Goal: Task Accomplishment & Management: Manage account settings

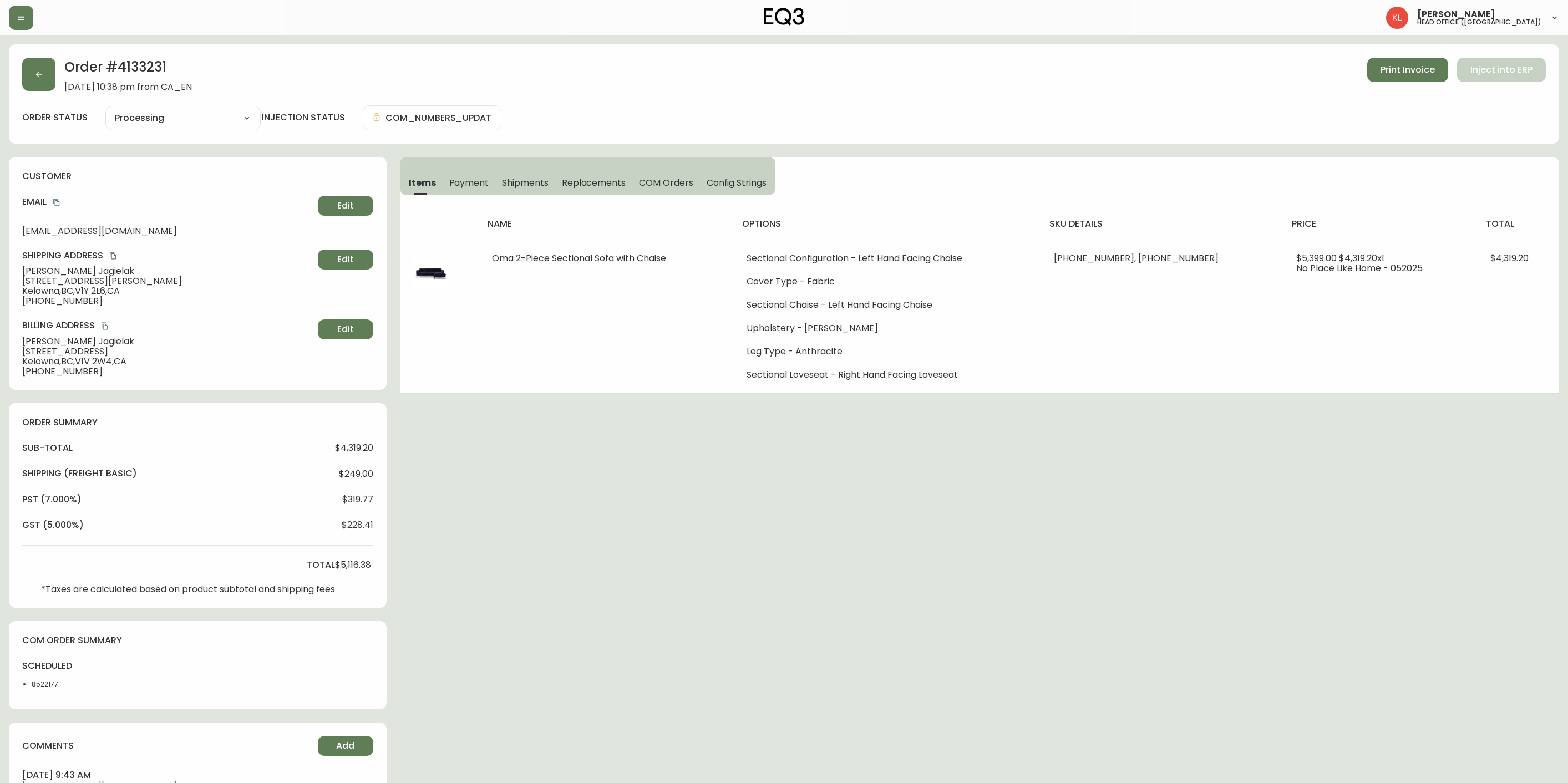
select select "PROCESSING"
click at [20, 68] on div "Order # 4133231 May 23, 2025 at 10:38 pm from CA_EN Print Invoice Inject into E…" at bounding box center [784, 93] width 1551 height 99
drag, startPoint x: 49, startPoint y: 70, endPoint x: 58, endPoint y: 75, distance: 10.3
click at [53, 73] on button "button" at bounding box center [39, 75] width 33 height 33
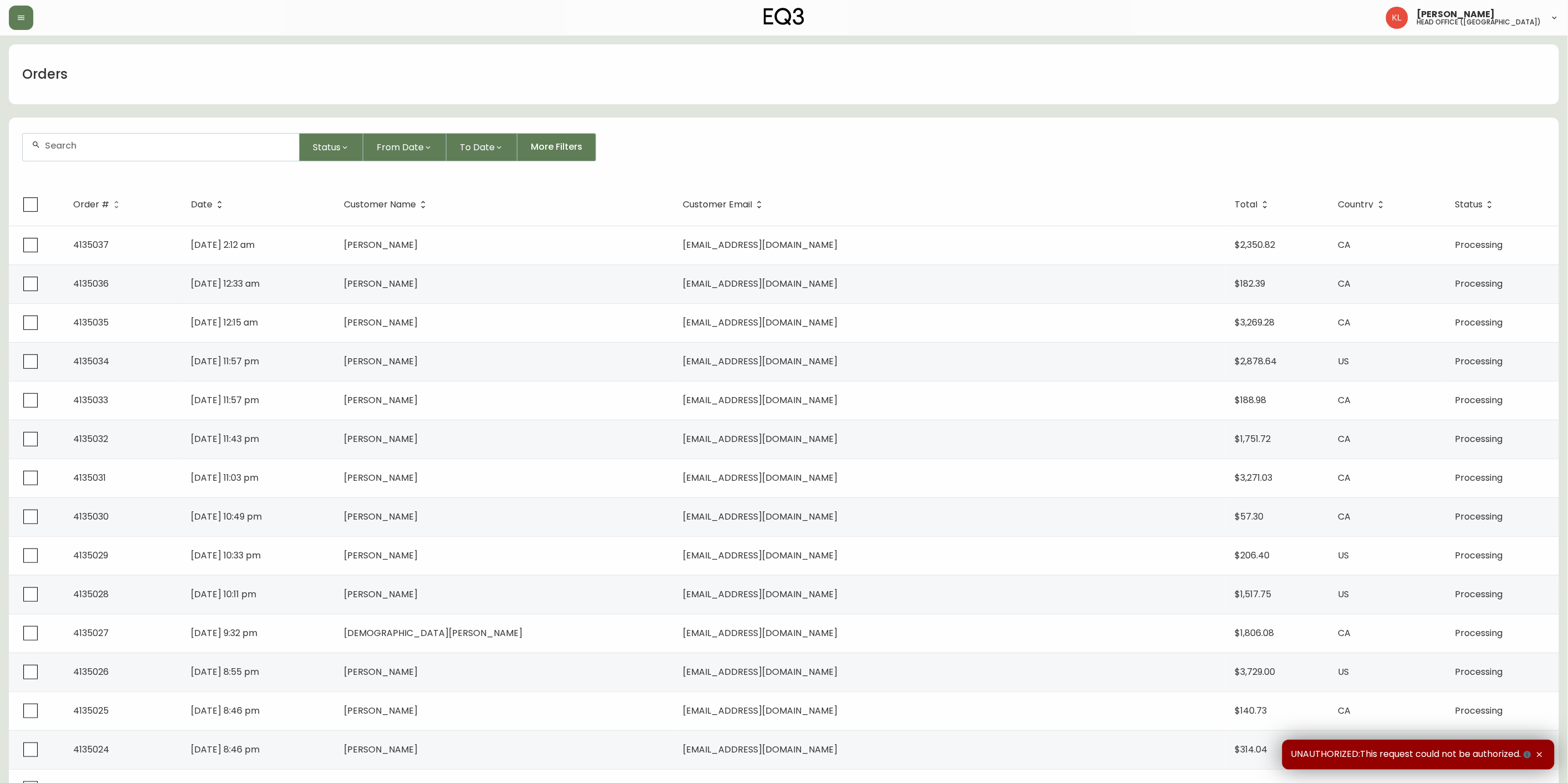
click at [114, 148] on input "text" at bounding box center [167, 145] width 245 height 11
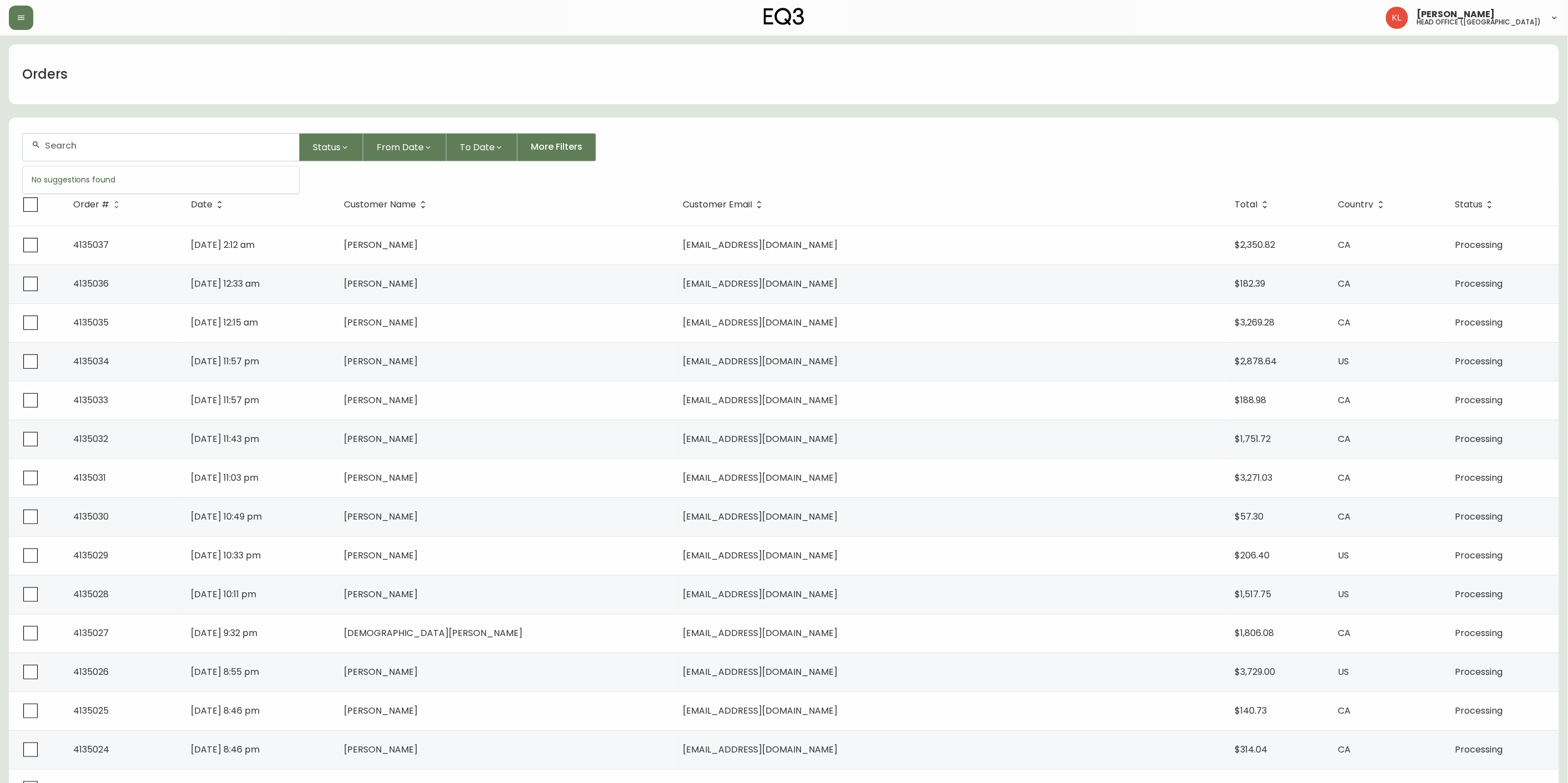
paste input "e@emilywools.com"
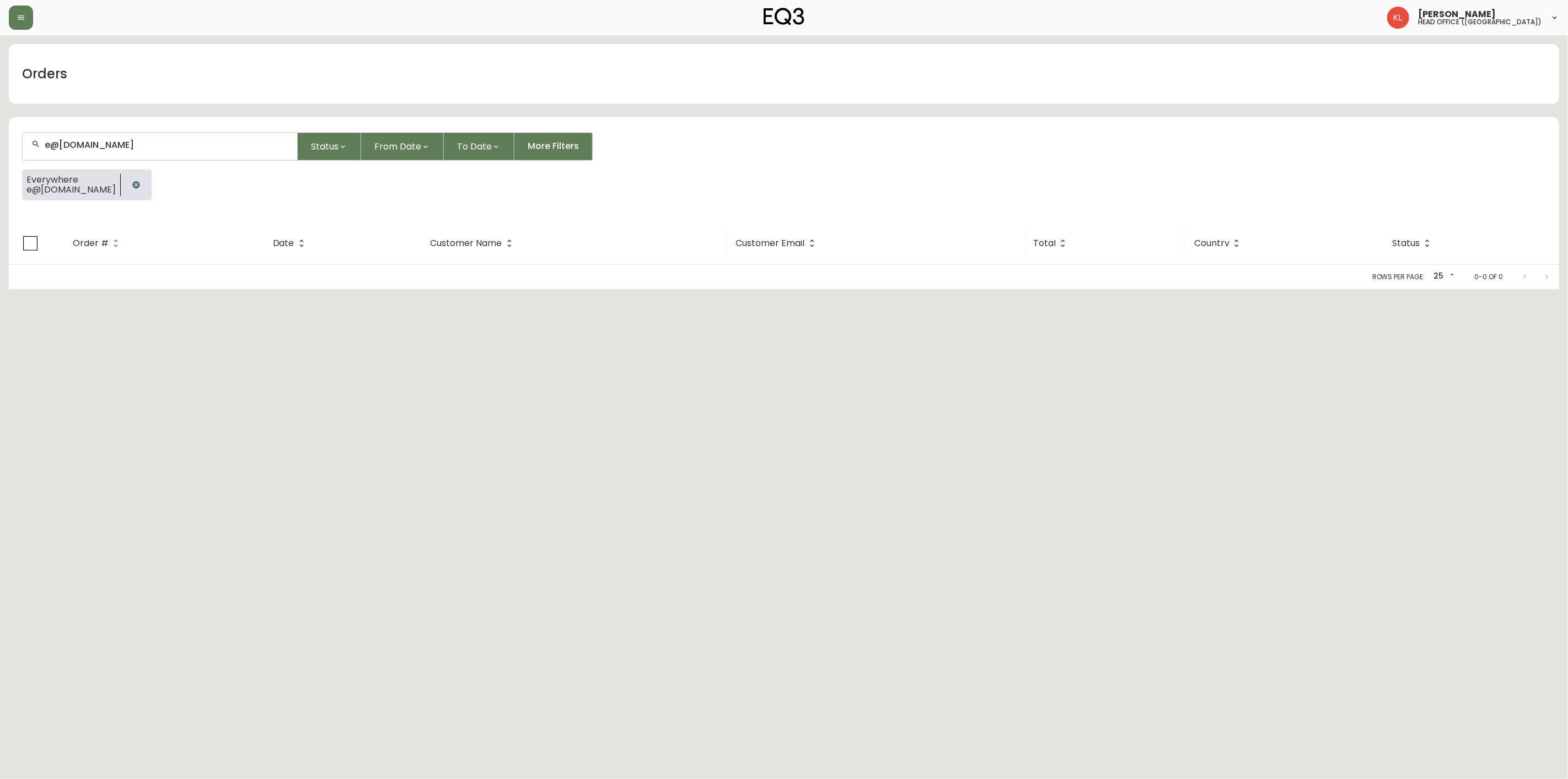
type input "e@emilywools.com"
drag, startPoint x: -114, startPoint y: 182, endPoint x: -147, endPoint y: 182, distance: 33.0
click at [0, 182] on html "Kendra Lorteau head office (canada) Orders e@emilywools.com Status From Date To…" at bounding box center [784, 145] width 1568 height 289
click at [0, 189] on html "Kendra Lorteau head office (canada) Orders e@emilywools.com Status From Date To…" at bounding box center [784, 145] width 1568 height 289
drag, startPoint x: 127, startPoint y: 185, endPoint x: 163, endPoint y: 152, distance: 48.8
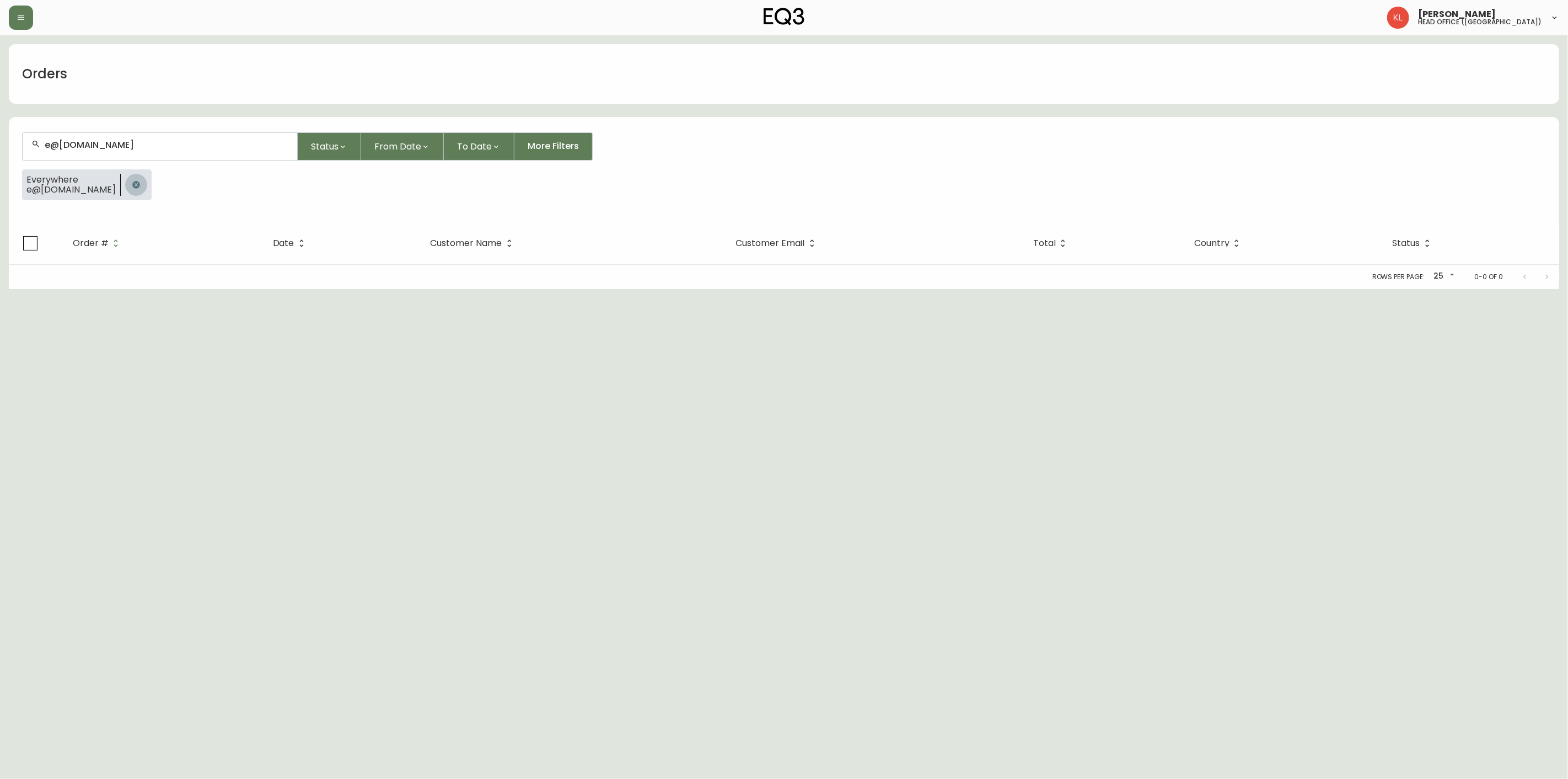
click at [132, 186] on icon "button" at bounding box center [136, 185] width 9 height 9
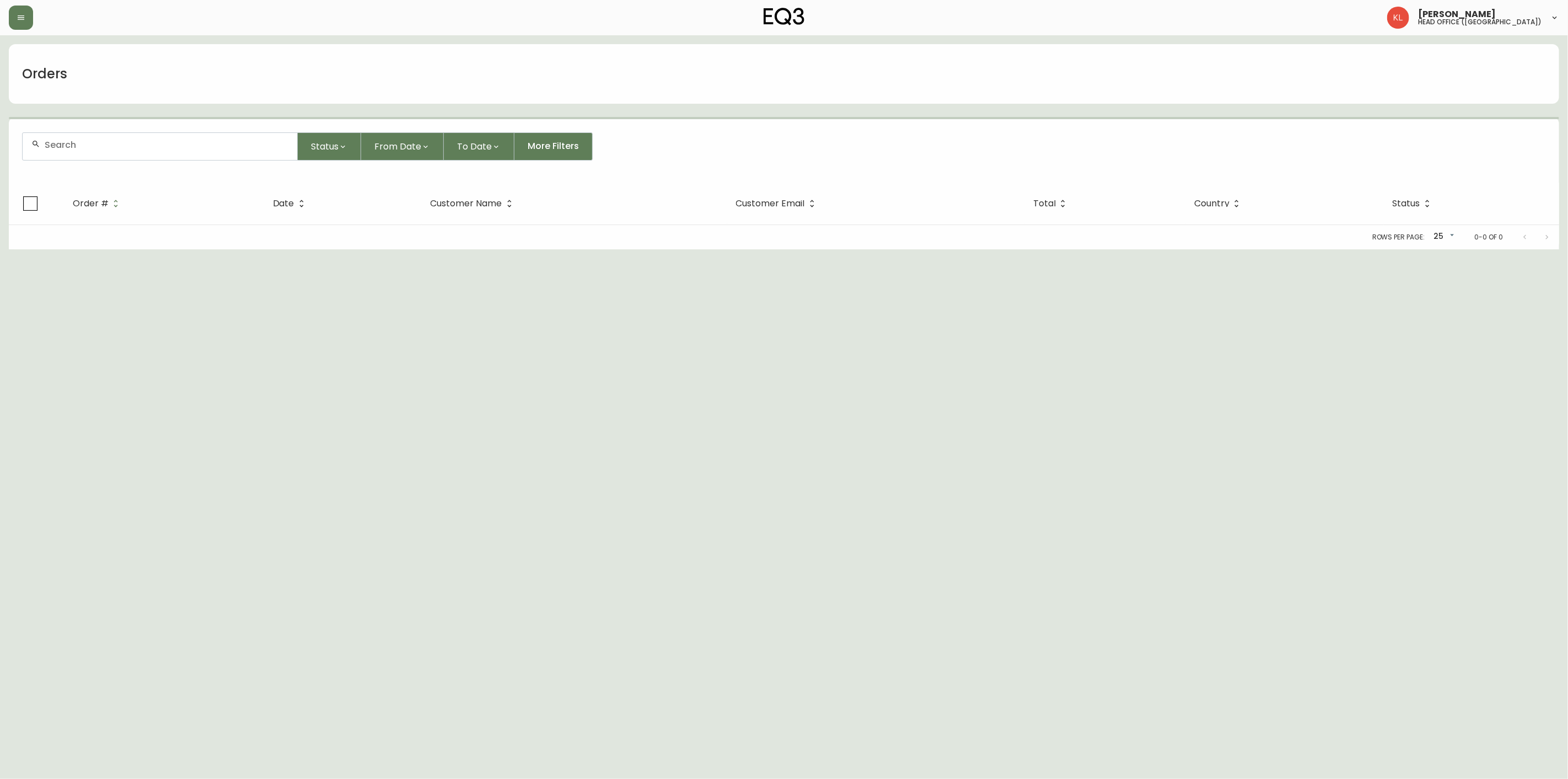
click at [161, 150] on div at bounding box center [160, 147] width 275 height 27
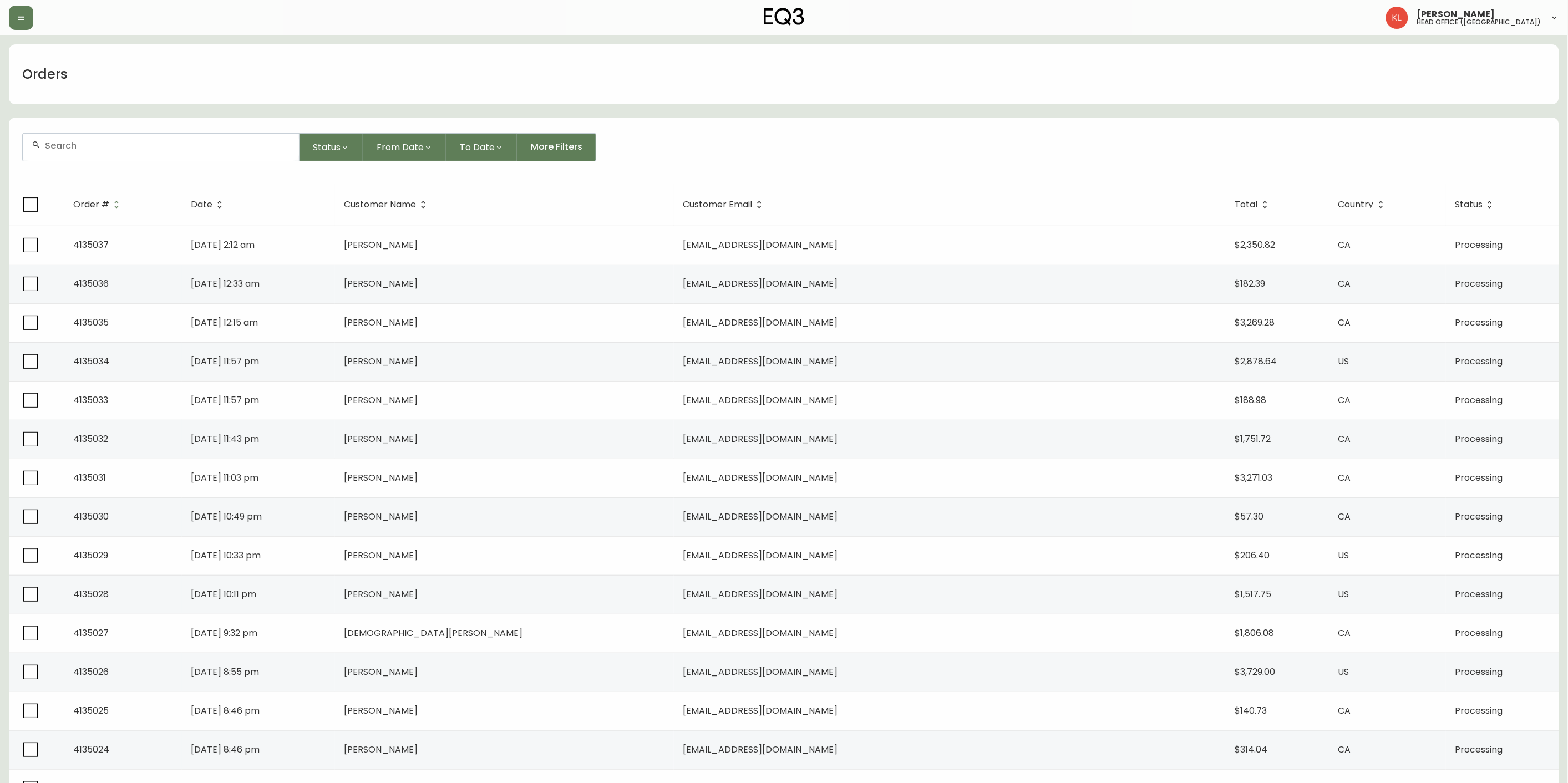
paste input "adams.sja@icloud.com"
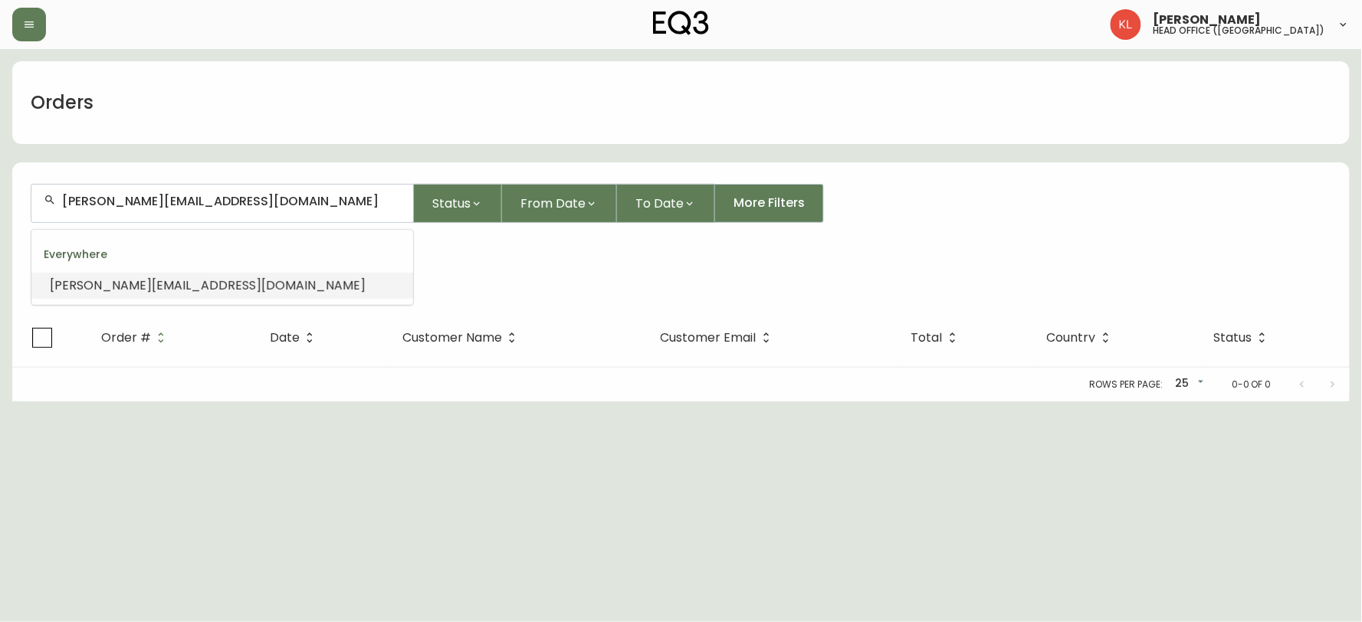
drag, startPoint x: 0, startPoint y: 151, endPoint x: 18, endPoint y: 94, distance: 59.6
click at [0, 105] on main "Orders adams.sja@icloud.com Status From Date To Date More Filters Everywhere ad…" at bounding box center [681, 225] width 1362 height 352
paste input "emily.morgan.savage@gmail"
type input "emily.morgan.savage@gmail.com"
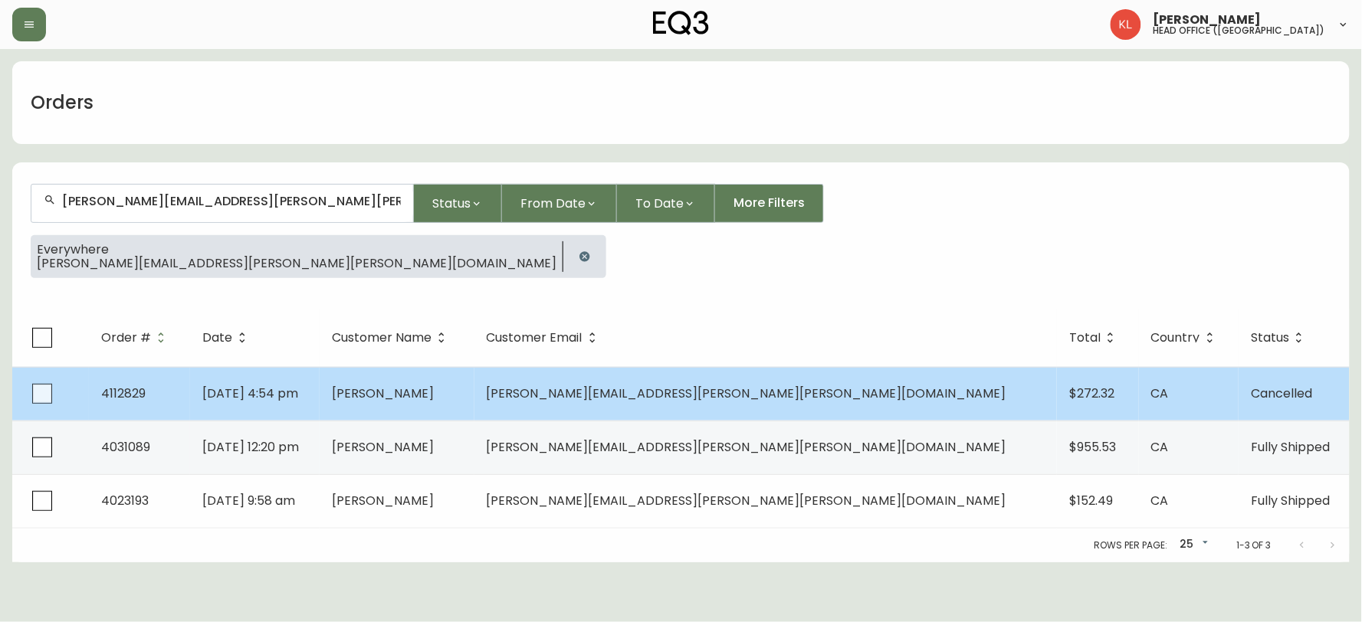
type input "emily.morgan.savage@gmail.com"
click at [474, 412] on td "Emily Savage" at bounding box center [397, 394] width 154 height 54
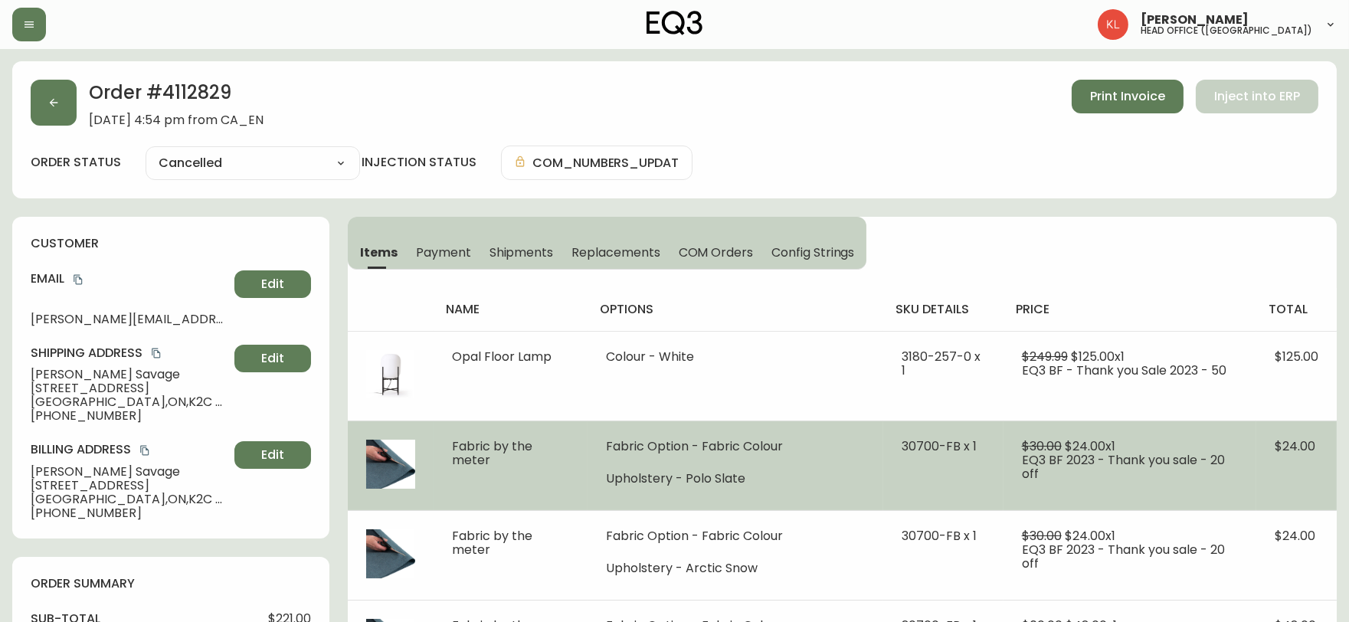
type input "Cancelled"
select select "CANCELLED"
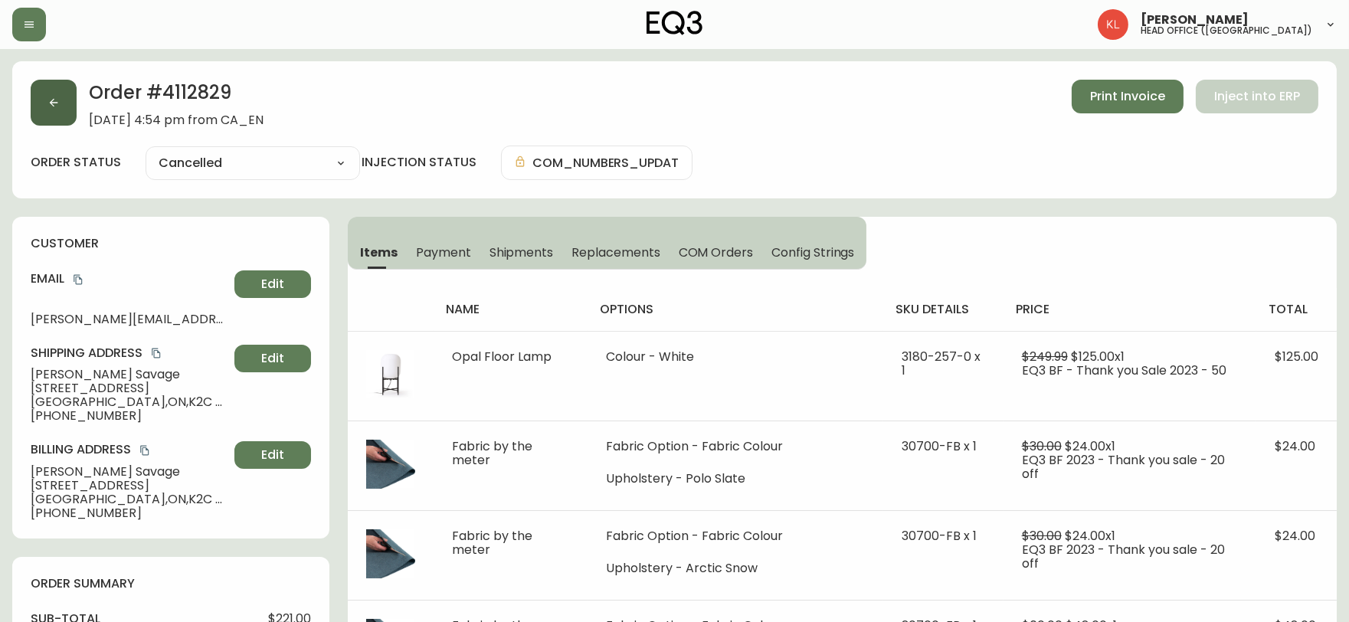
click at [64, 90] on button "button" at bounding box center [54, 103] width 46 height 46
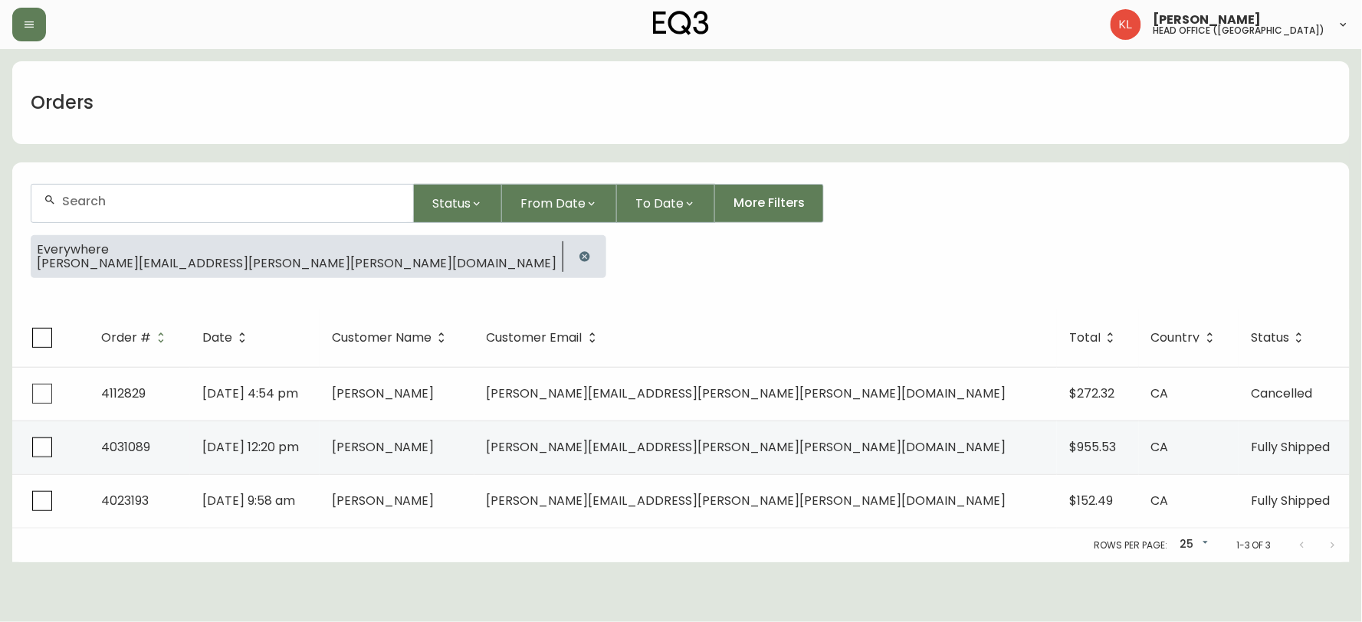
click at [569, 246] on button "button" at bounding box center [584, 256] width 31 height 31
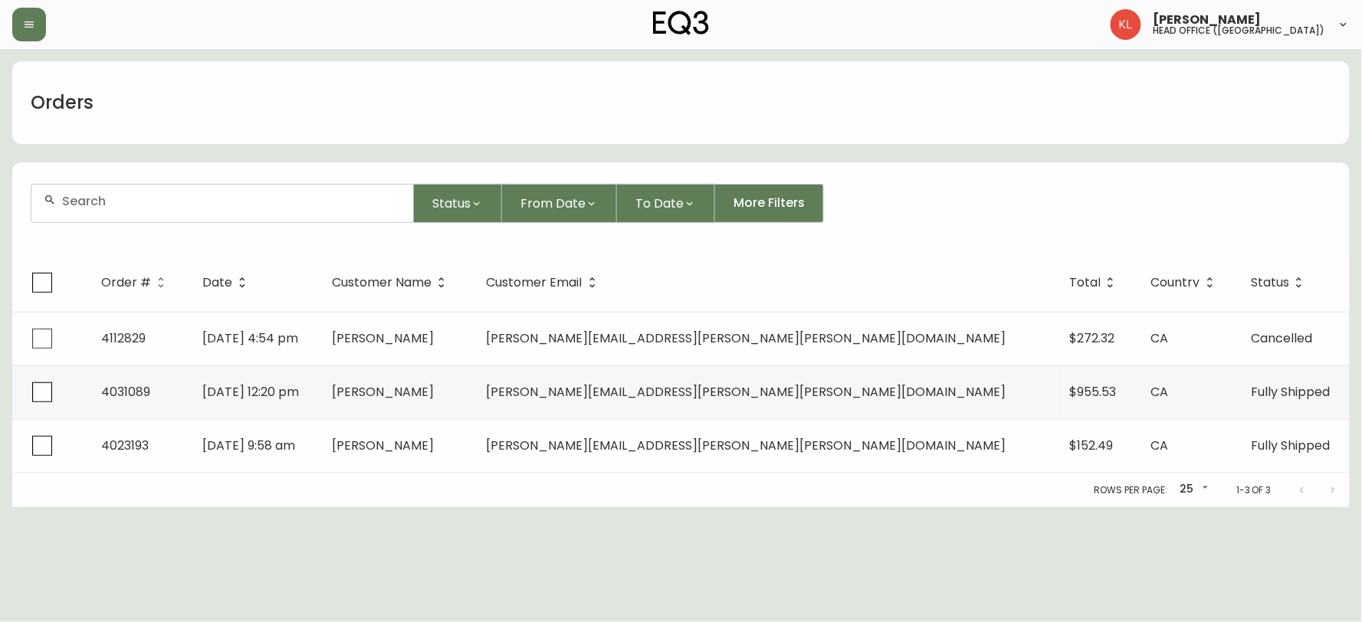
click at [347, 204] on input "text" at bounding box center [231, 201] width 339 height 15
type input "V"
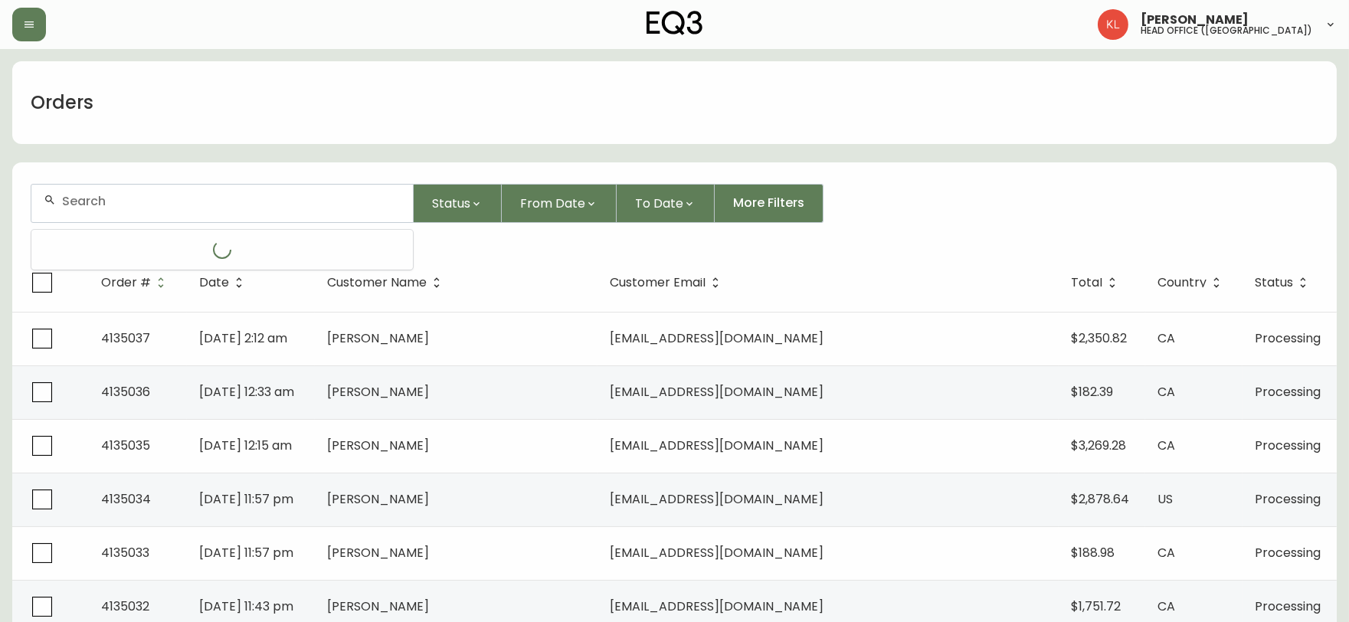
paste input "jocelynedejesus2@gmail.com"
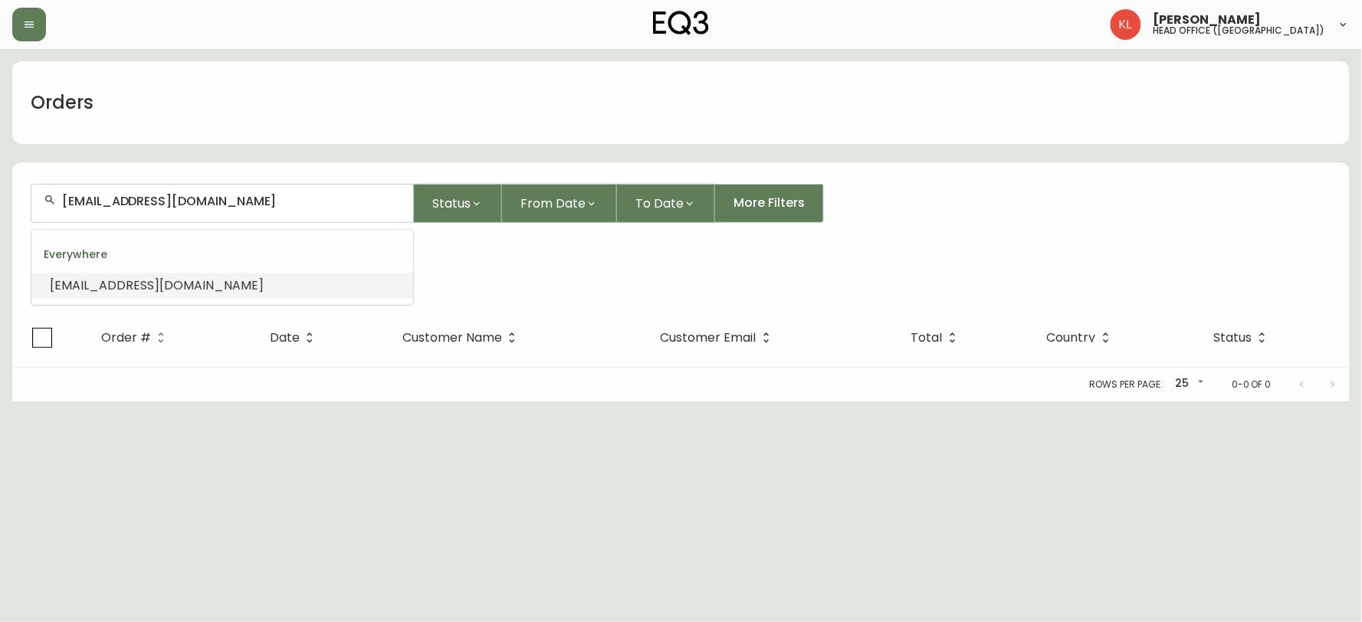
drag, startPoint x: 310, startPoint y: 197, endPoint x: 0, endPoint y: 182, distance: 310.0
click at [0, 193] on main "Orders jocelynedejesus2@gmail.com Status From Date To Date More Filters Everywh…" at bounding box center [681, 225] width 1362 height 352
paste input "4123045"
type input "4123045"
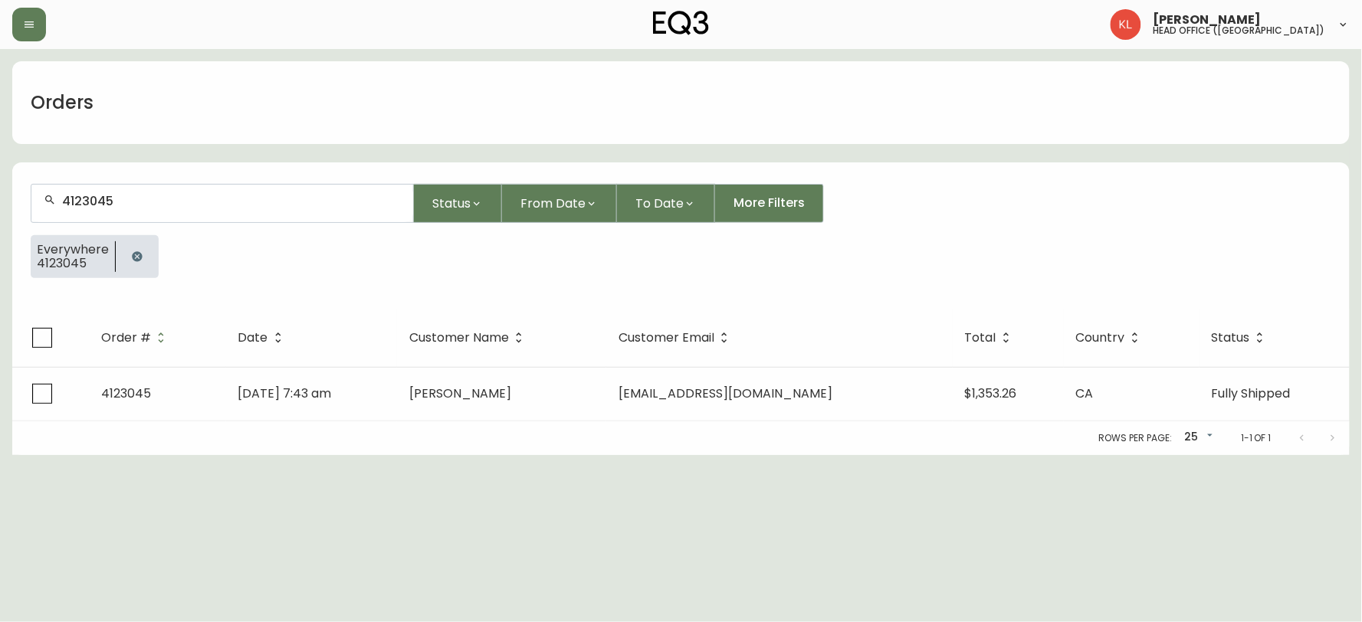
type input "4123045"
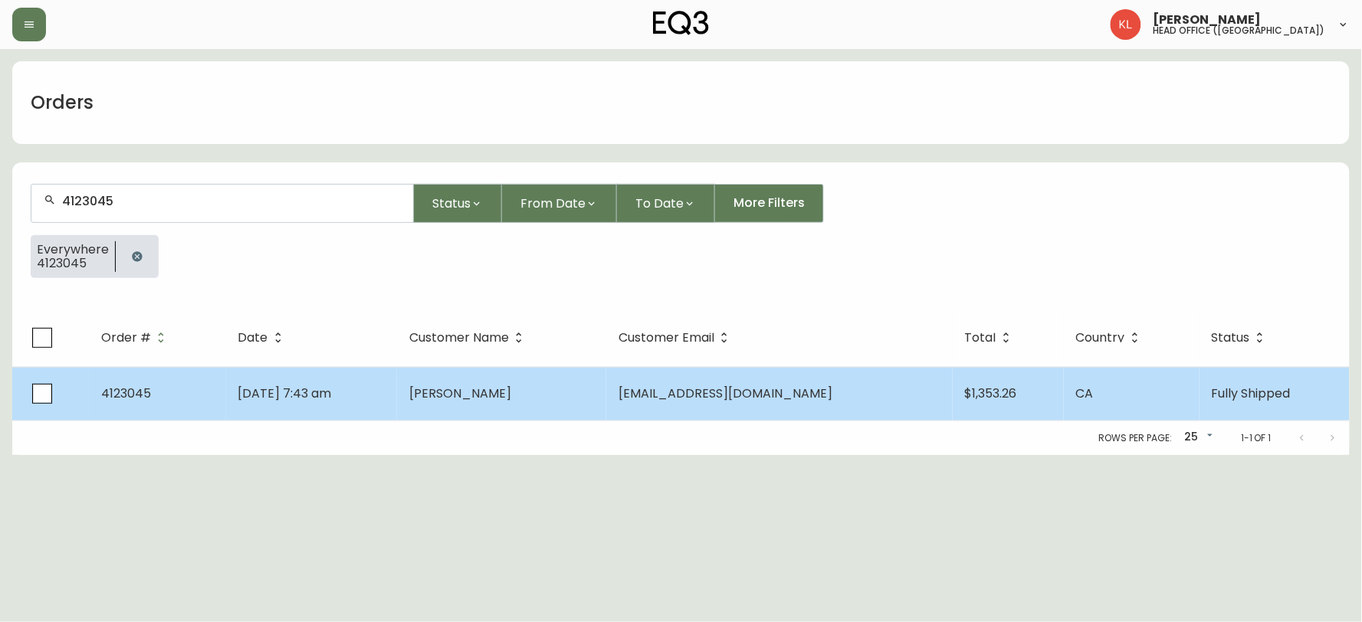
click at [397, 399] on td "Aug 15 2024, 7:43 am" at bounding box center [312, 394] width 172 height 54
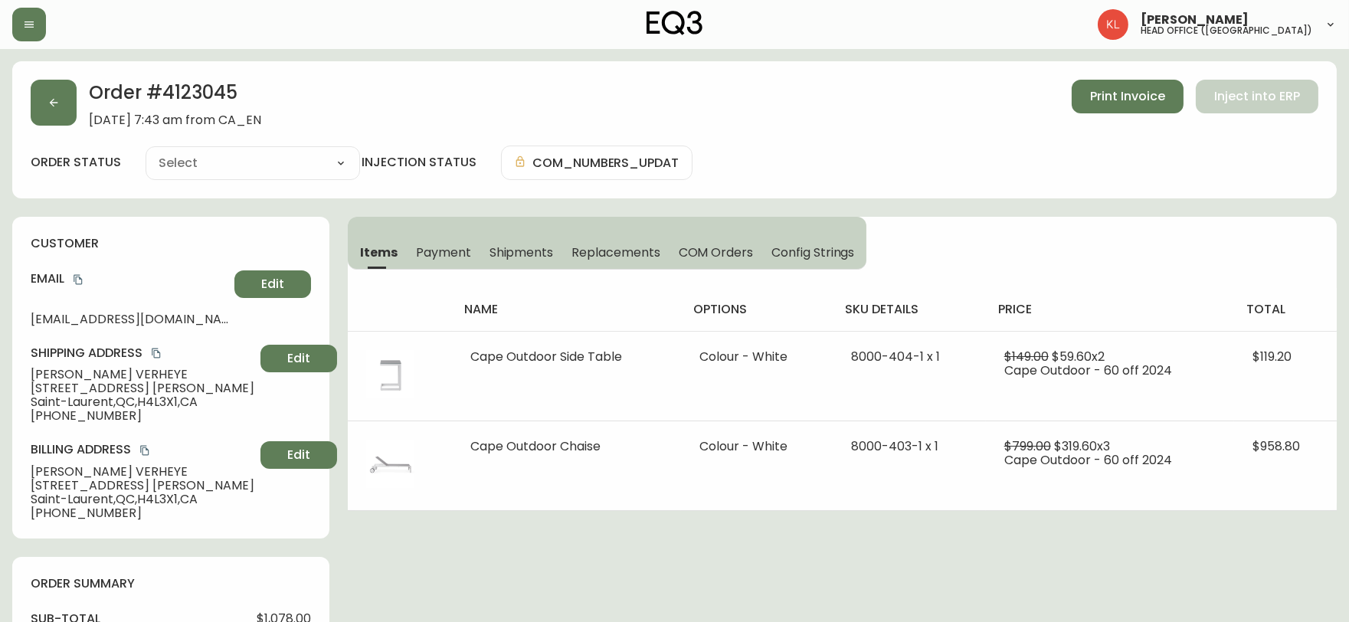
type input "Fully Shipped"
select select "FULLY_SHIPPED"
click at [54, 127] on div "Order # 4123045 August 15, 2024 at 7:43 am from CA_EN Print Invoice Inject into…" at bounding box center [674, 129] width 1325 height 137
click at [74, 105] on button "button" at bounding box center [54, 103] width 46 height 46
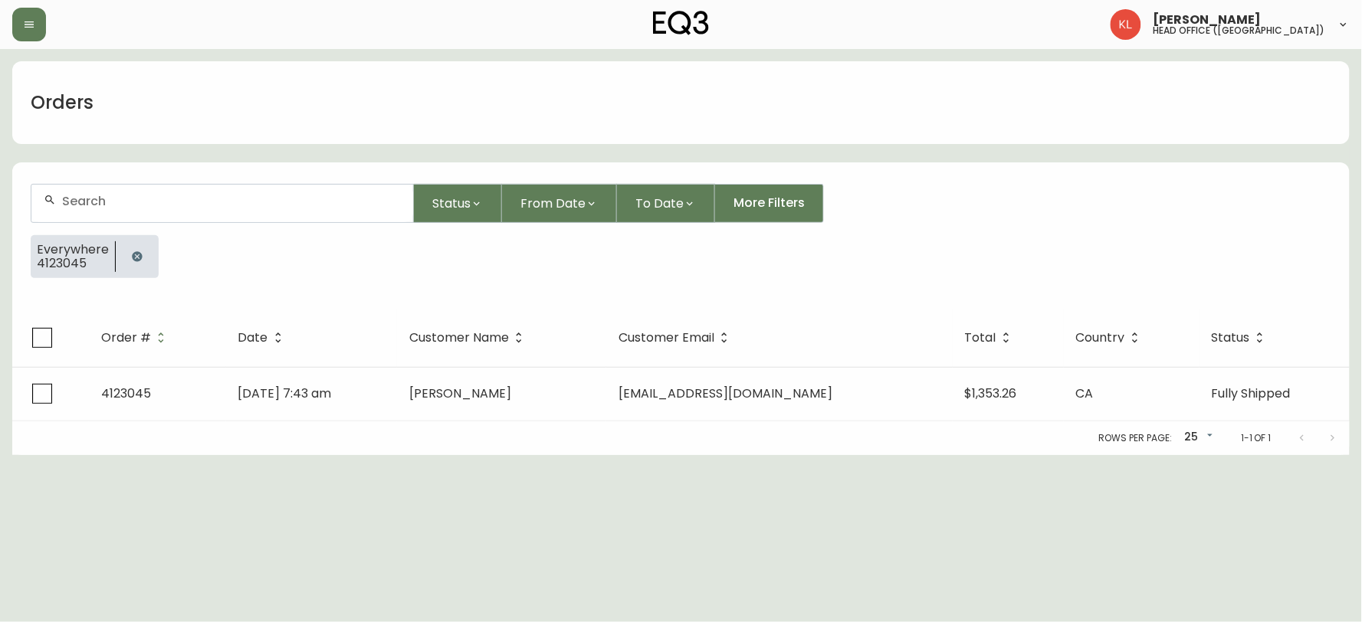
click at [147, 264] on button "button" at bounding box center [137, 256] width 31 height 31
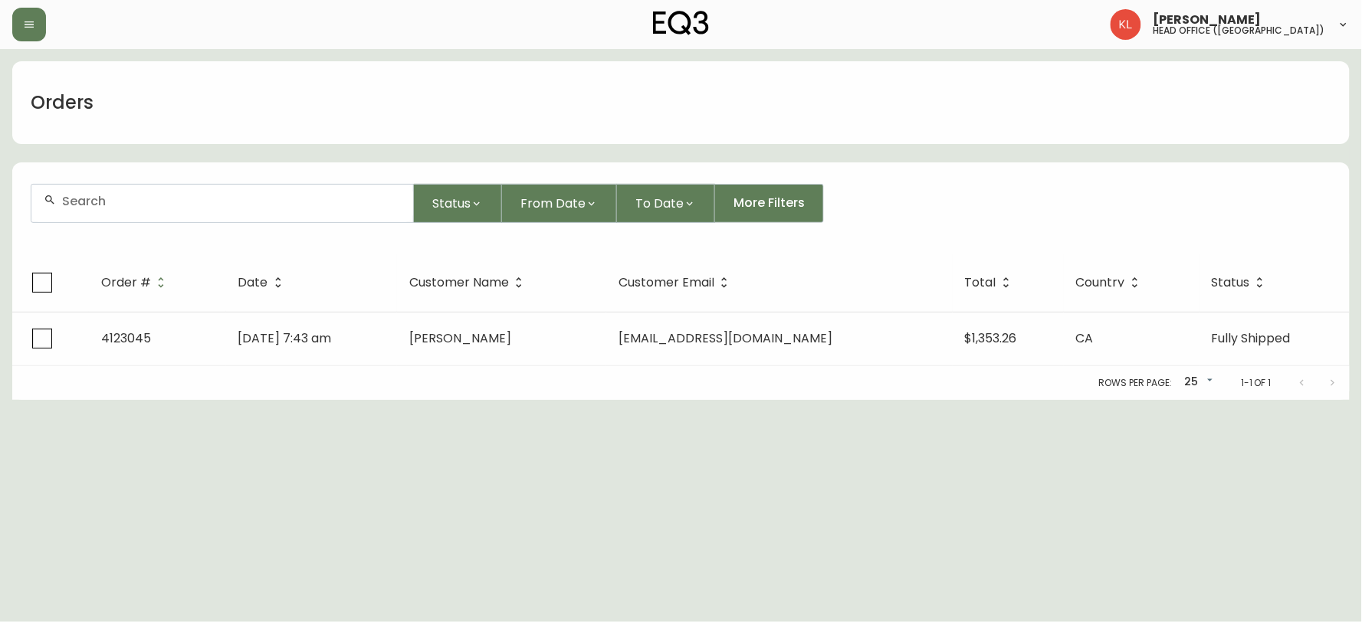
click at [159, 217] on div at bounding box center [222, 204] width 382 height 38
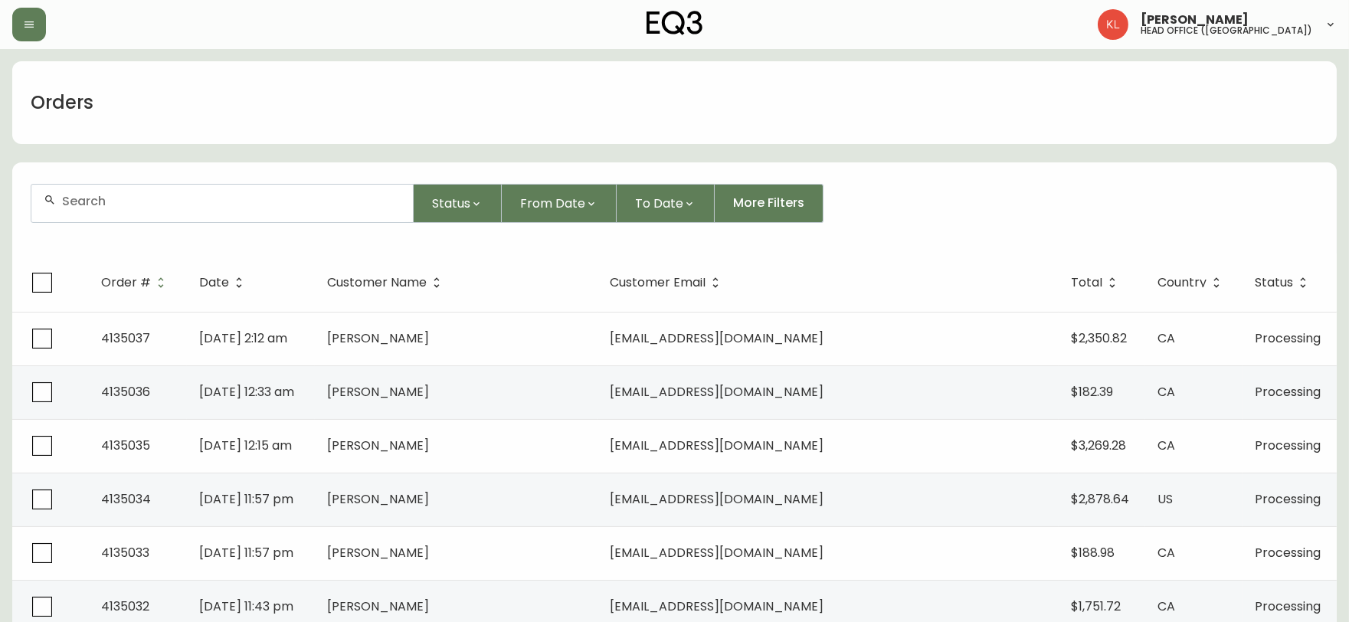
paste input "[EMAIL_ADDRESS][DOMAIN_NAME]"
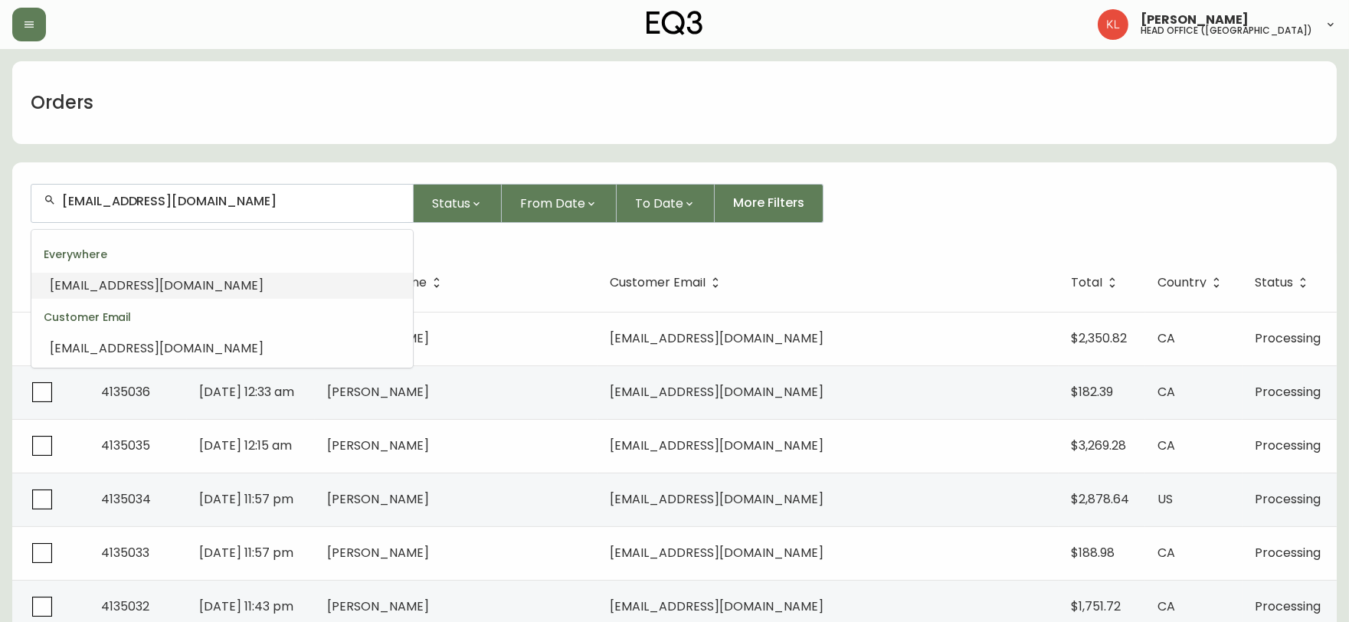
click at [244, 287] on li "[EMAIL_ADDRESS][DOMAIN_NAME]" at bounding box center [222, 286] width 382 height 26
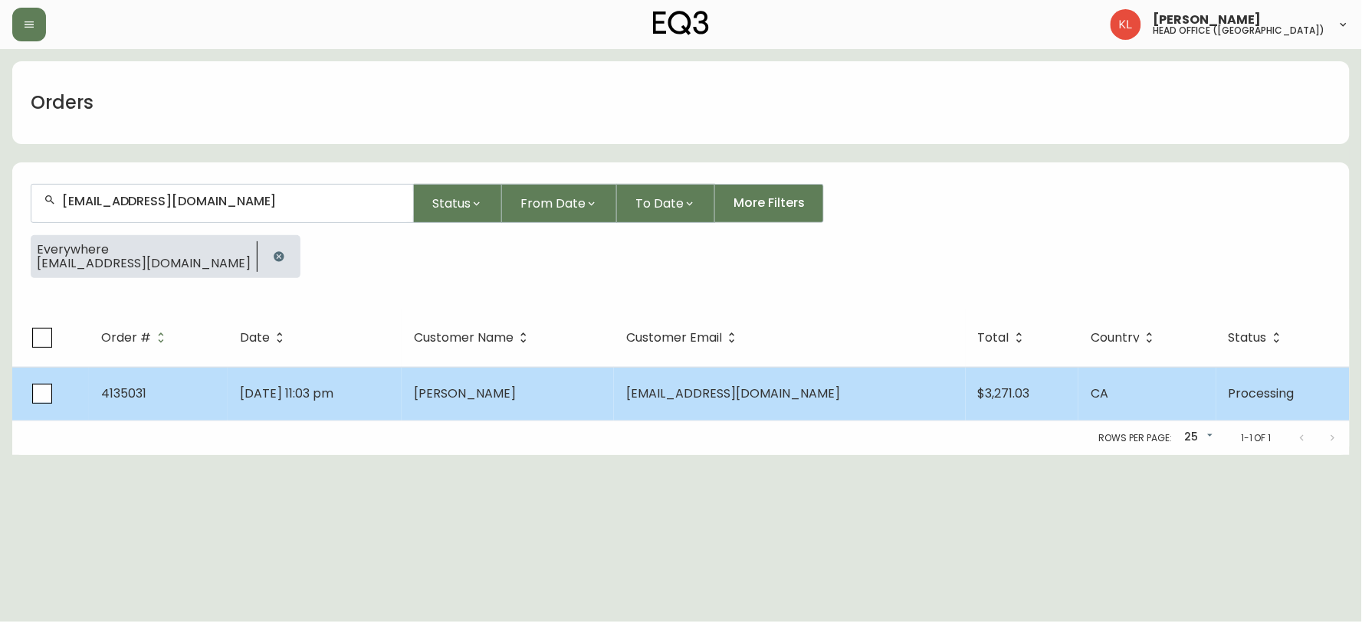
type input "[EMAIL_ADDRESS][DOMAIN_NAME]"
click at [333, 385] on span "[DATE] 11:03 pm" at bounding box center [286, 394] width 93 height 18
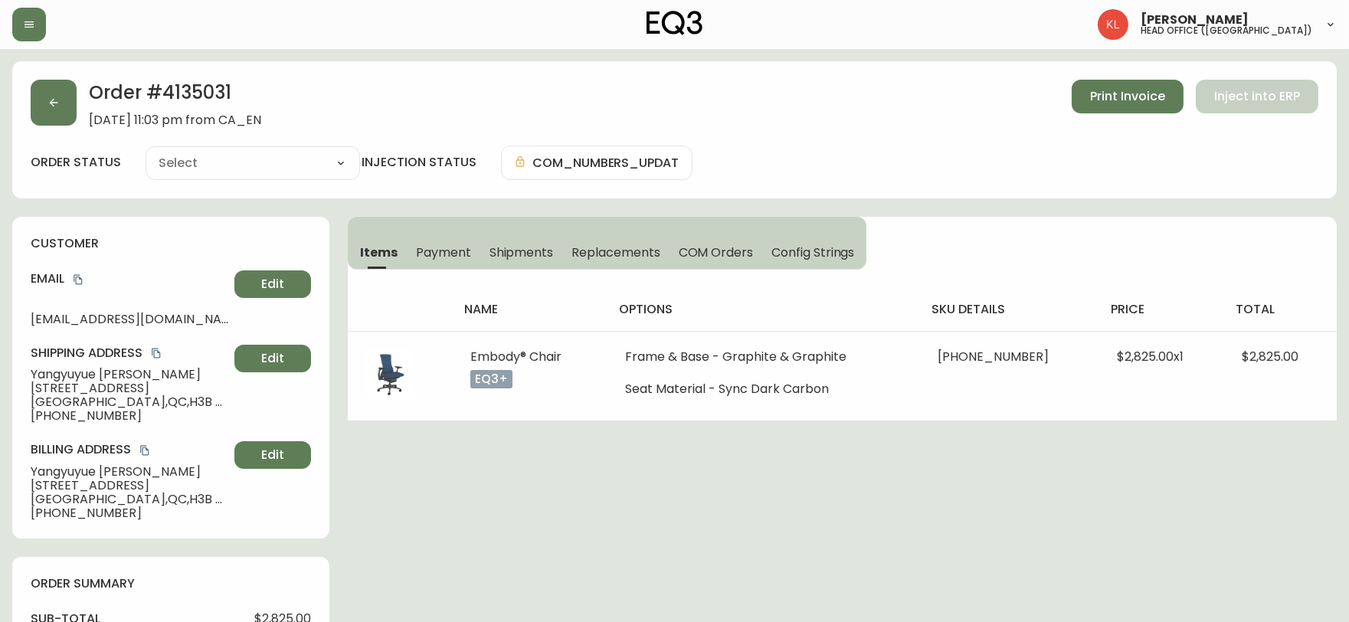
type input "Processing"
select select "PROCESSING"
click at [52, 116] on button "button" at bounding box center [54, 103] width 46 height 46
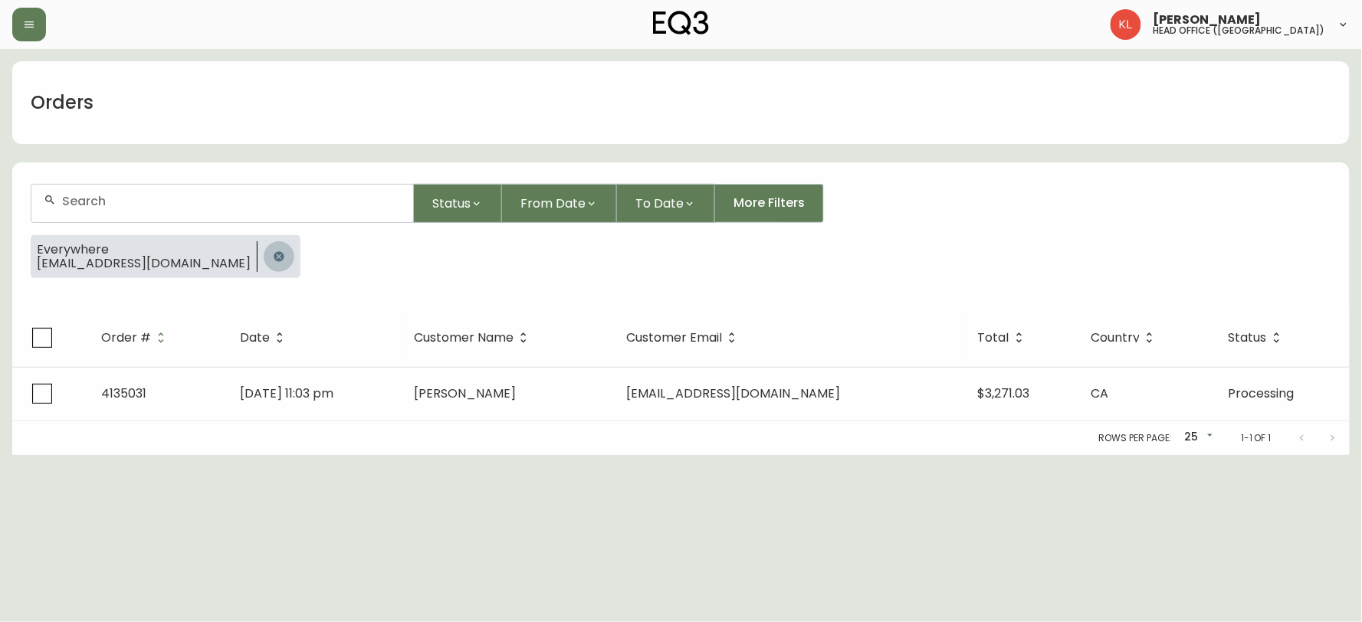
click at [273, 251] on icon "button" at bounding box center [279, 257] width 12 height 12
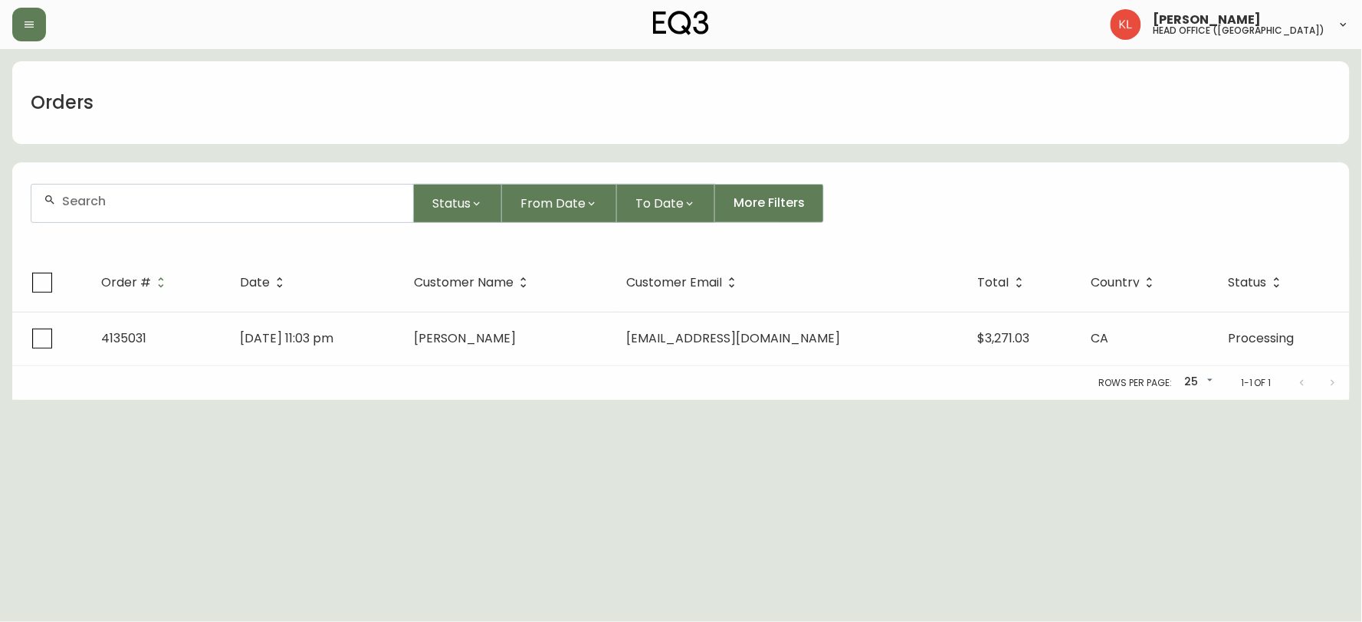
click at [272, 210] on div at bounding box center [222, 204] width 382 height 38
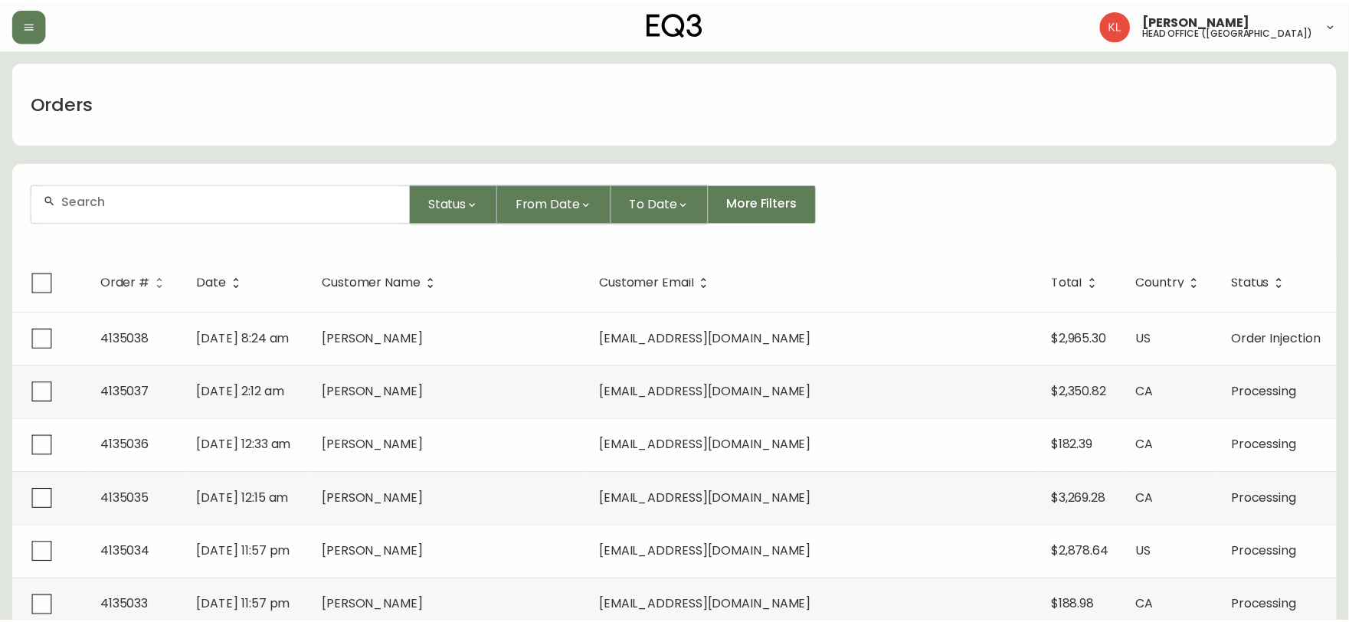
paste input "4134939"
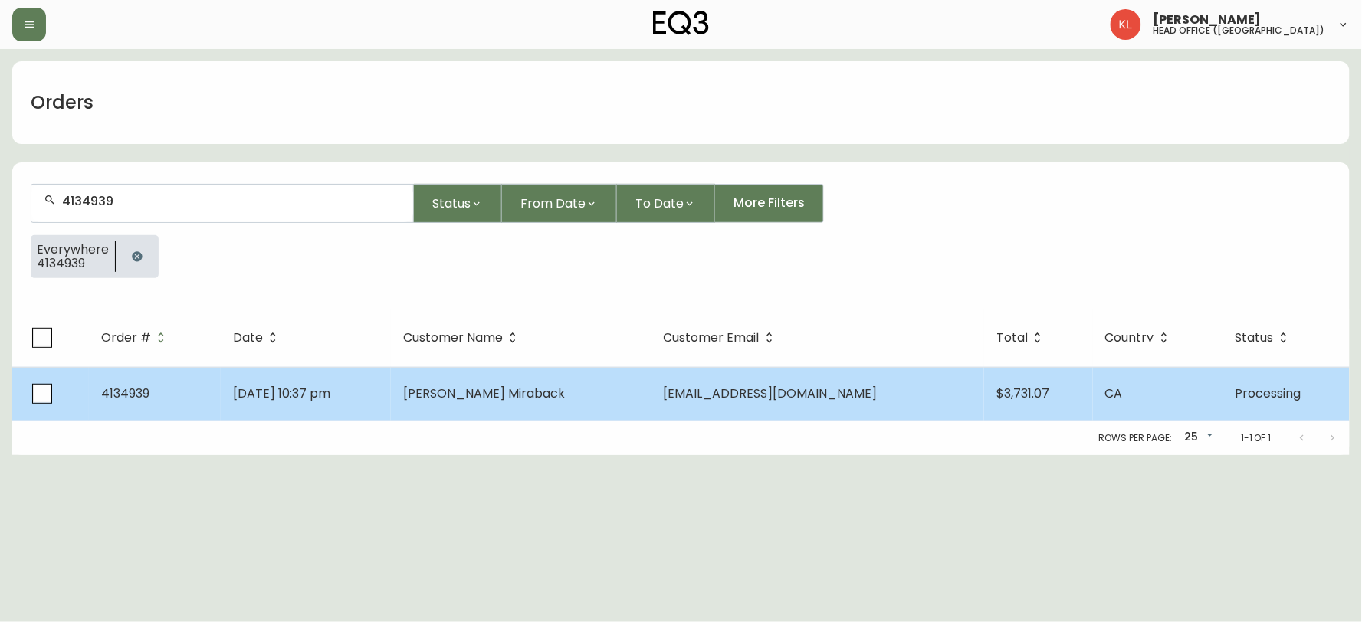
type input "4134939"
click at [391, 396] on td "Aug 29 2025, 10:37 pm" at bounding box center [306, 394] width 170 height 54
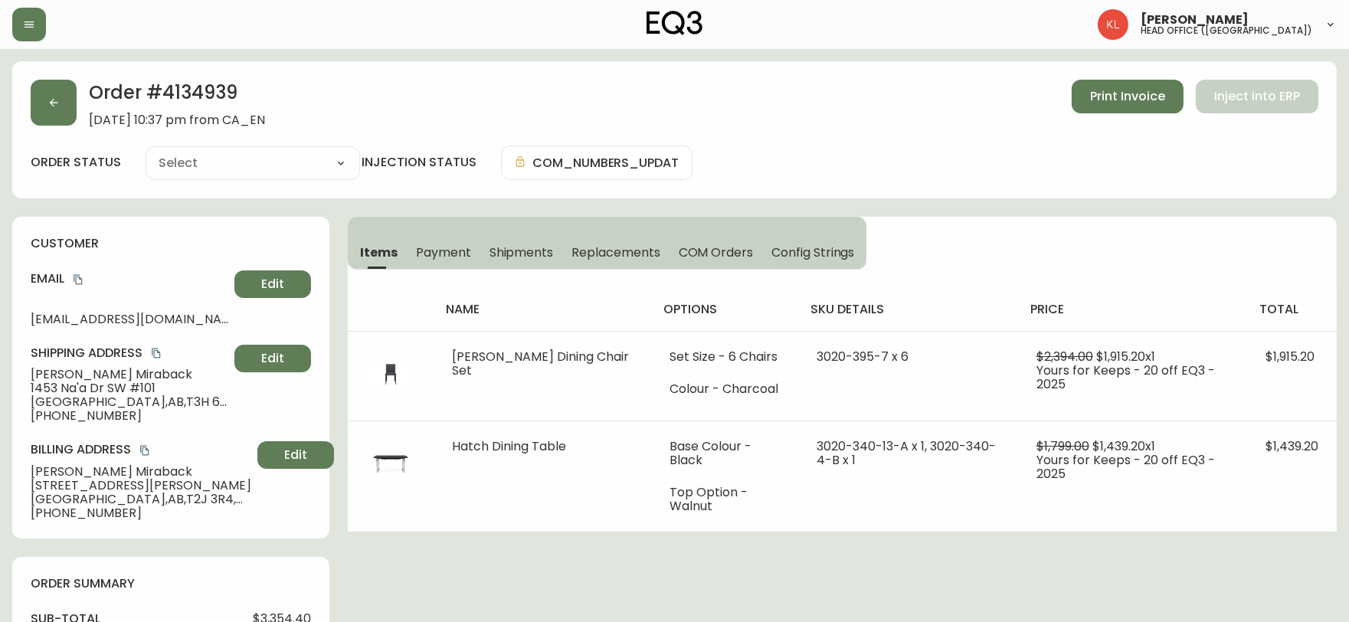
type input "Processing"
select select "PROCESSING"
click at [38, 113] on button "button" at bounding box center [54, 103] width 46 height 46
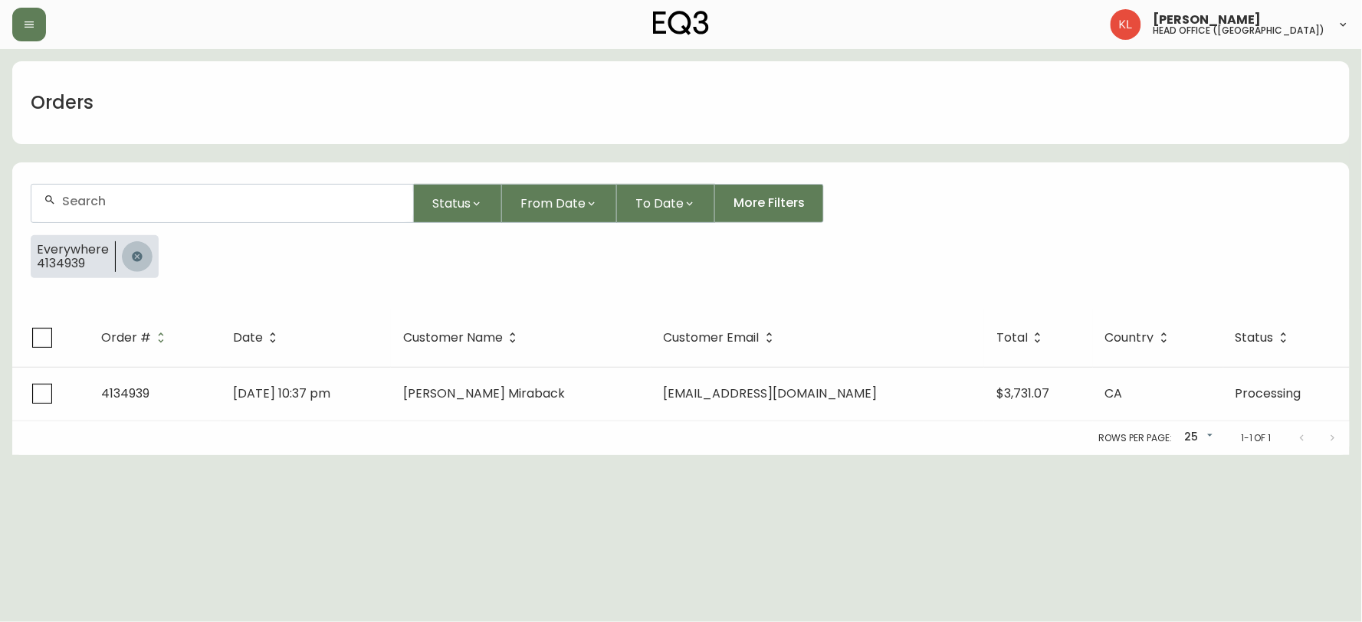
click at [126, 262] on button "button" at bounding box center [137, 256] width 31 height 31
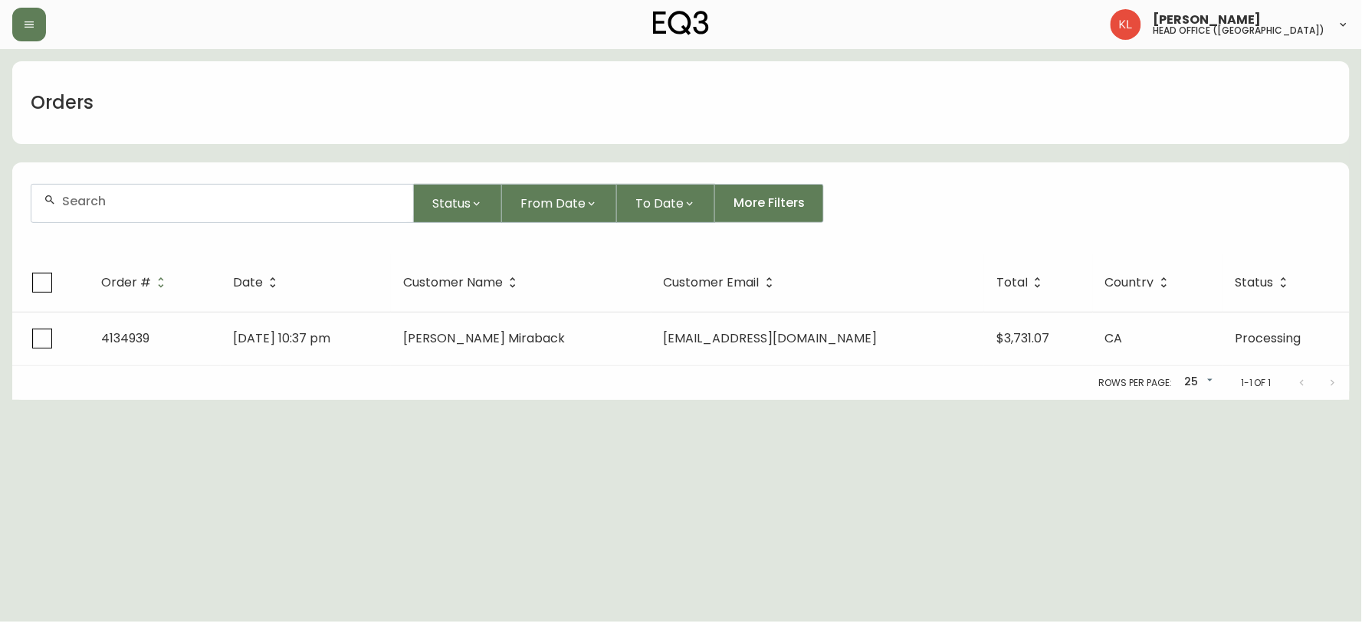
click at [164, 198] on input "text" at bounding box center [231, 201] width 339 height 15
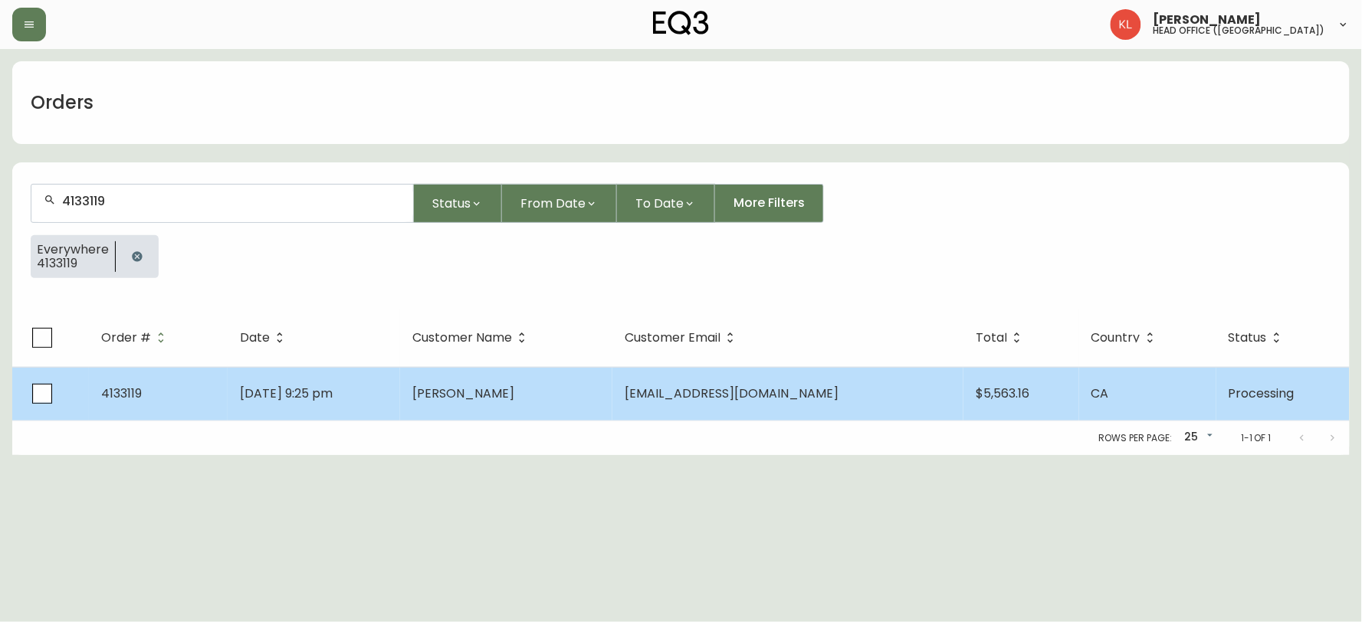
type input "4133119"
click at [400, 411] on td "May 19 2025, 9:25 pm" at bounding box center [314, 394] width 172 height 54
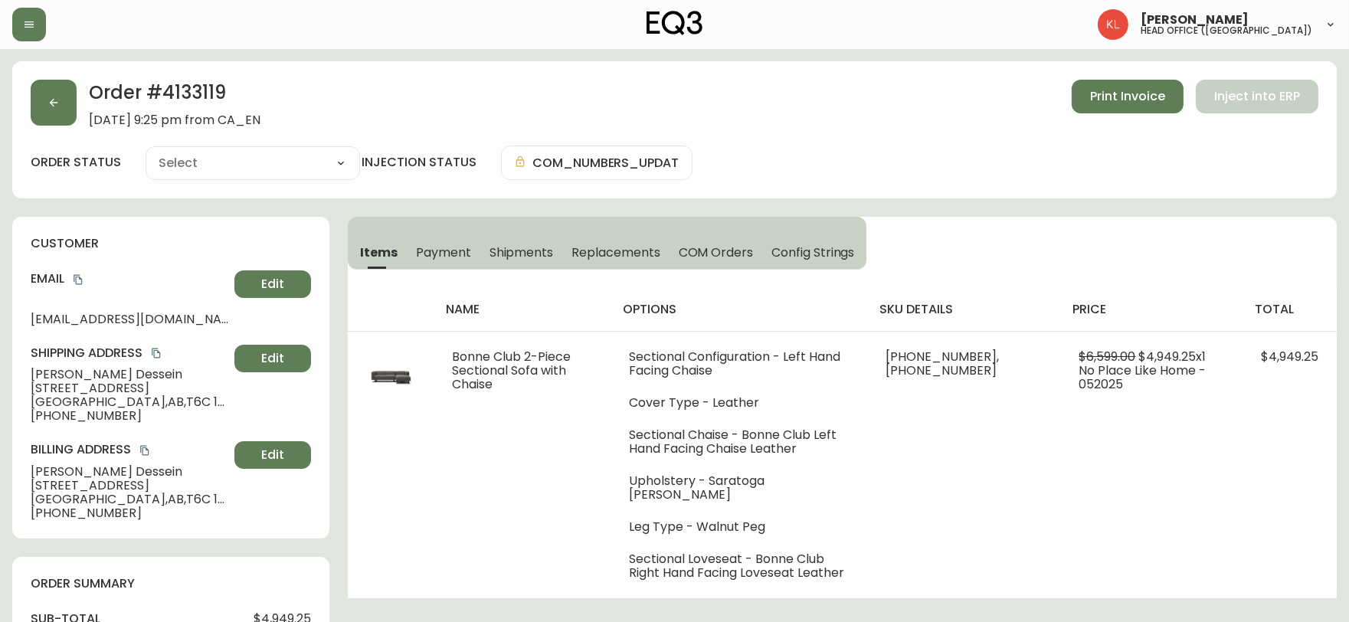
type input "Processing"
select select "PROCESSING"
drag, startPoint x: 199, startPoint y: 77, endPoint x: 159, endPoint y: 89, distance: 42.2
click at [159, 89] on h2 "Order # 4133119" at bounding box center [175, 97] width 172 height 34
copy h2 "4133119"
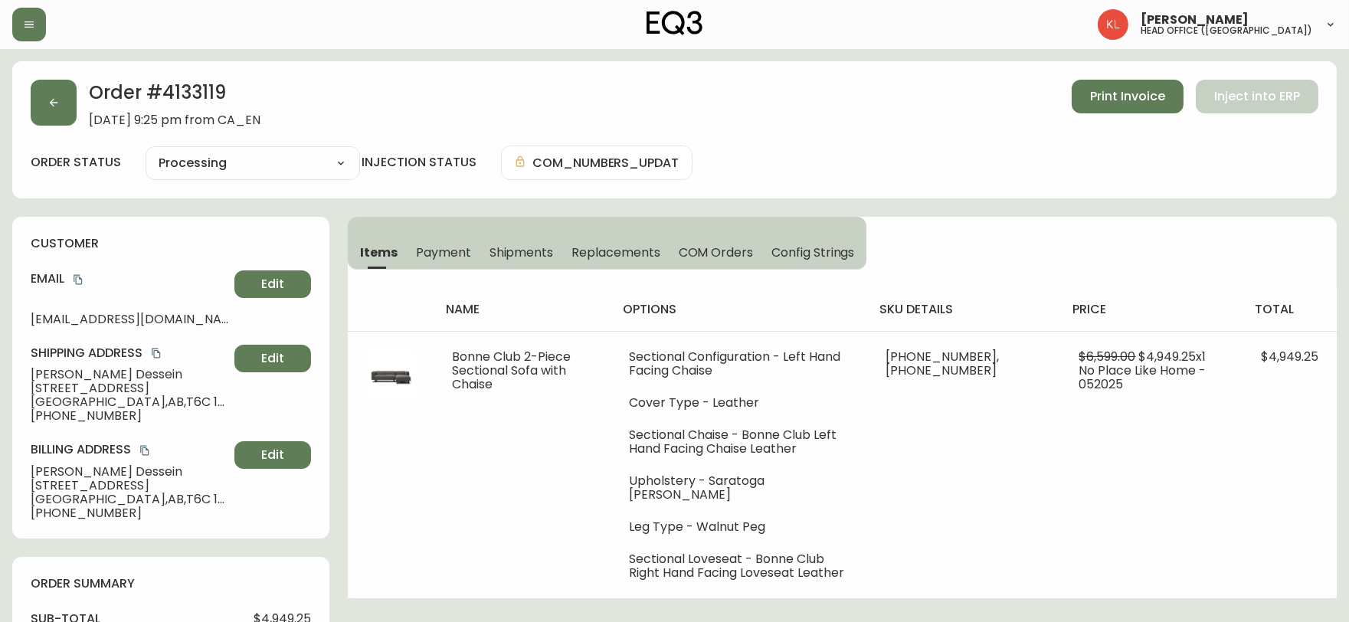
drag, startPoint x: 152, startPoint y: 36, endPoint x: 28, endPoint y: 89, distance: 134.2
click at [152, 36] on div at bounding box center [232, 25] width 441 height 34
click at [58, 85] on button "button" at bounding box center [54, 103] width 46 height 46
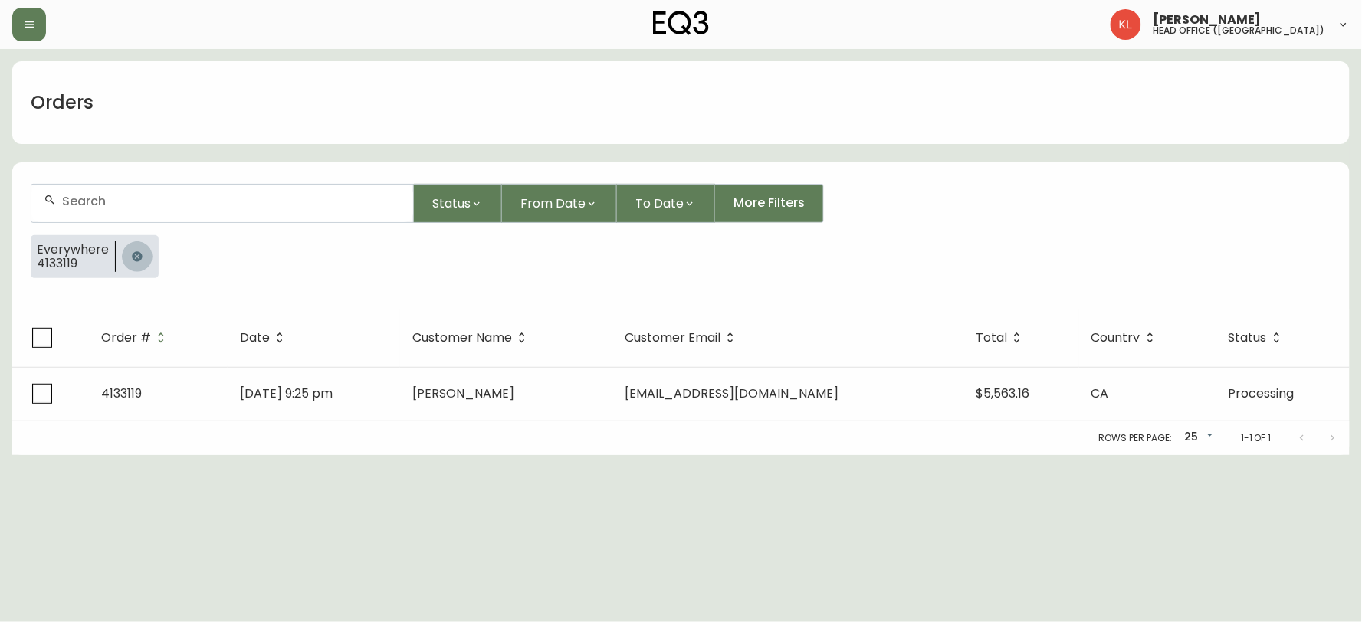
click at [136, 267] on button "button" at bounding box center [137, 256] width 31 height 31
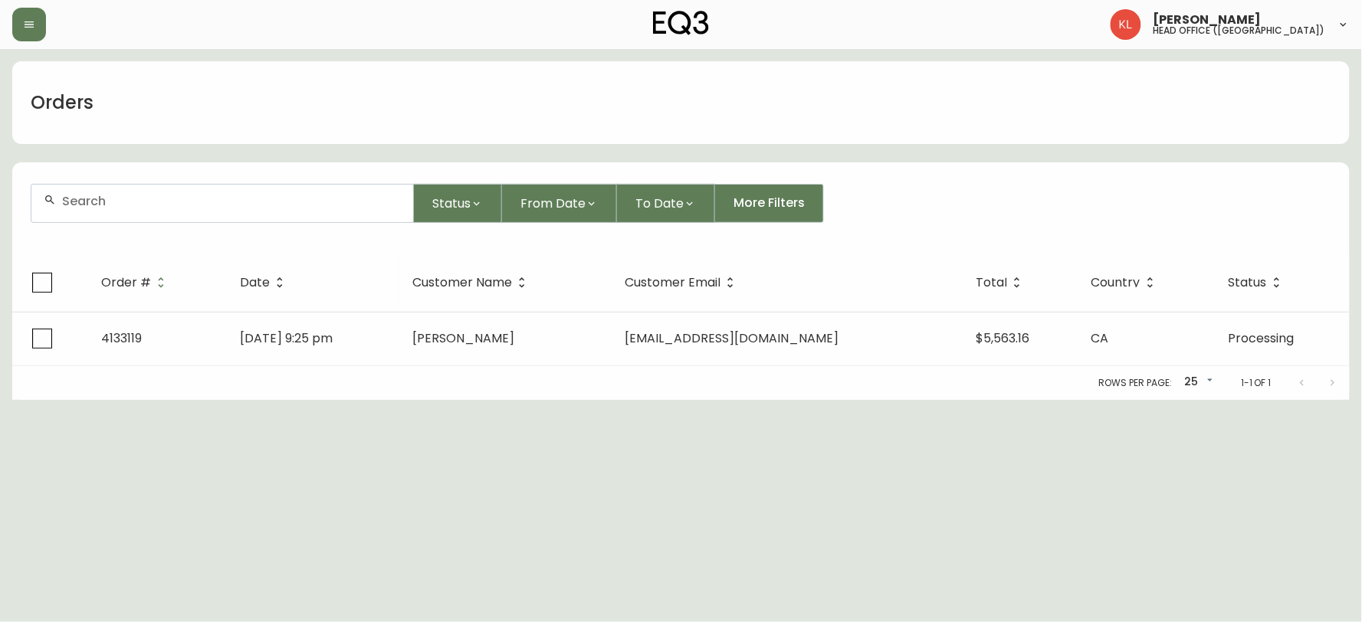
click at [158, 194] on input "text" at bounding box center [231, 201] width 339 height 15
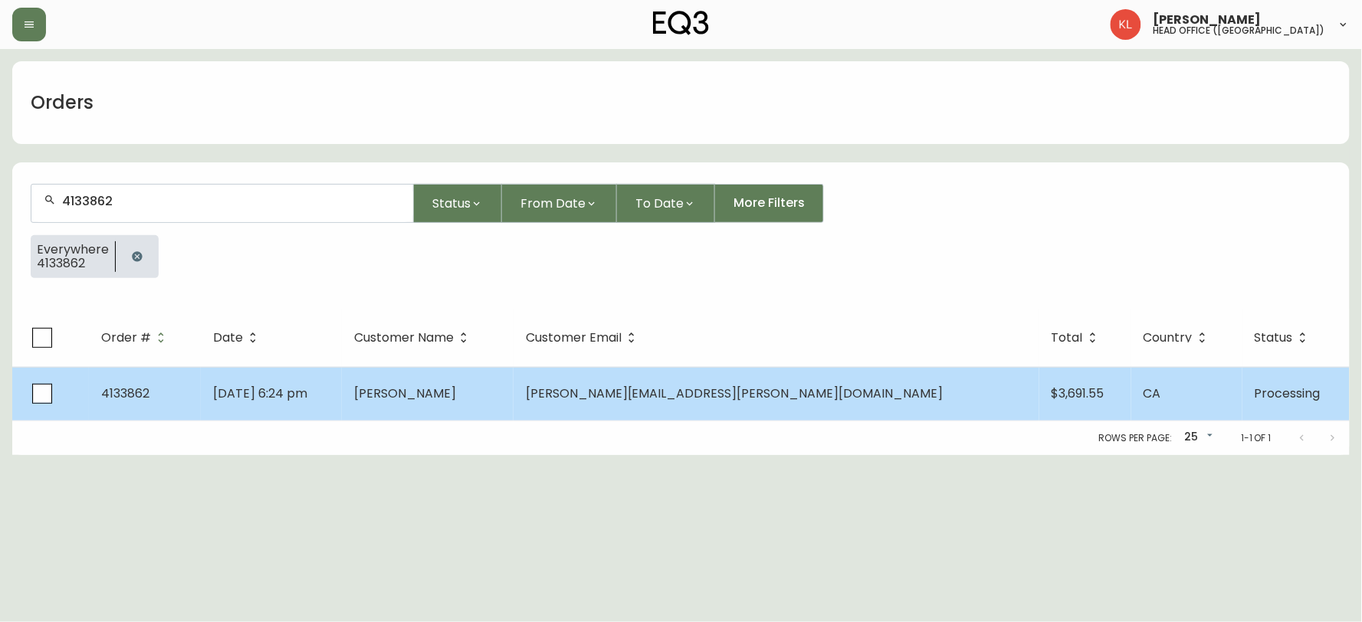
type input "4133862"
click at [342, 381] on td "Jun 27 2025, 6:24 pm" at bounding box center [271, 394] width 141 height 54
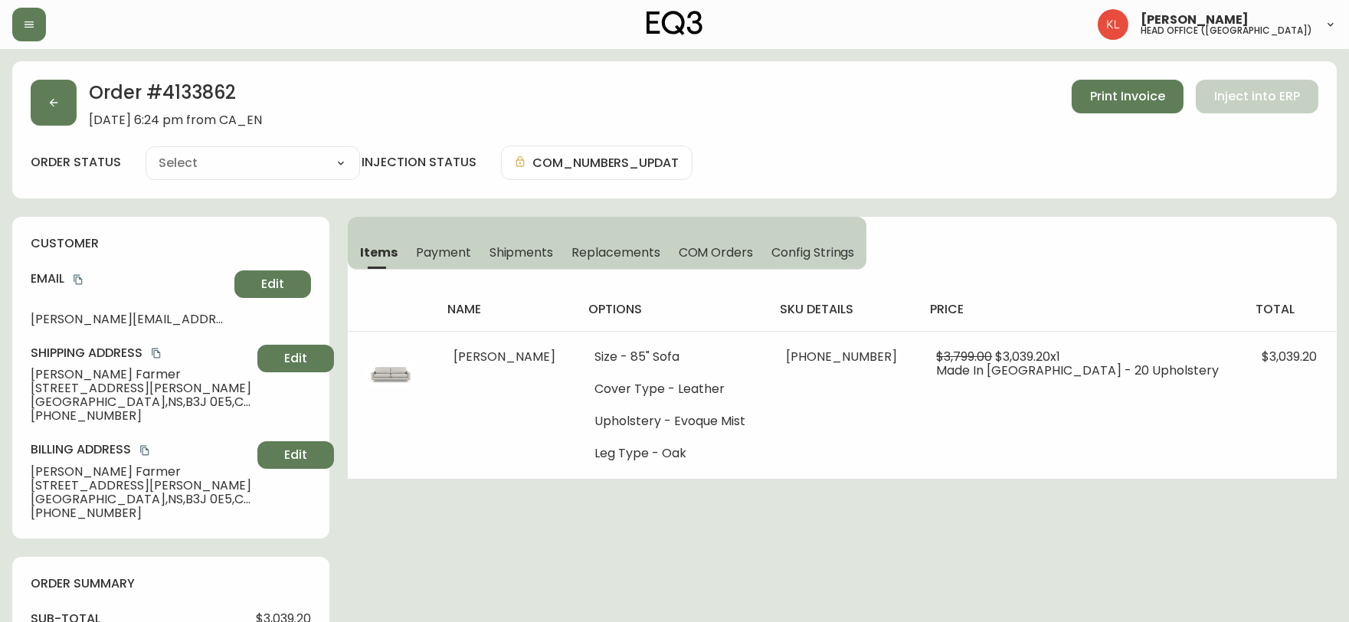
type input "Processing"
select select "PROCESSING"
click at [69, 110] on button "button" at bounding box center [54, 103] width 46 height 46
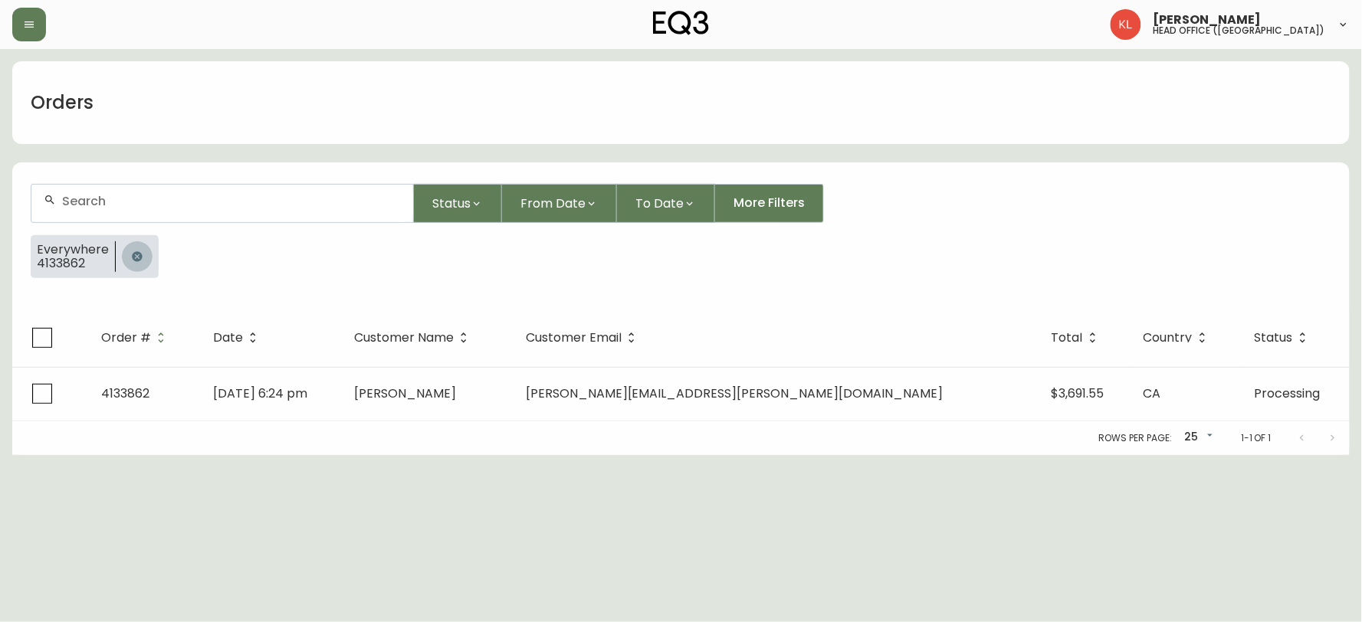
click at [138, 263] on button "button" at bounding box center [137, 256] width 31 height 31
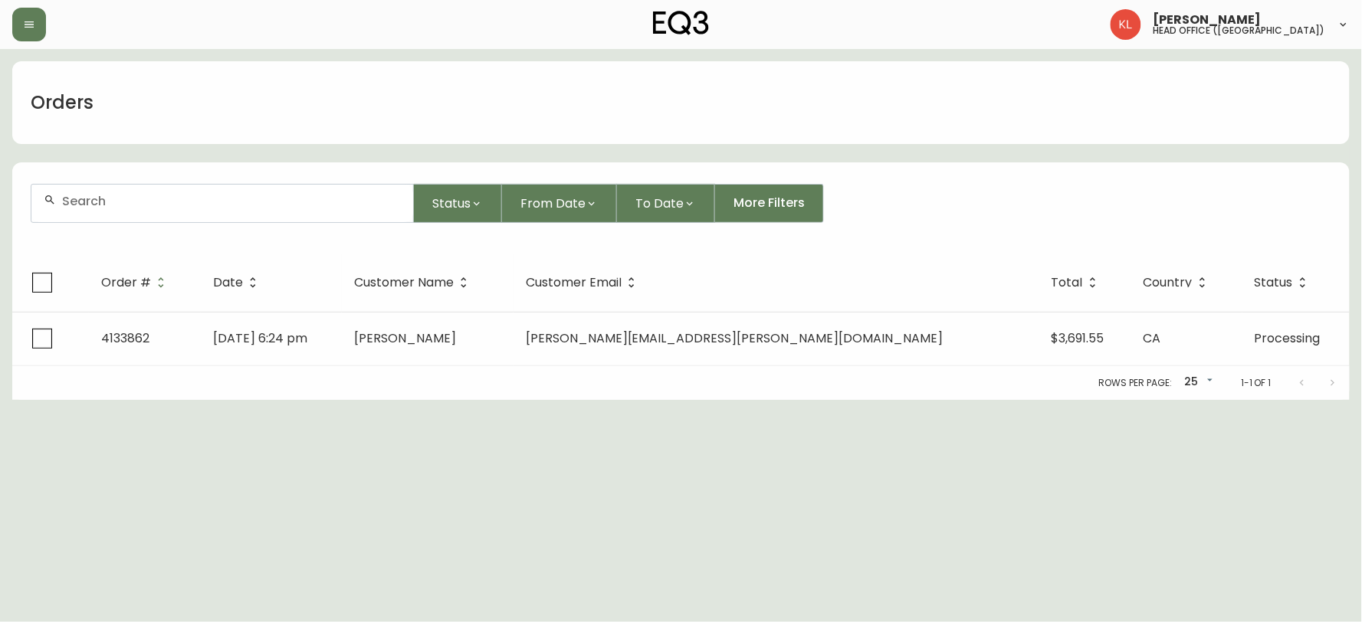
click at [164, 201] on input "text" at bounding box center [231, 201] width 339 height 15
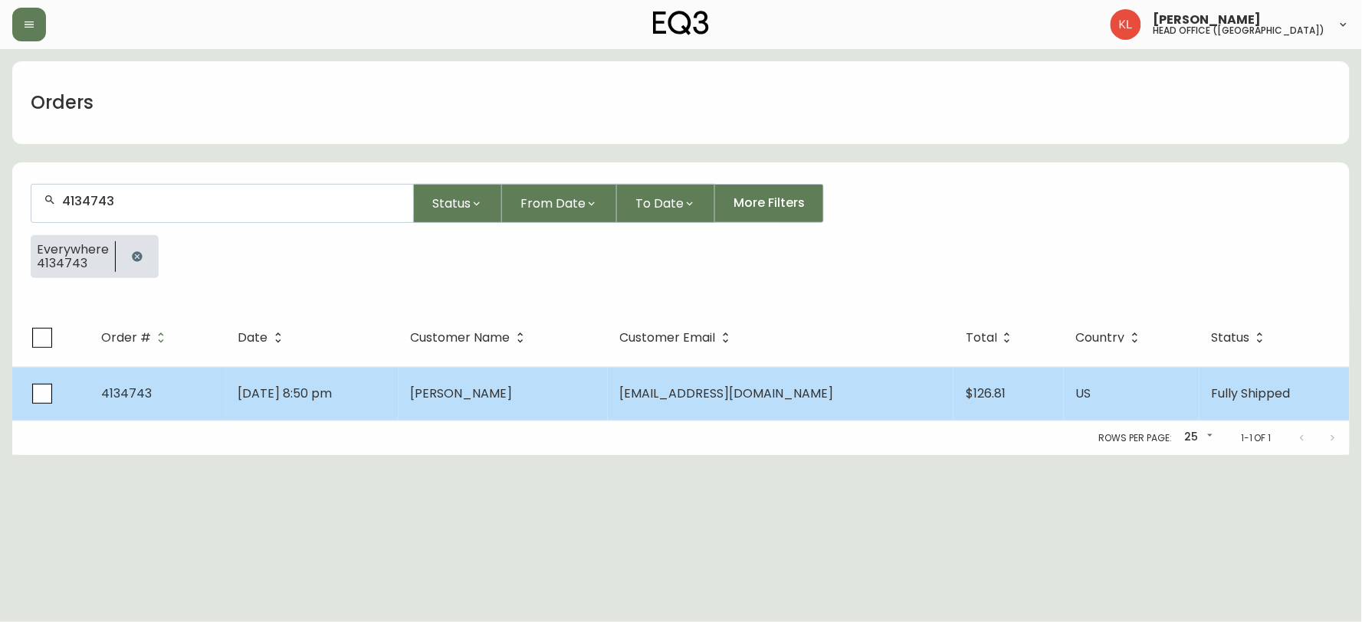
type input "4134743"
click at [337, 406] on td "Aug 21 2025, 8:50 pm" at bounding box center [312, 394] width 172 height 54
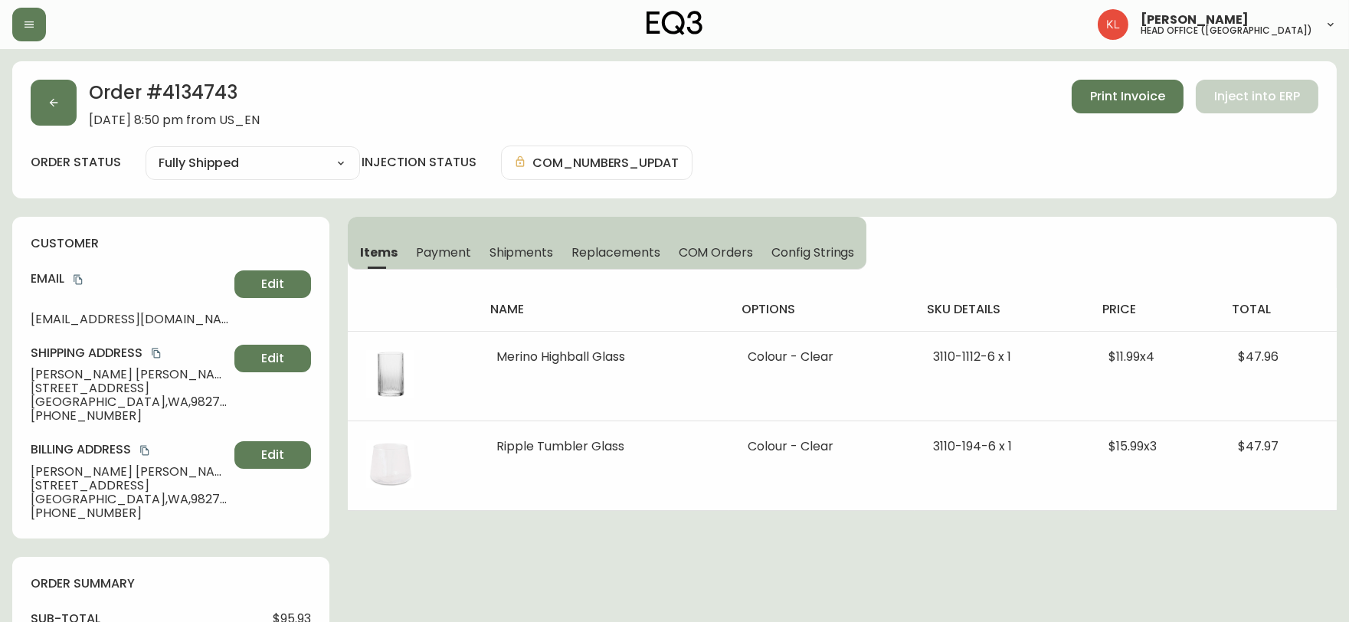
type input "Fully Shipped"
select select "FULLY_SHIPPED"
drag, startPoint x: 601, startPoint y: 35, endPoint x: 278, endPoint y: 82, distance: 326.0
click at [601, 35] on div "Kendra Lorteau head office (canada)" at bounding box center [674, 24] width 1325 height 49
click at [35, 104] on button "button" at bounding box center [54, 103] width 46 height 46
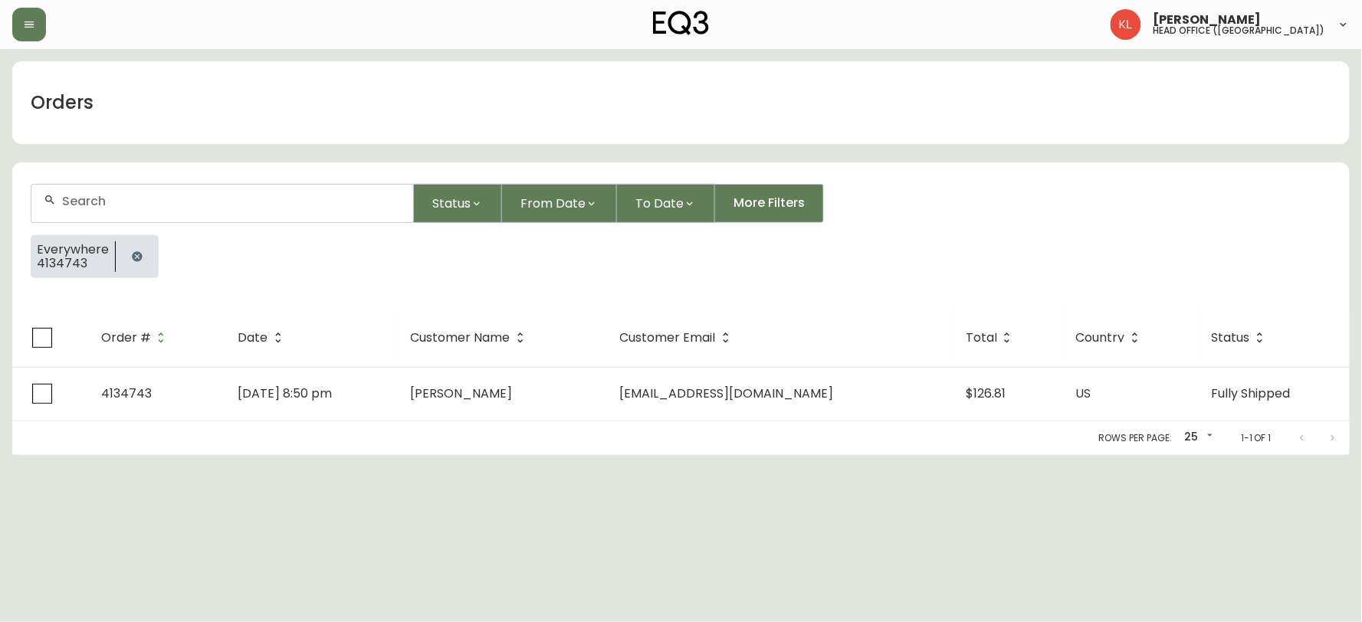
click at [142, 257] on button "button" at bounding box center [137, 256] width 31 height 31
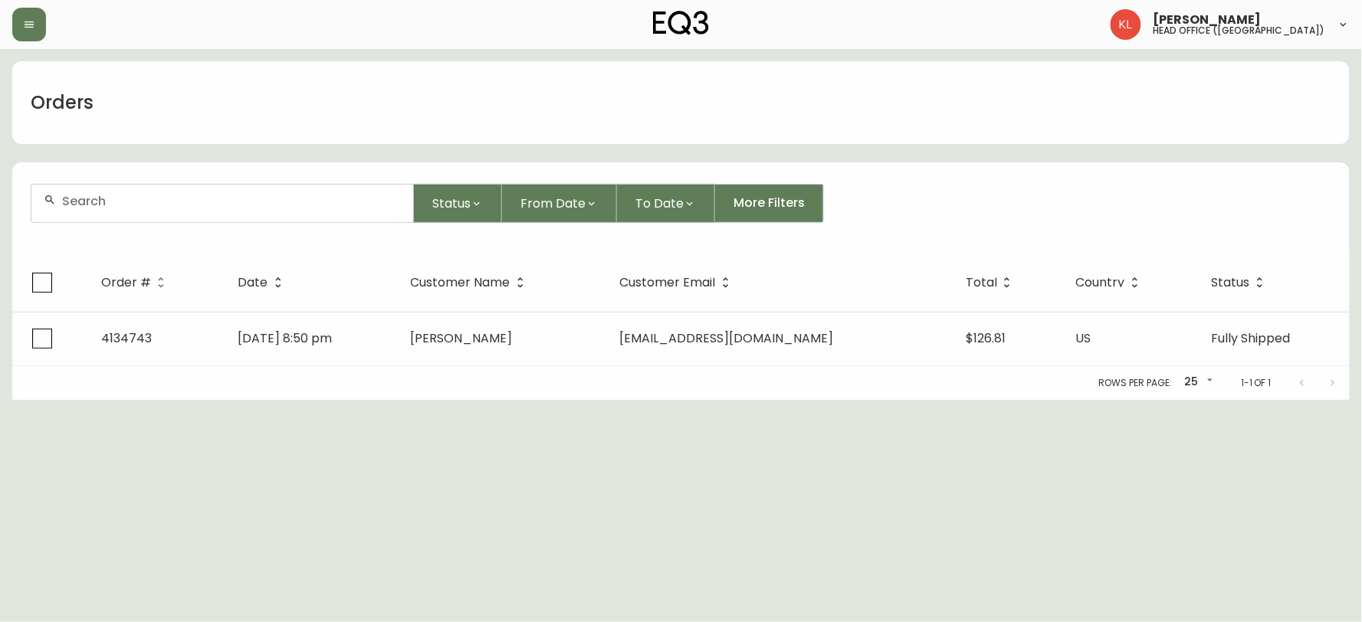
click at [159, 185] on div at bounding box center [222, 204] width 382 height 38
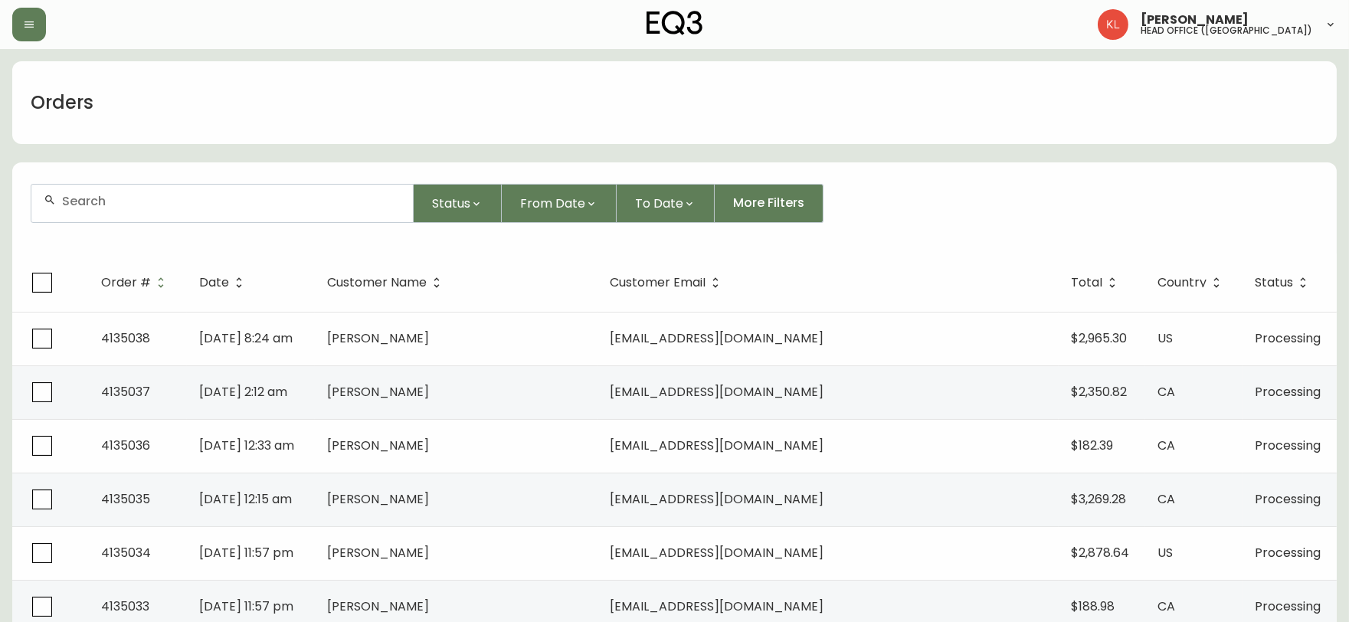
paste input "4133995"
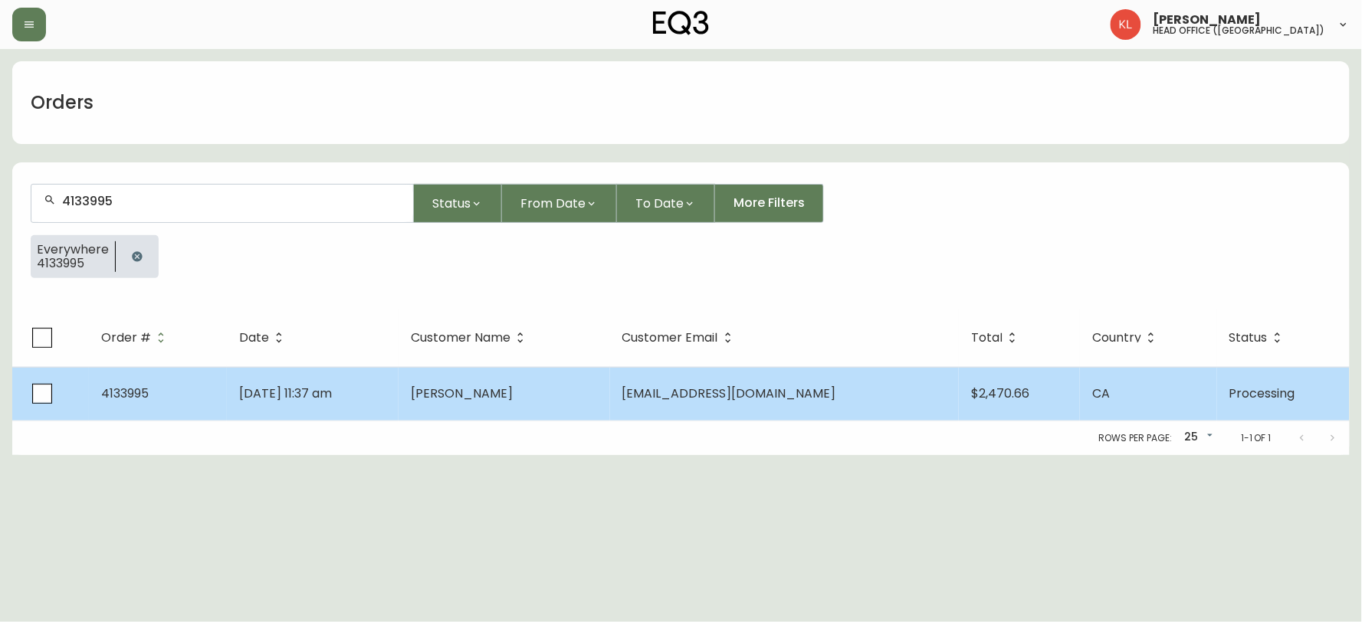
type input "4133995"
click at [398, 395] on td "Jul 06 2025, 11:37 am" at bounding box center [313, 394] width 172 height 54
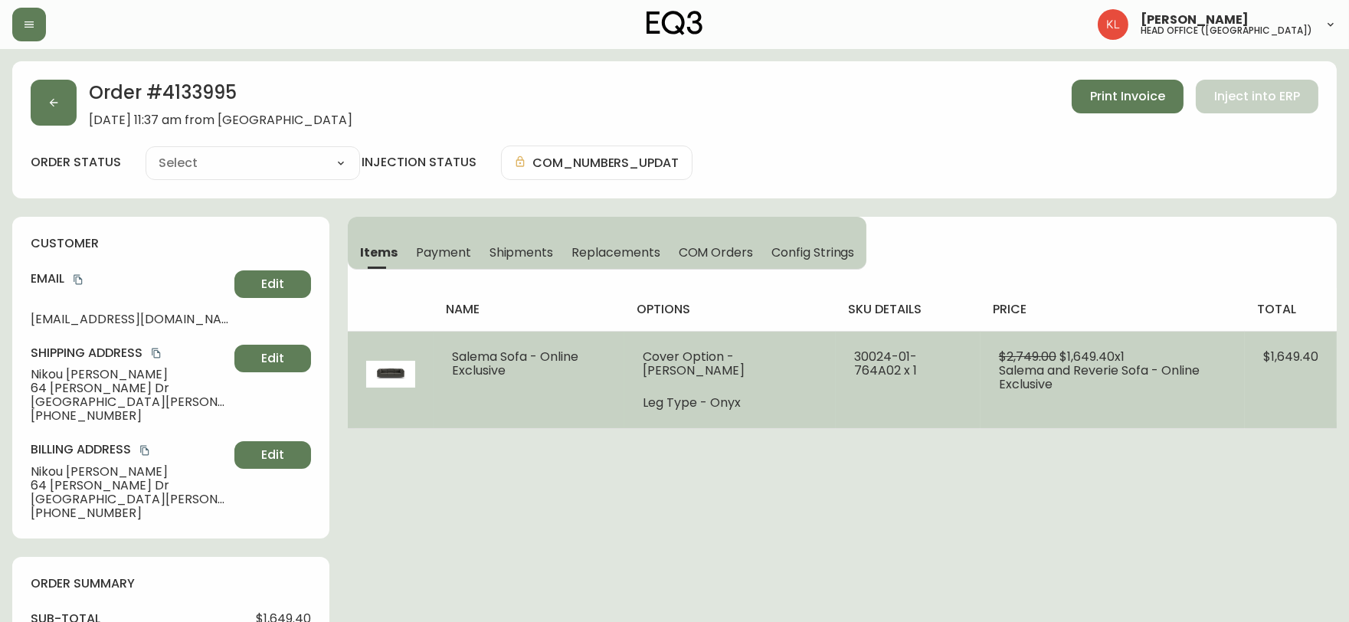
type input "Processing"
select select "PROCESSING"
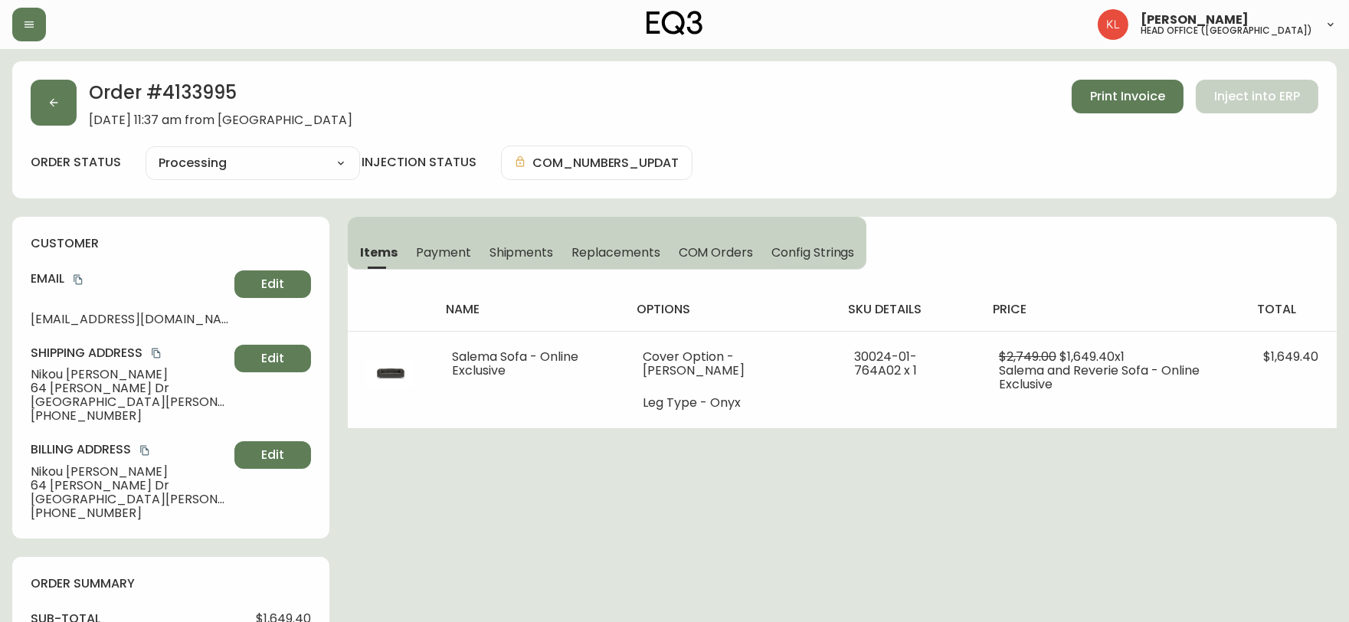
click at [40, 121] on button "button" at bounding box center [54, 103] width 46 height 46
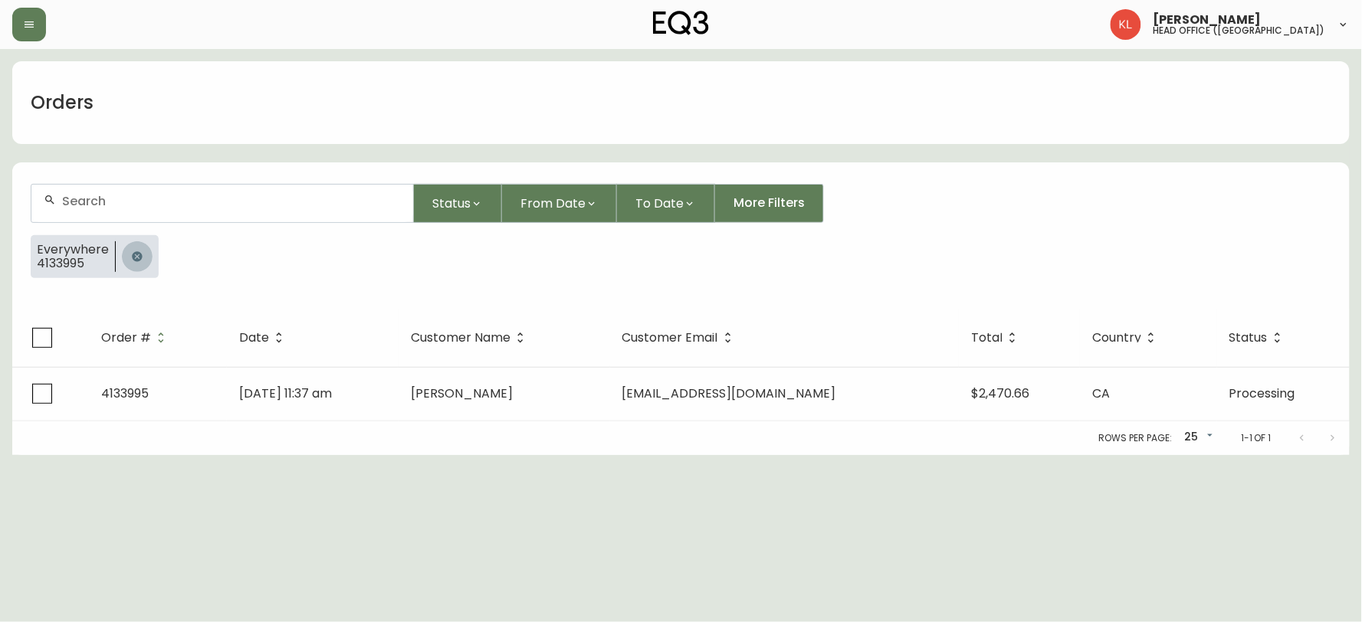
click at [148, 258] on button "button" at bounding box center [137, 256] width 31 height 31
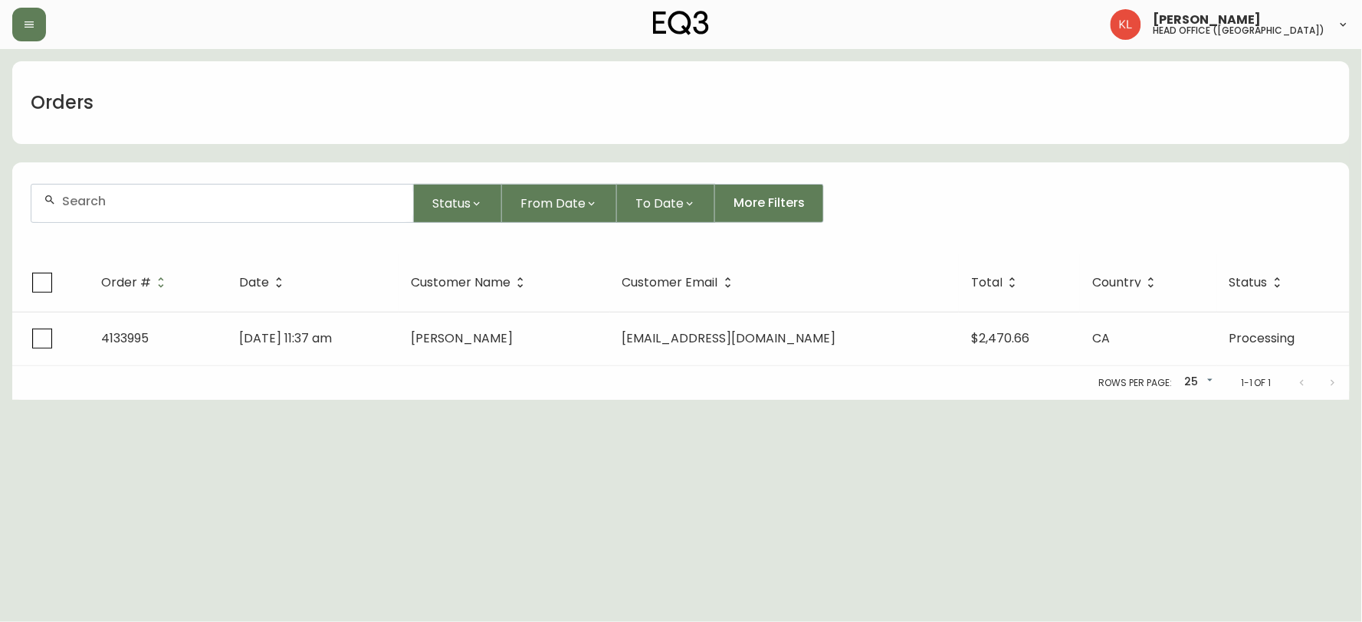
click at [170, 194] on input "text" at bounding box center [231, 201] width 339 height 15
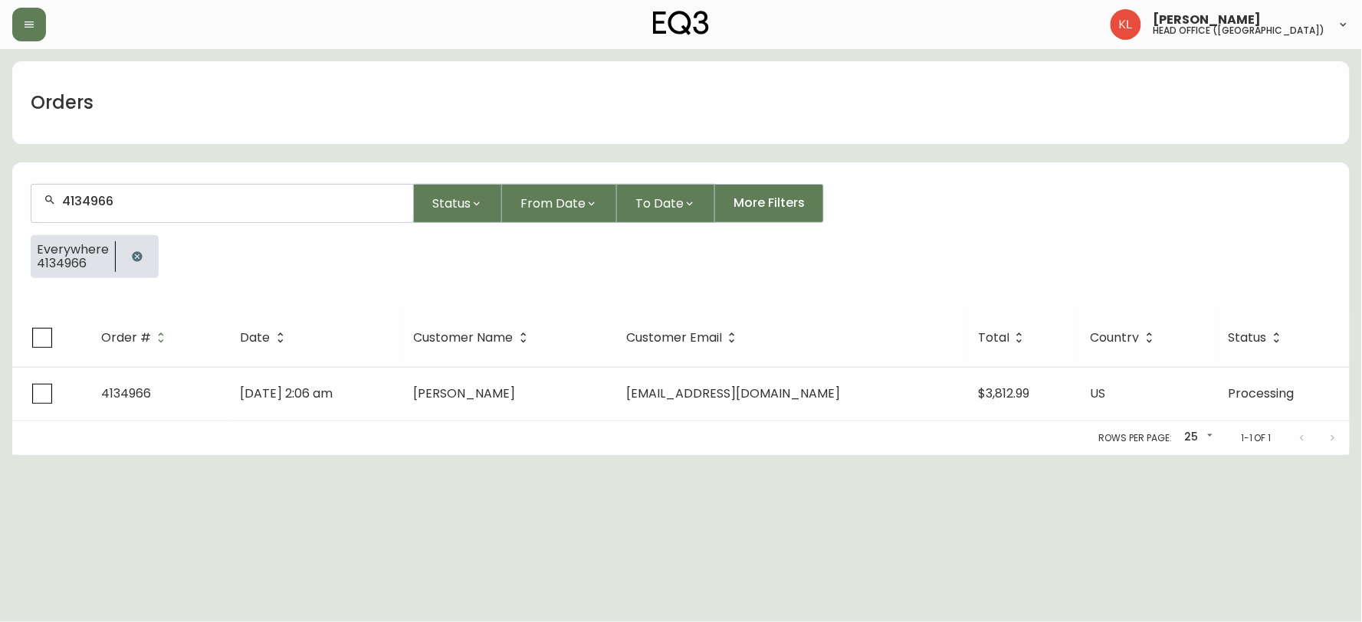
type input "4134966"
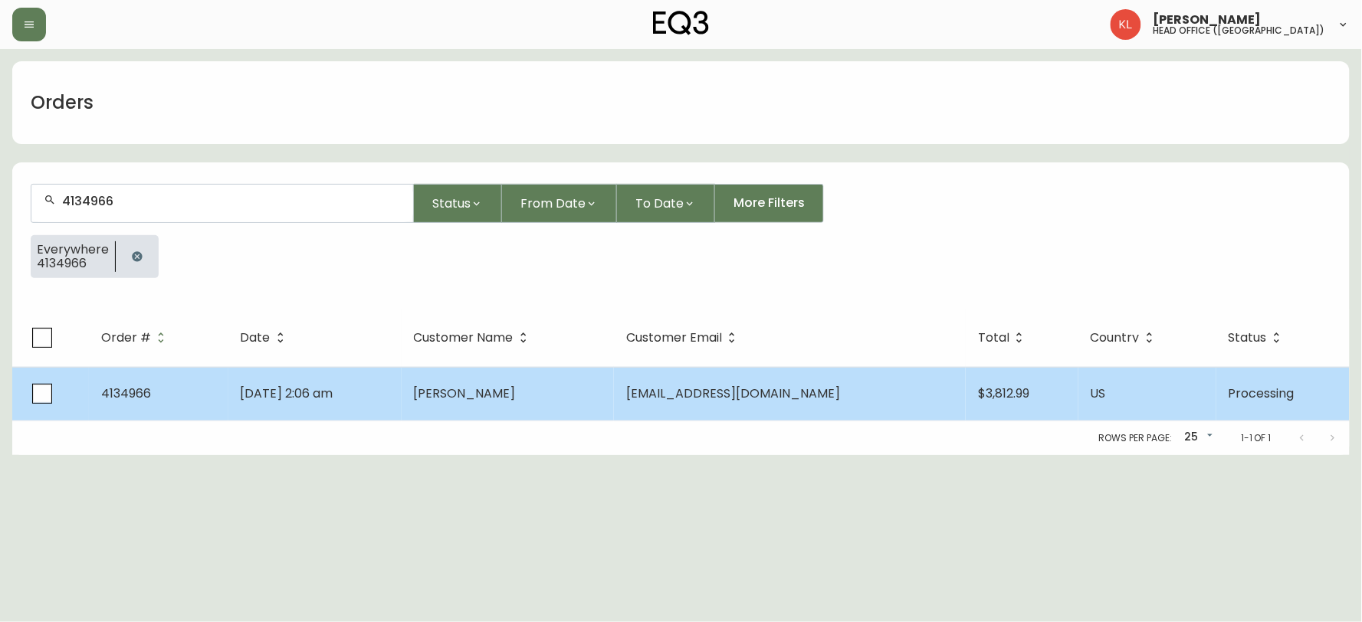
click at [710, 402] on td "jamesypak@gmail.com" at bounding box center [790, 394] width 352 height 54
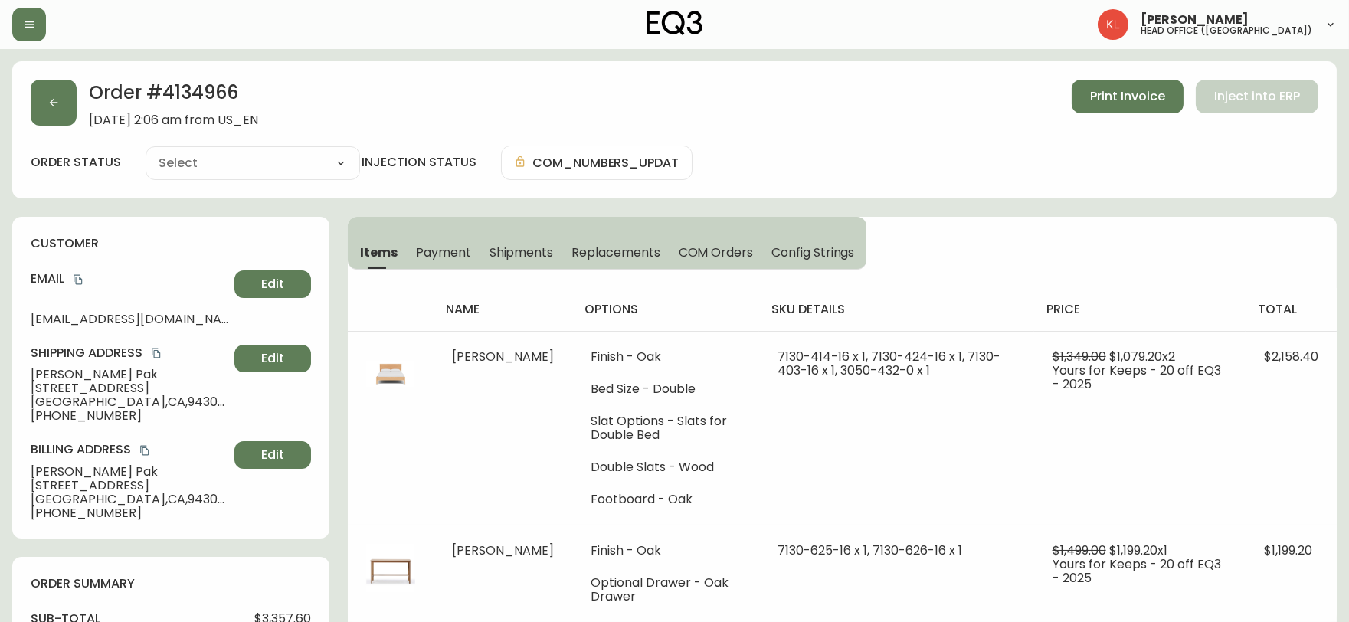
type input "Processing"
select select "PROCESSING"
drag, startPoint x: 354, startPoint y: 12, endPoint x: 346, endPoint y: 34, distance: 23.5
click at [354, 12] on div at bounding box center [232, 25] width 441 height 34
click at [62, 116] on button "button" at bounding box center [54, 103] width 46 height 46
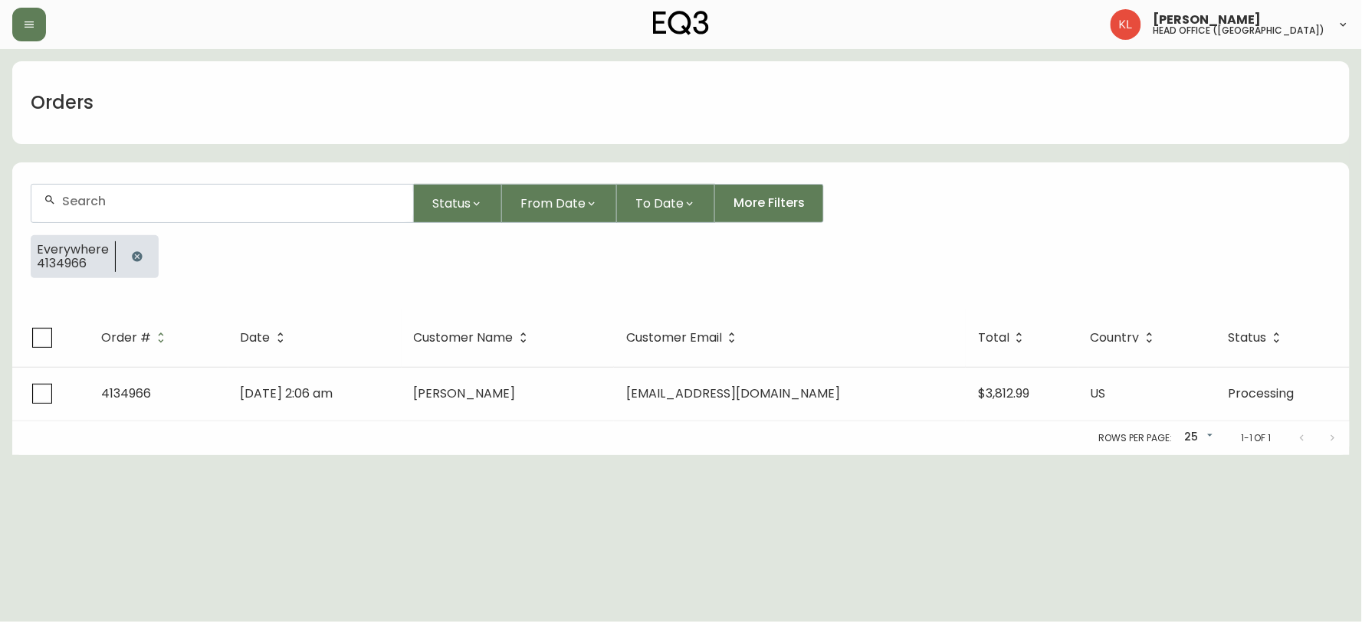
click at [132, 257] on icon "button" at bounding box center [137, 256] width 10 height 10
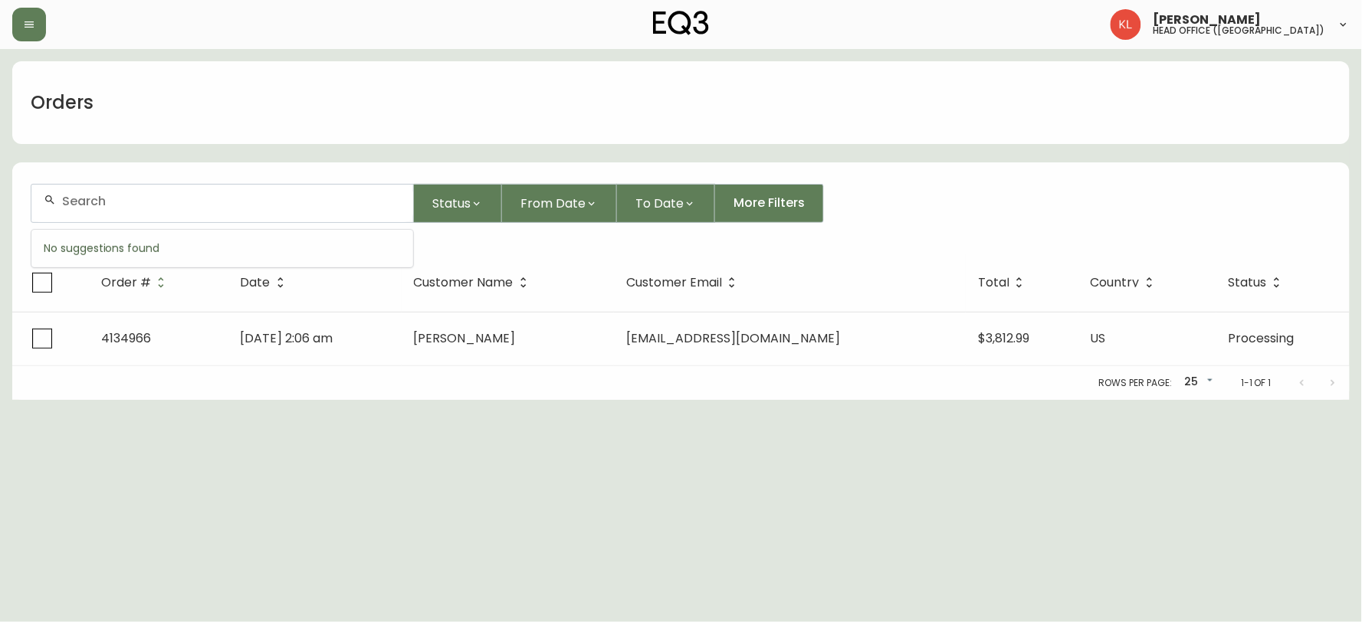
click at [169, 199] on input "text" at bounding box center [231, 201] width 339 height 15
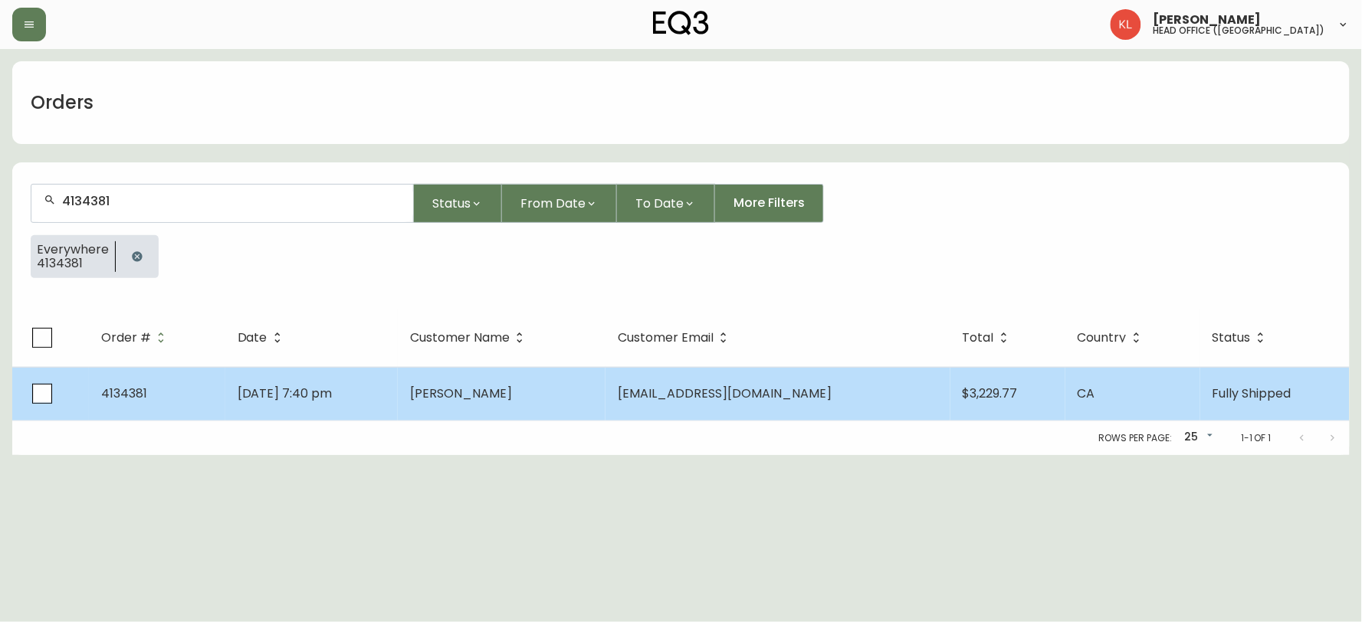
type input "4134381"
click at [324, 389] on span "[DATE] 7:40 pm" at bounding box center [285, 394] width 95 height 18
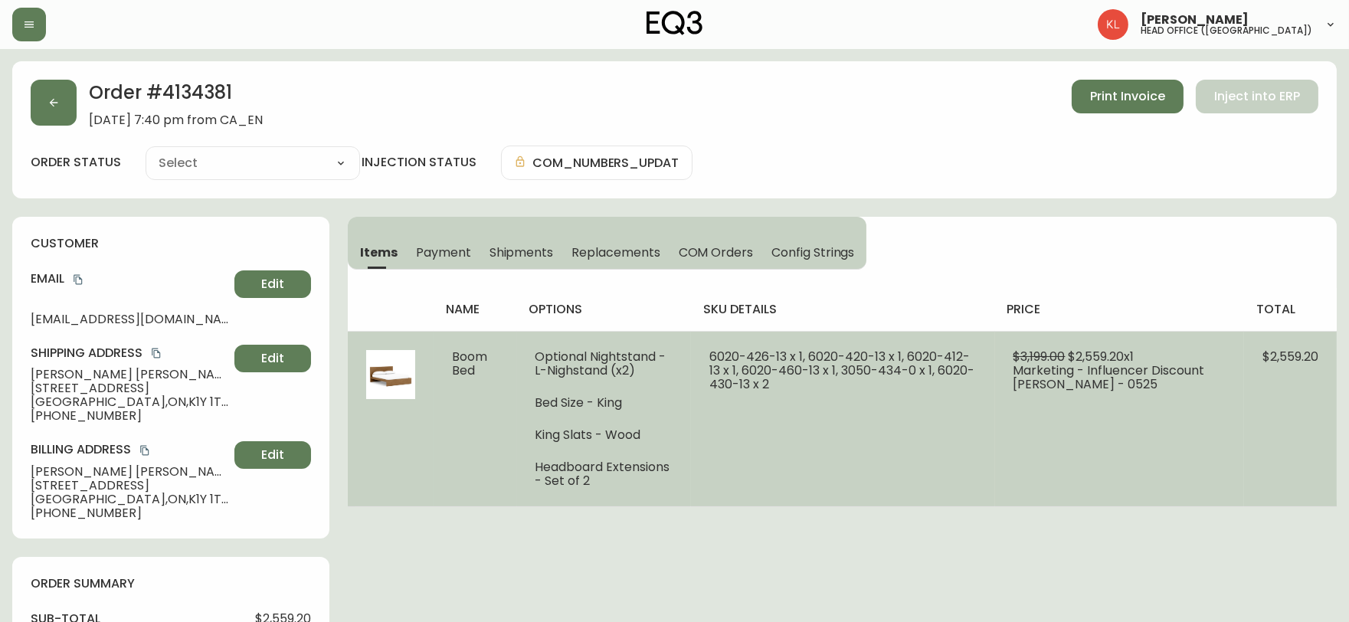
type input "Fully Shipped"
select select "FULLY_SHIPPED"
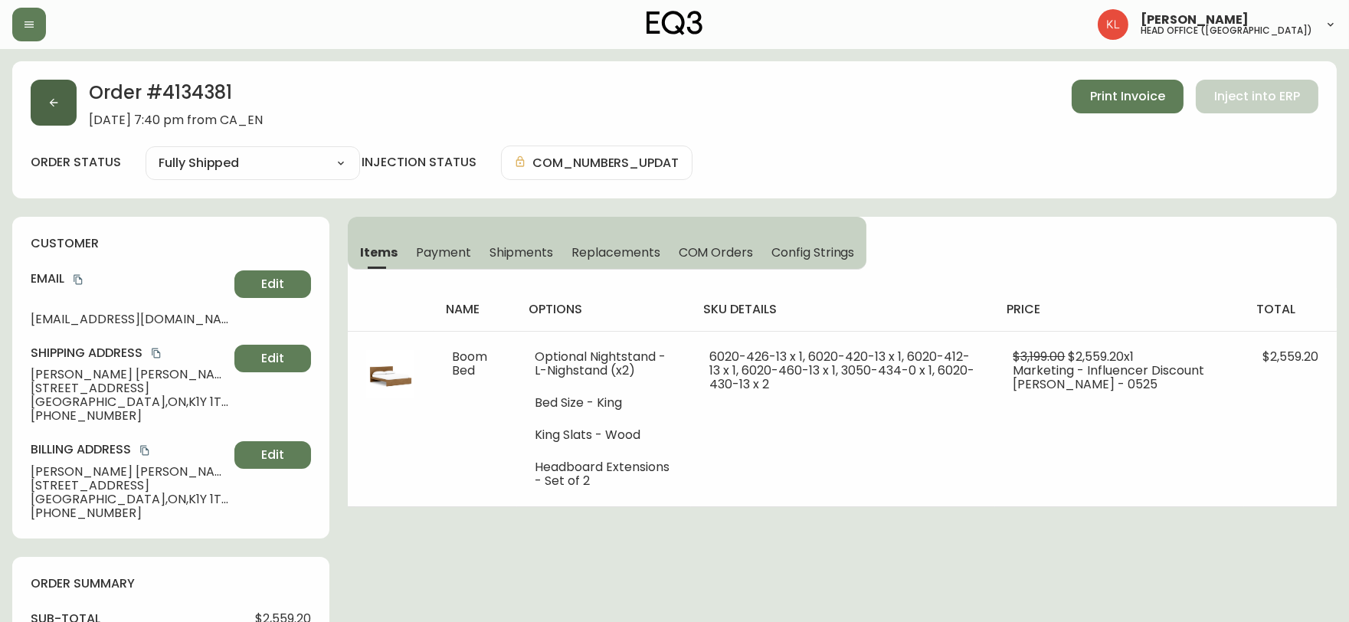
click at [59, 119] on button "button" at bounding box center [54, 103] width 46 height 46
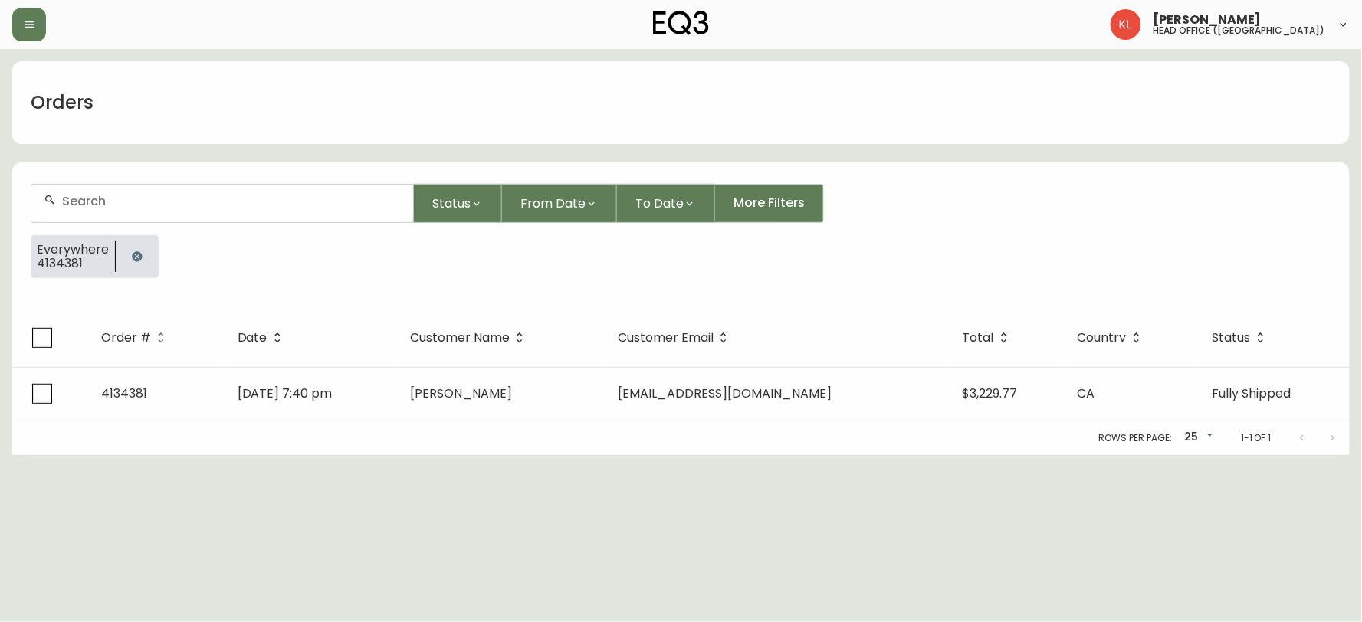
click at [140, 261] on icon "button" at bounding box center [137, 257] width 12 height 12
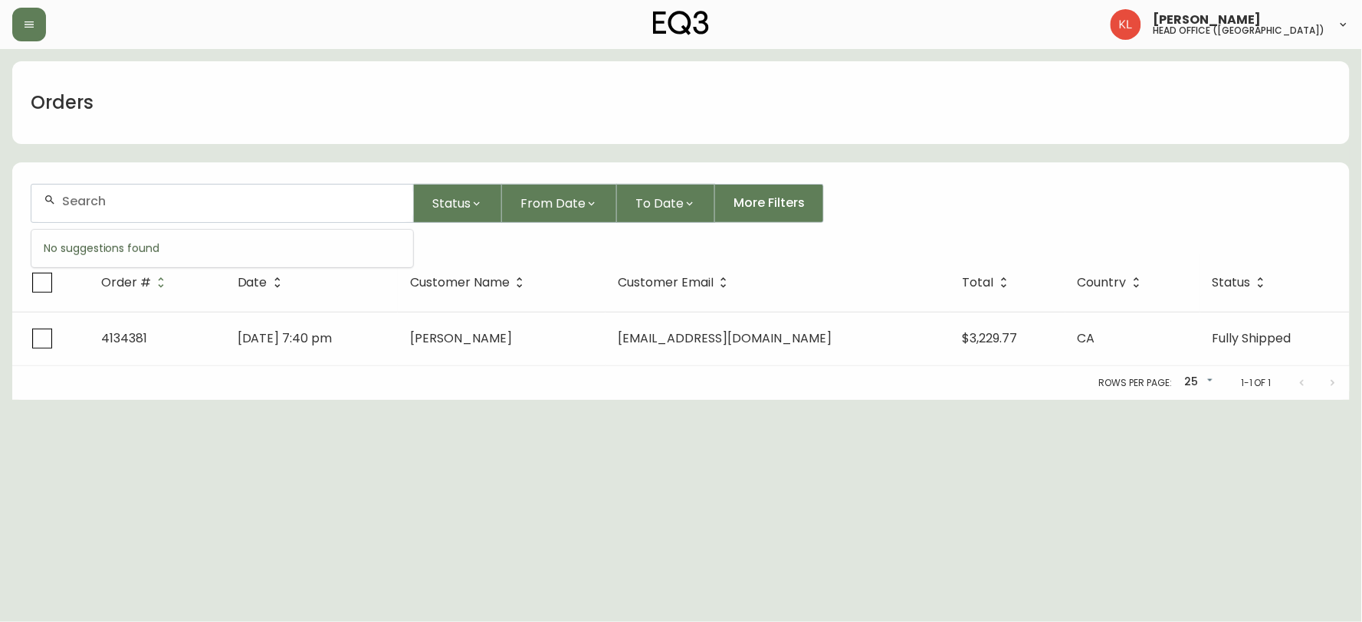
click at [172, 195] on input "text" at bounding box center [231, 201] width 339 height 15
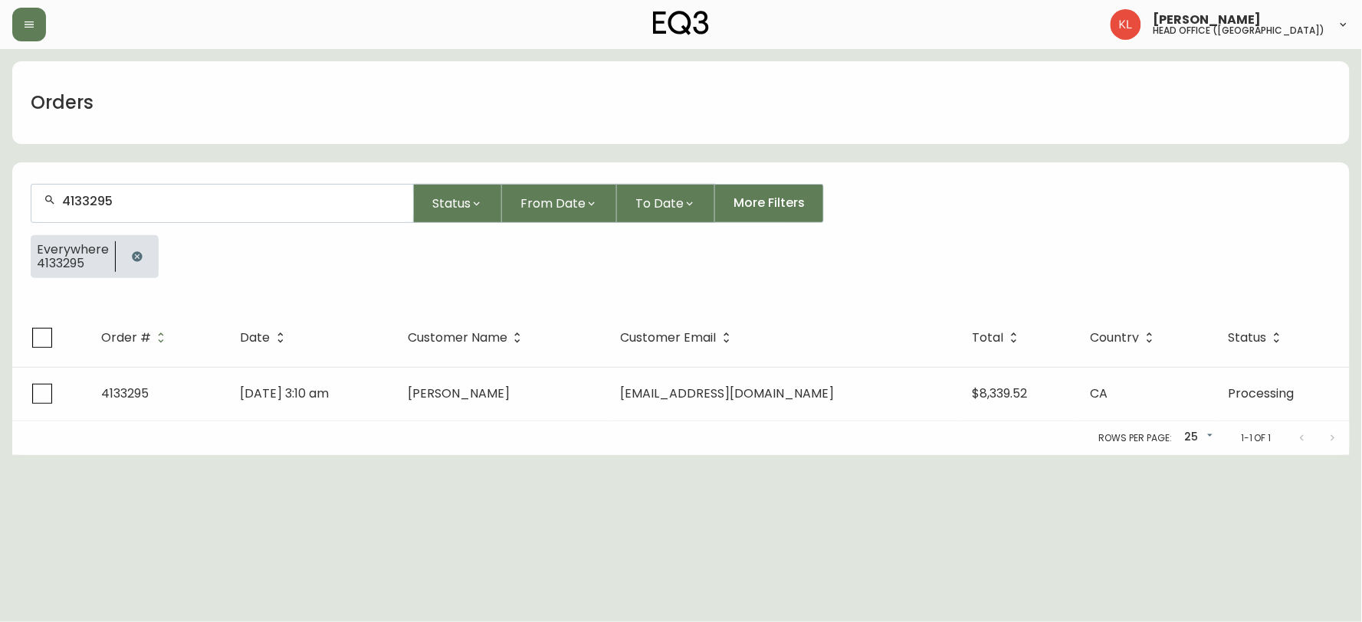
type input "4133295"
click at [490, 423] on div "Rows per page: 25 25 1-1 of 1" at bounding box center [680, 438] width 1337 height 34
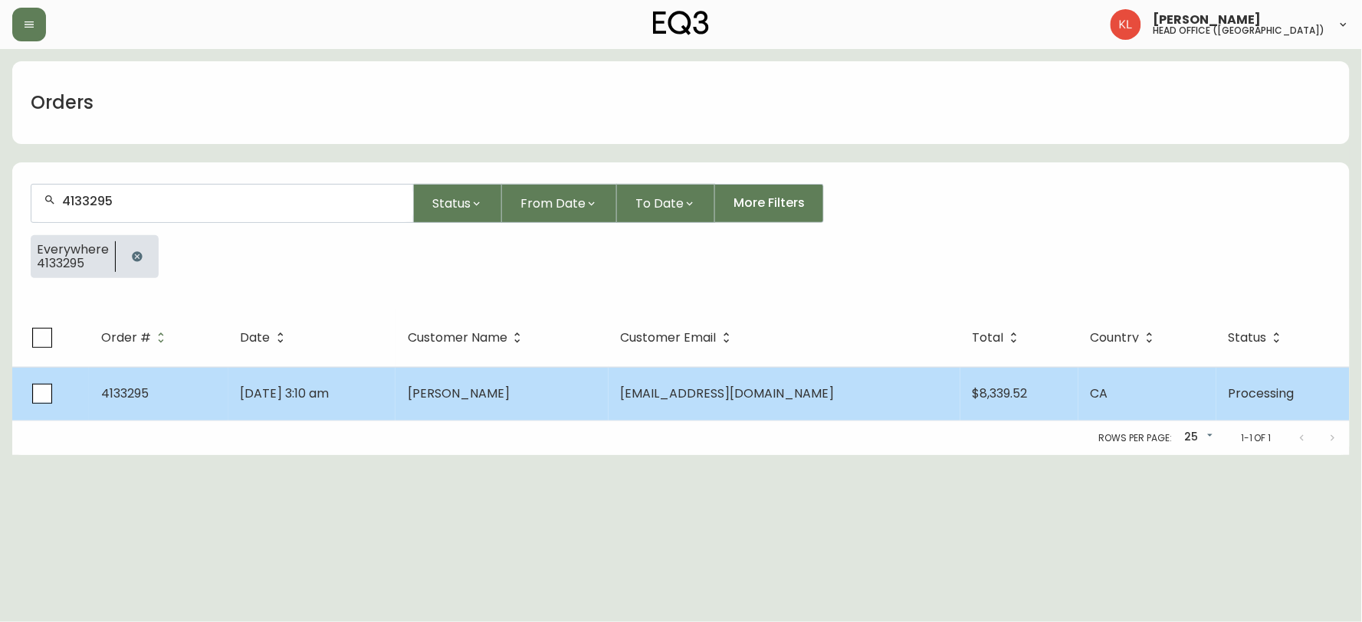
click at [508, 411] on td "Adam Brown" at bounding box center [501, 394] width 213 height 54
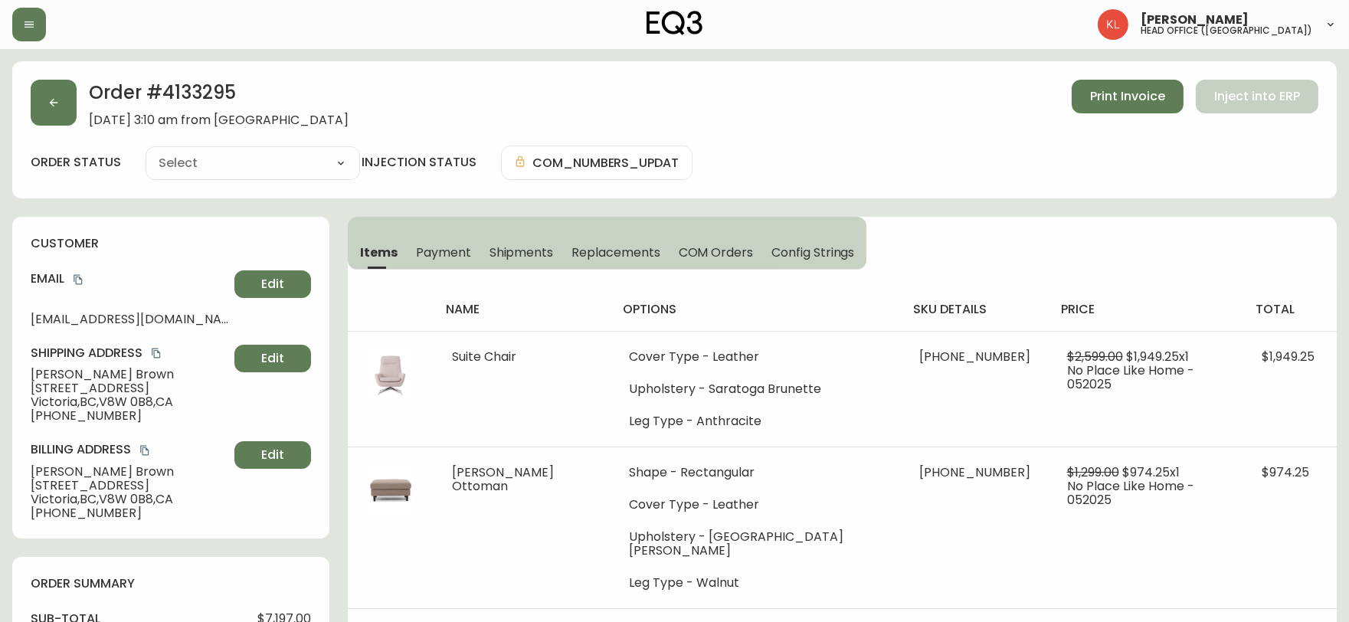
type input "Processing"
select select "PROCESSING"
click at [36, 120] on button "button" at bounding box center [54, 103] width 46 height 46
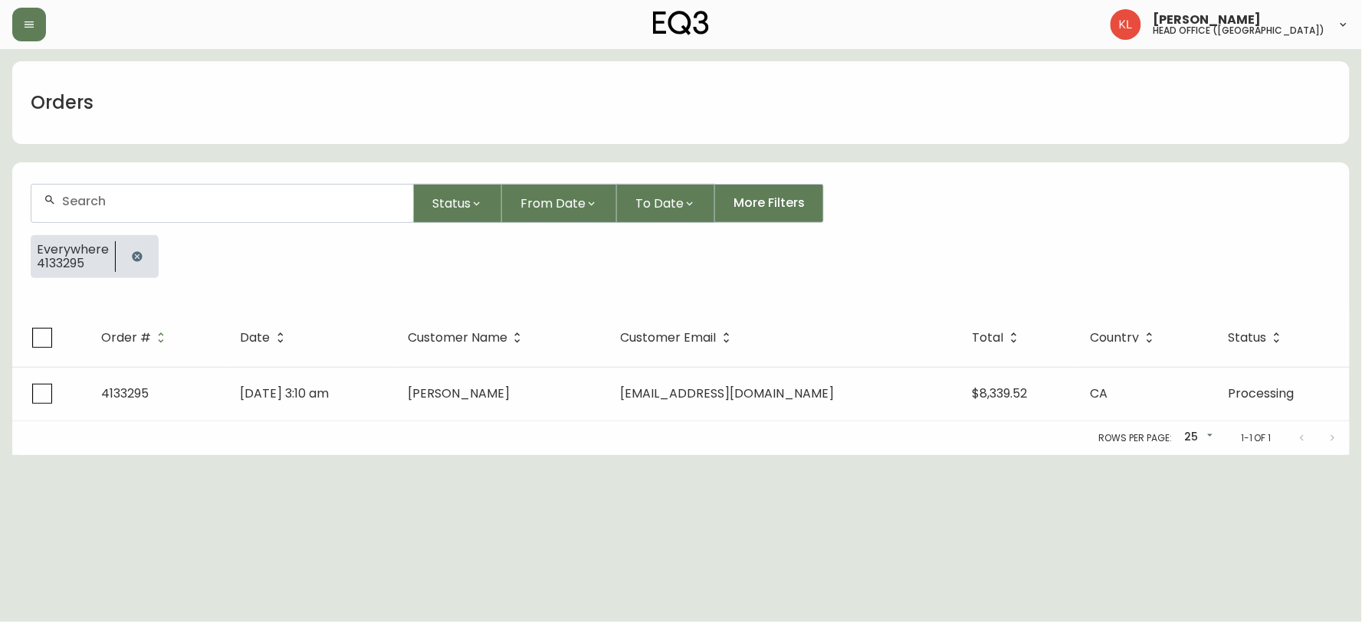
drag, startPoint x: 151, startPoint y: 274, endPoint x: 141, endPoint y: 256, distance: 20.9
click at [148, 273] on div at bounding box center [137, 256] width 43 height 43
click at [141, 256] on button "button" at bounding box center [137, 256] width 31 height 31
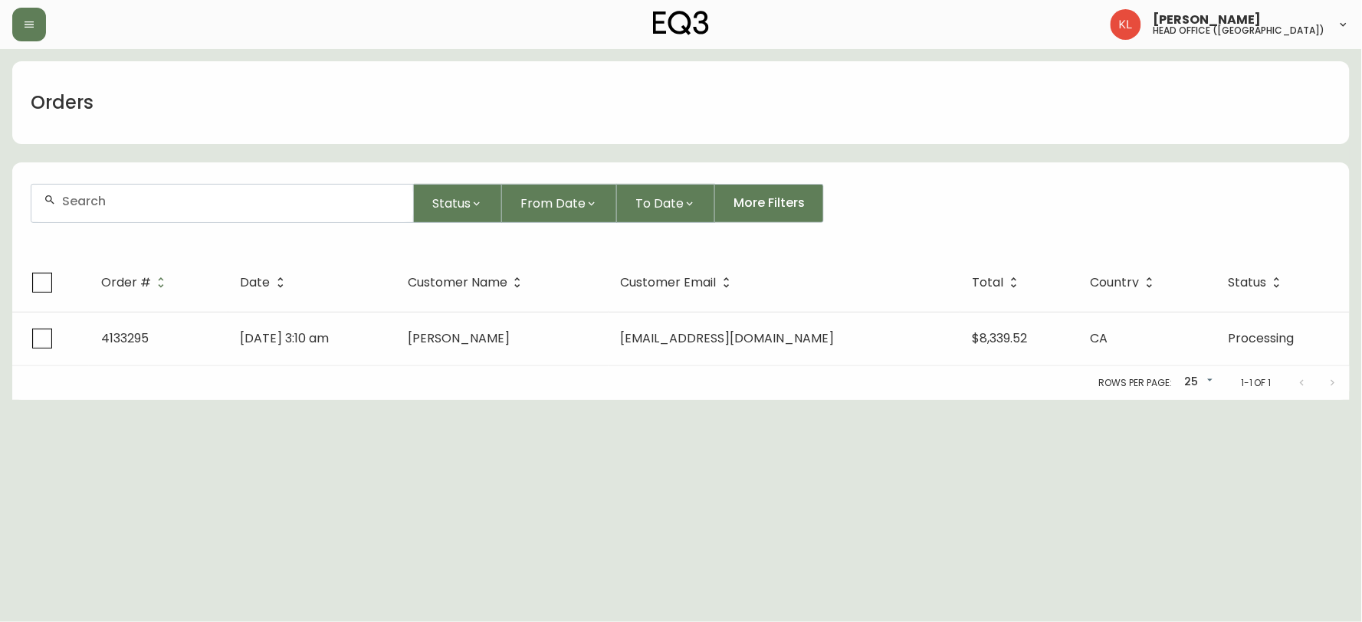
click at [184, 184] on div at bounding box center [222, 203] width 383 height 39
click at [125, 205] on input "text" at bounding box center [231, 201] width 339 height 15
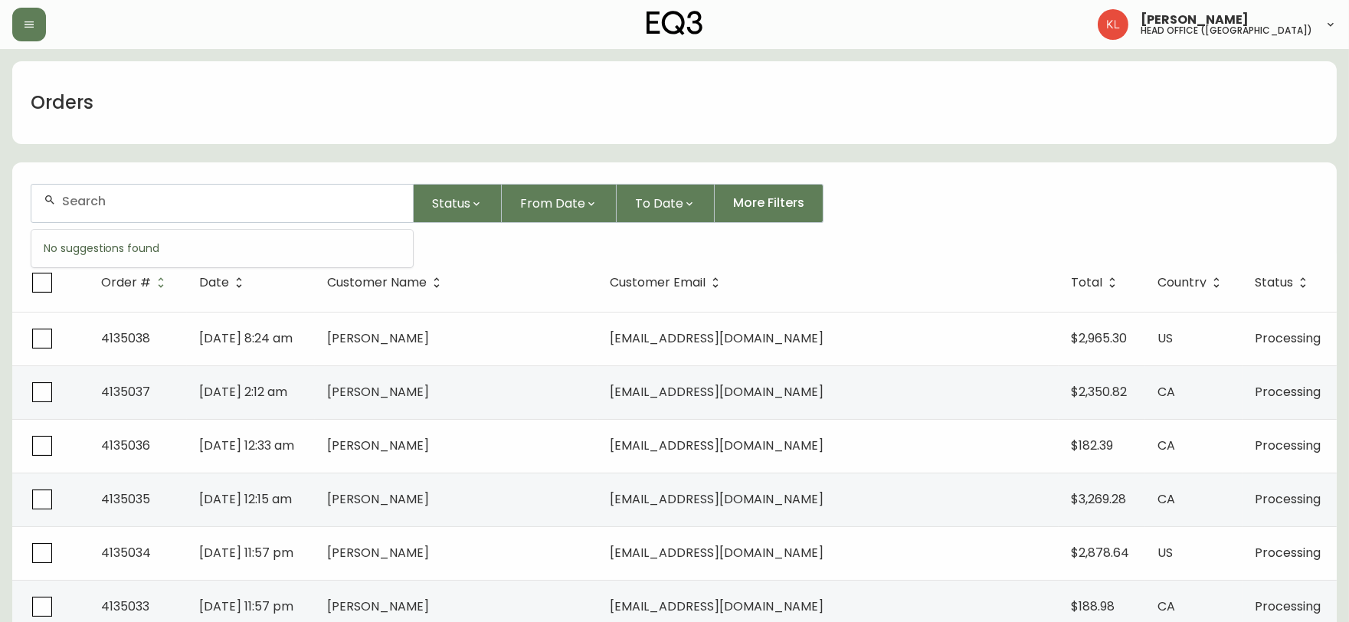
paste input "108825534"
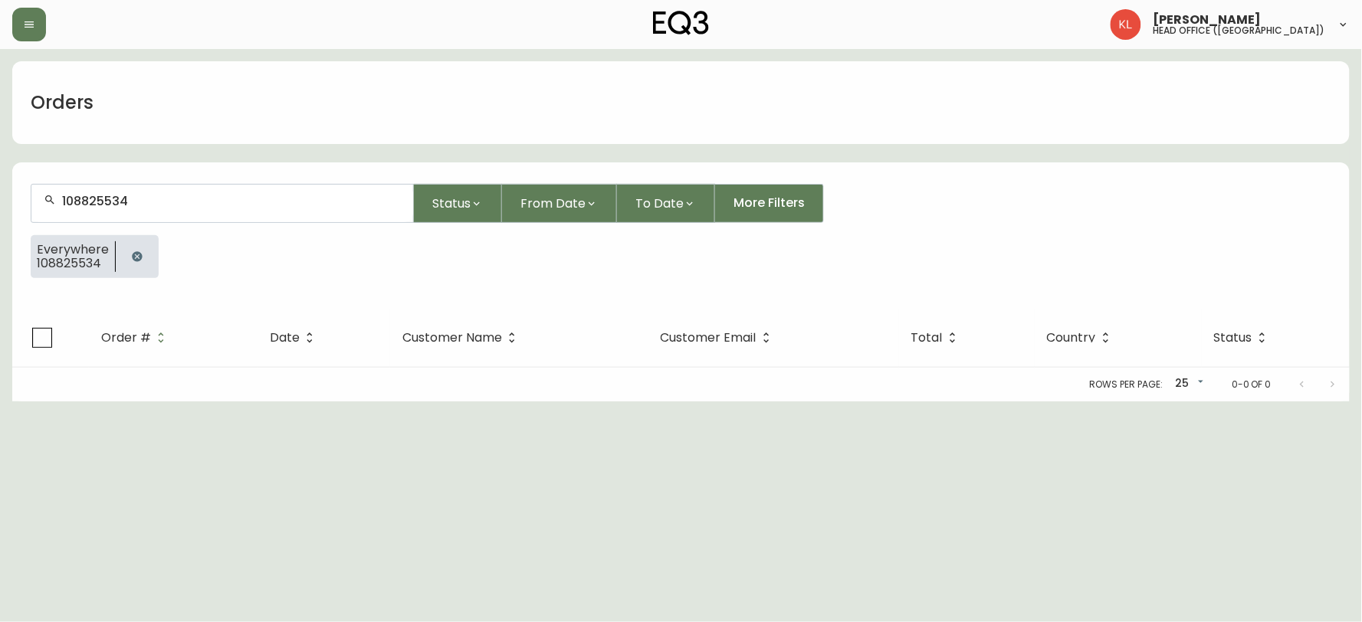
type input "108825534"
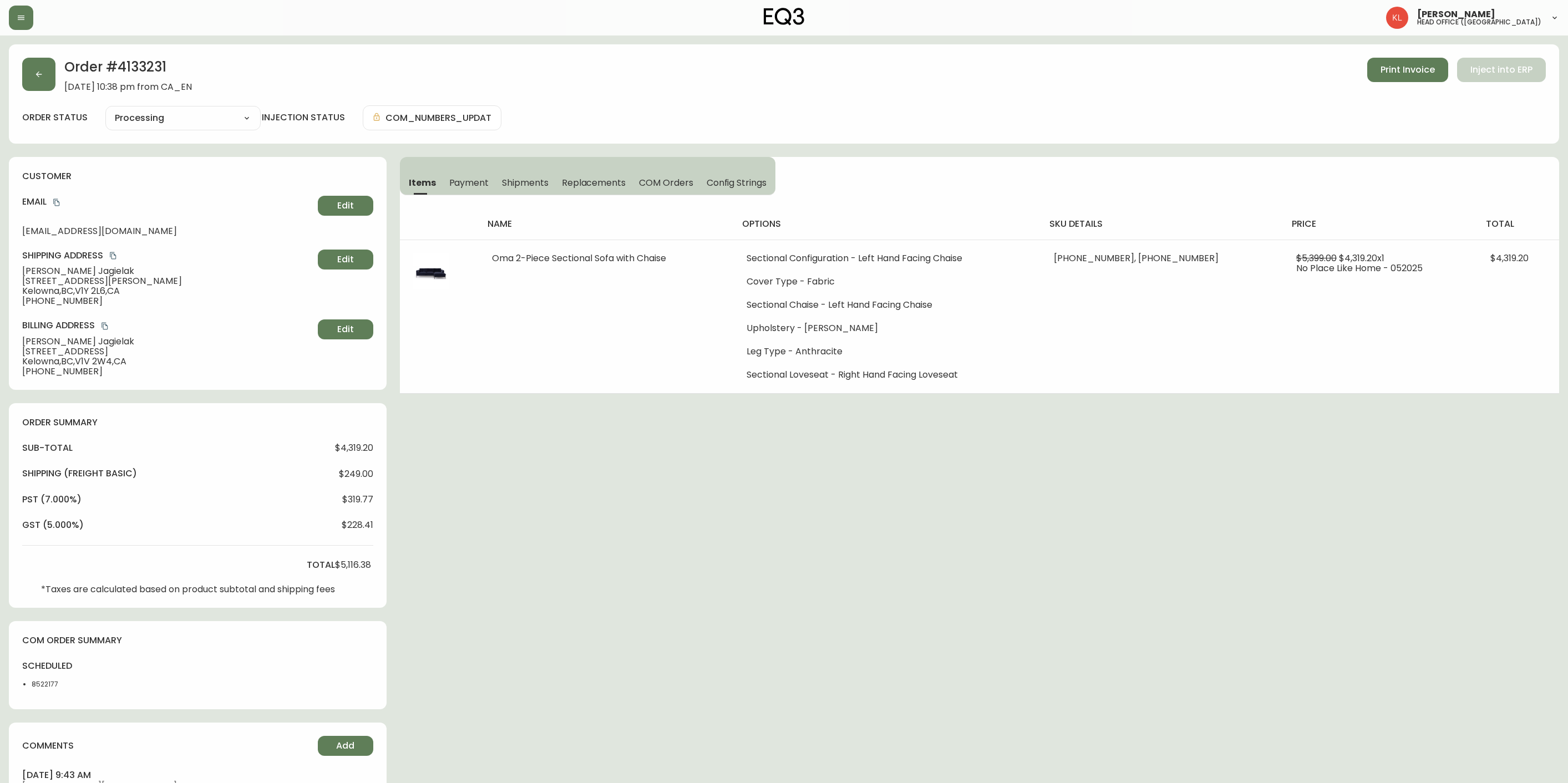
select select "PROCESSING"
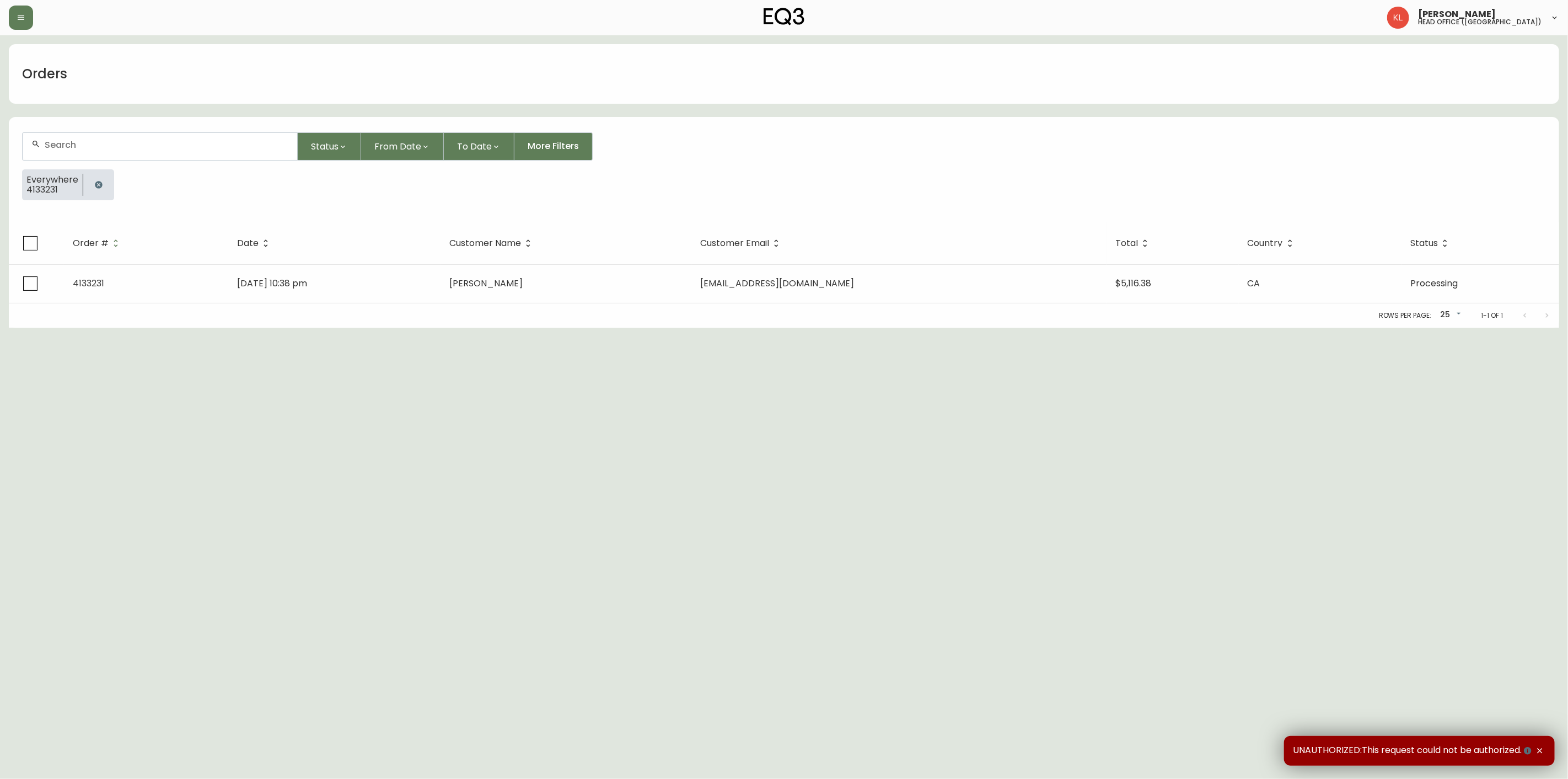
click at [94, 183] on icon "button" at bounding box center [99, 185] width 9 height 9
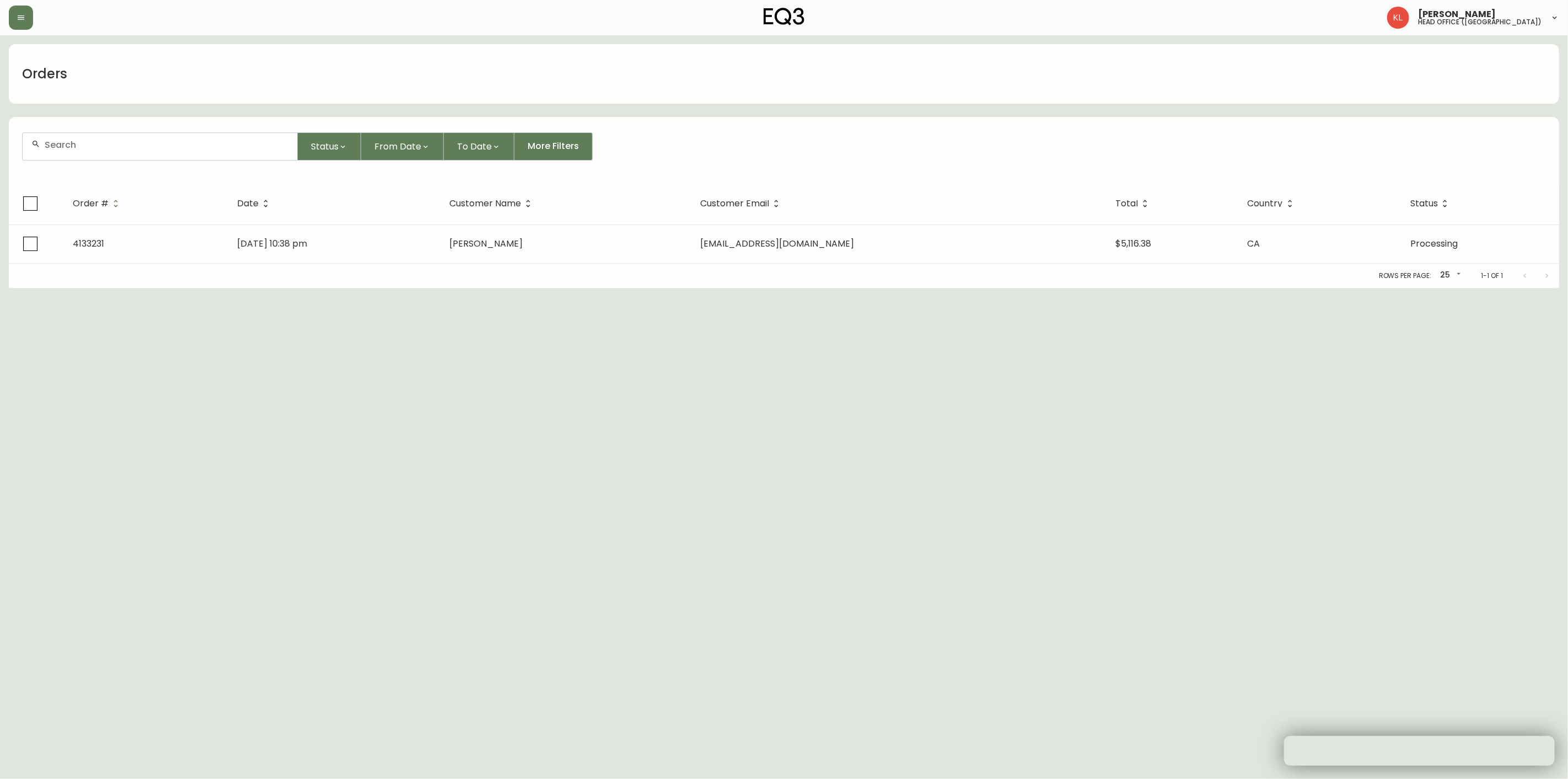
click at [112, 135] on div at bounding box center [160, 147] width 275 height 27
paste input "4133929"
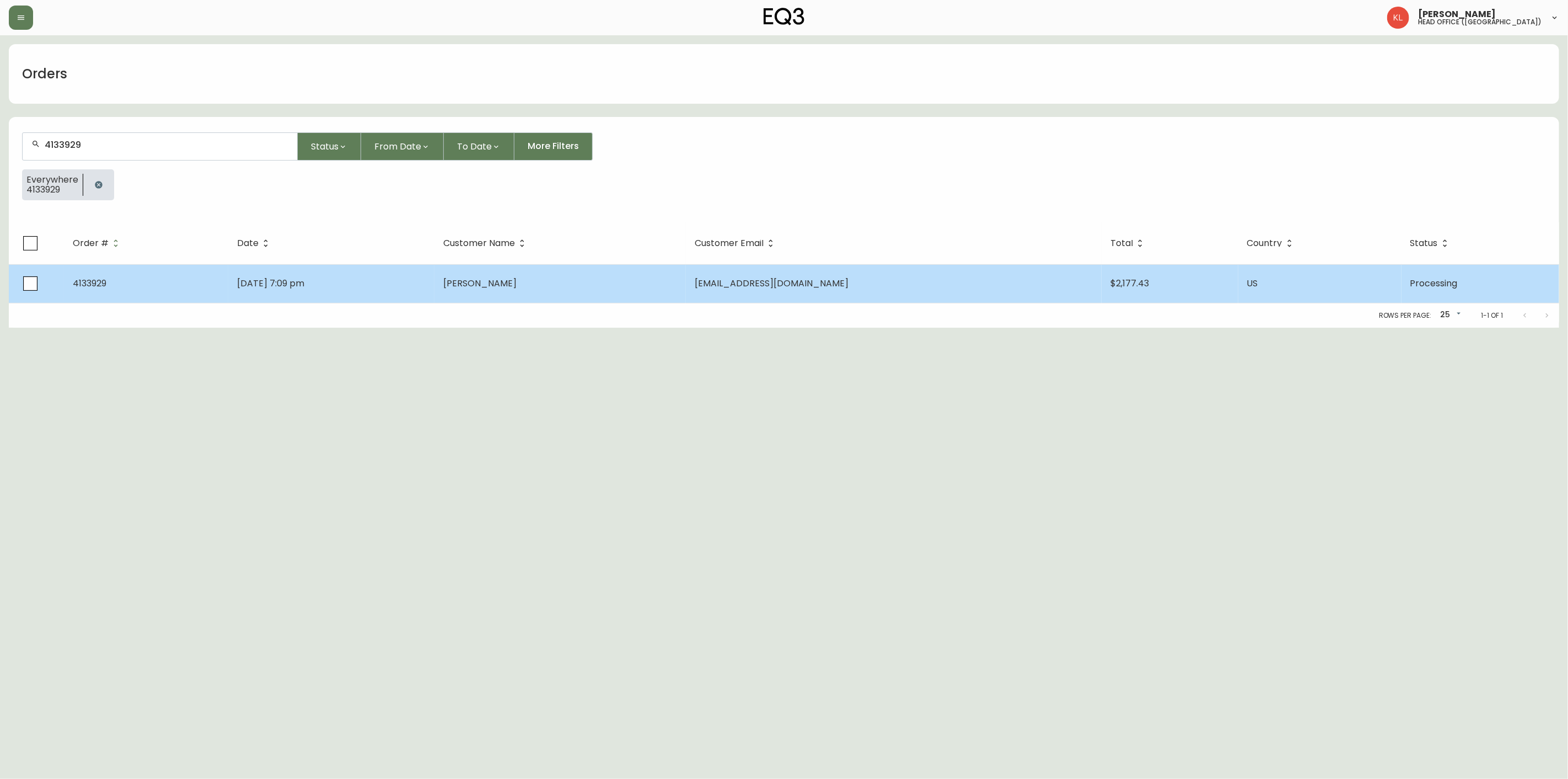
type input "4133929"
click at [304, 288] on span "[DATE] 7:09 pm" at bounding box center [270, 284] width 67 height 13
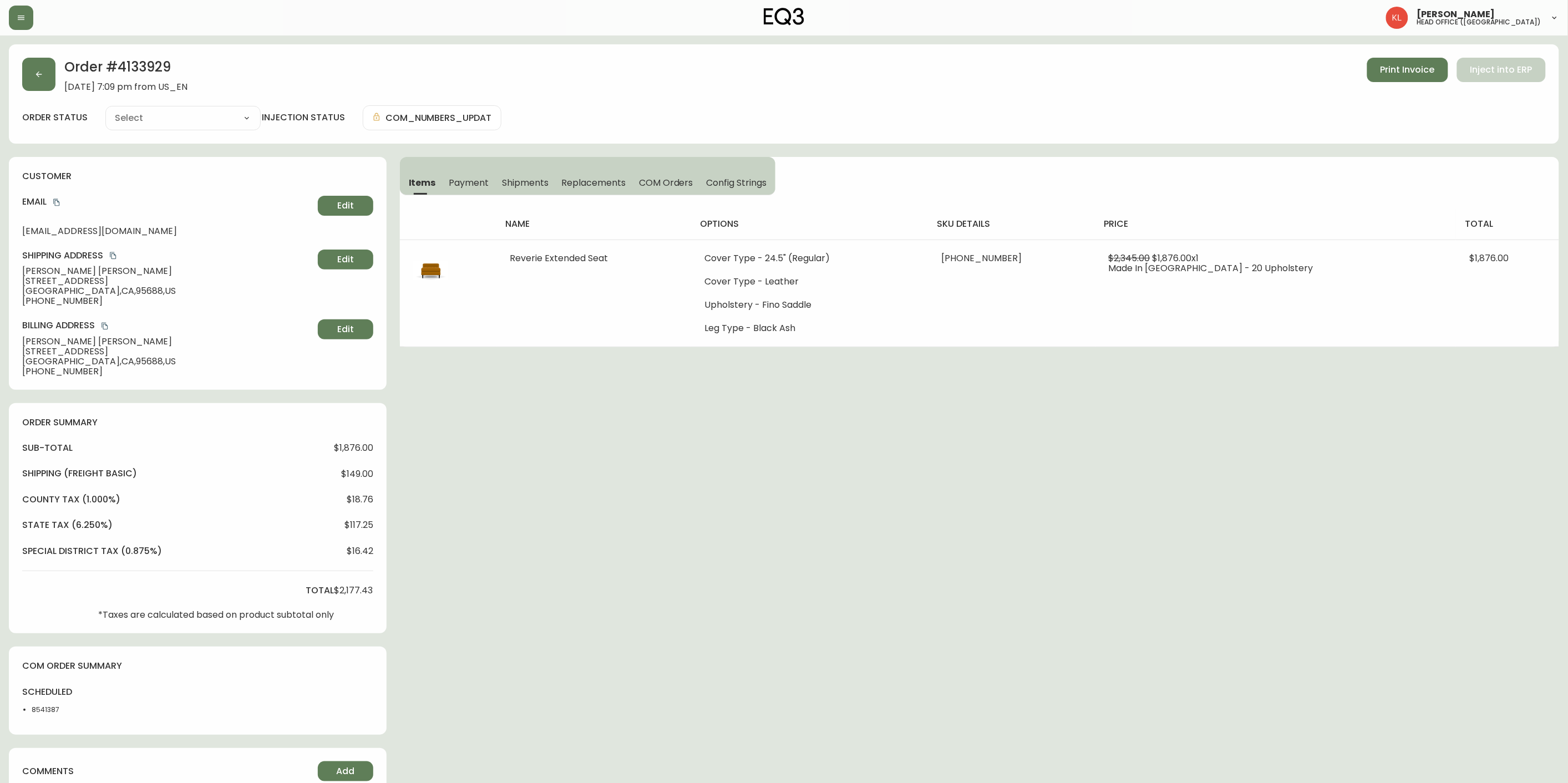
type input "Processing"
select select "PROCESSING"
drag, startPoint x: 169, startPoint y: 67, endPoint x: 118, endPoint y: 74, distance: 51.5
click at [118, 74] on h2 "Order # 4133929" at bounding box center [126, 70] width 123 height 25
copy h2 "4133929"
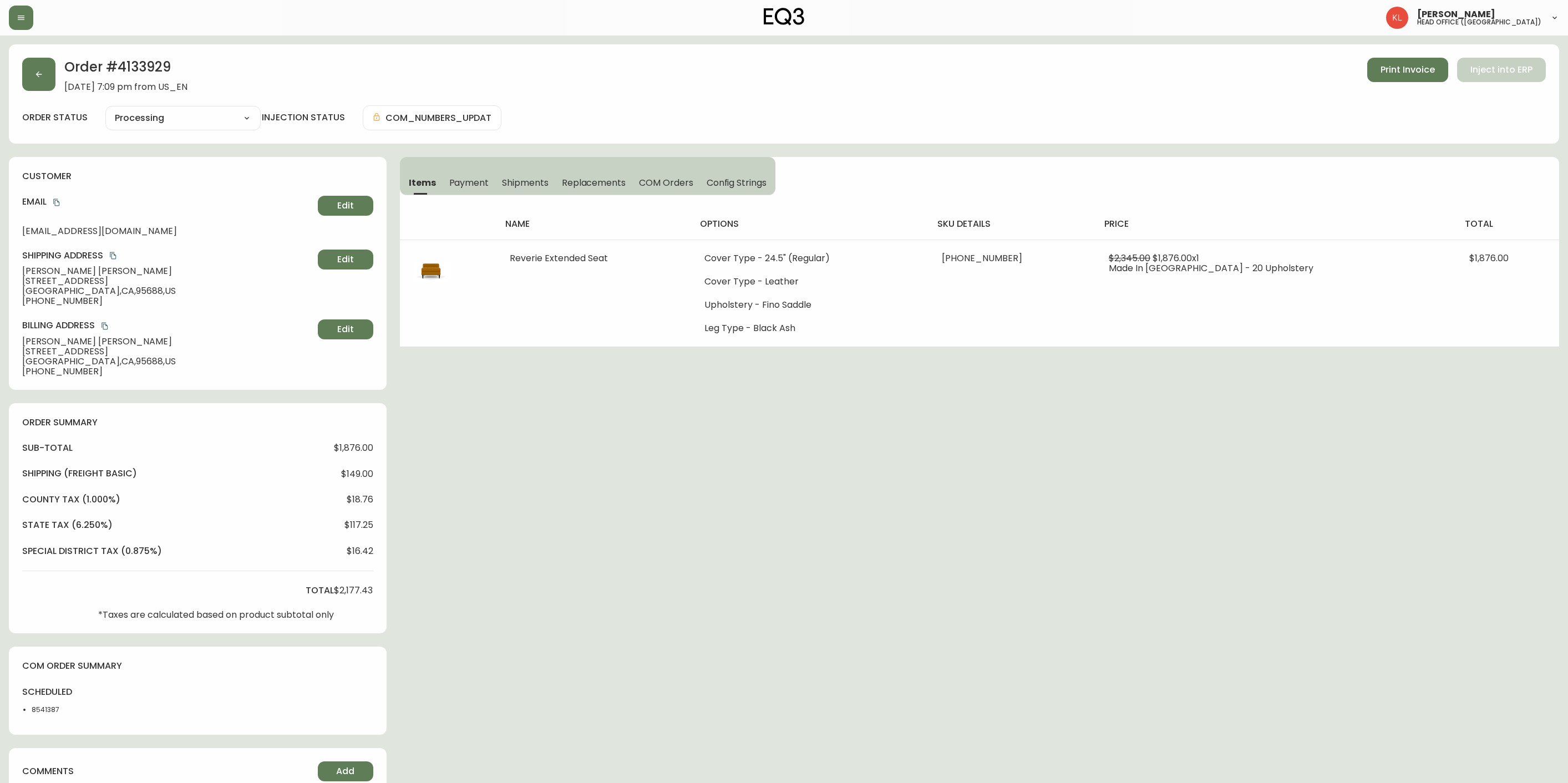
select select "PROCESSING"
click at [45, 75] on button "button" at bounding box center [39, 75] width 33 height 33
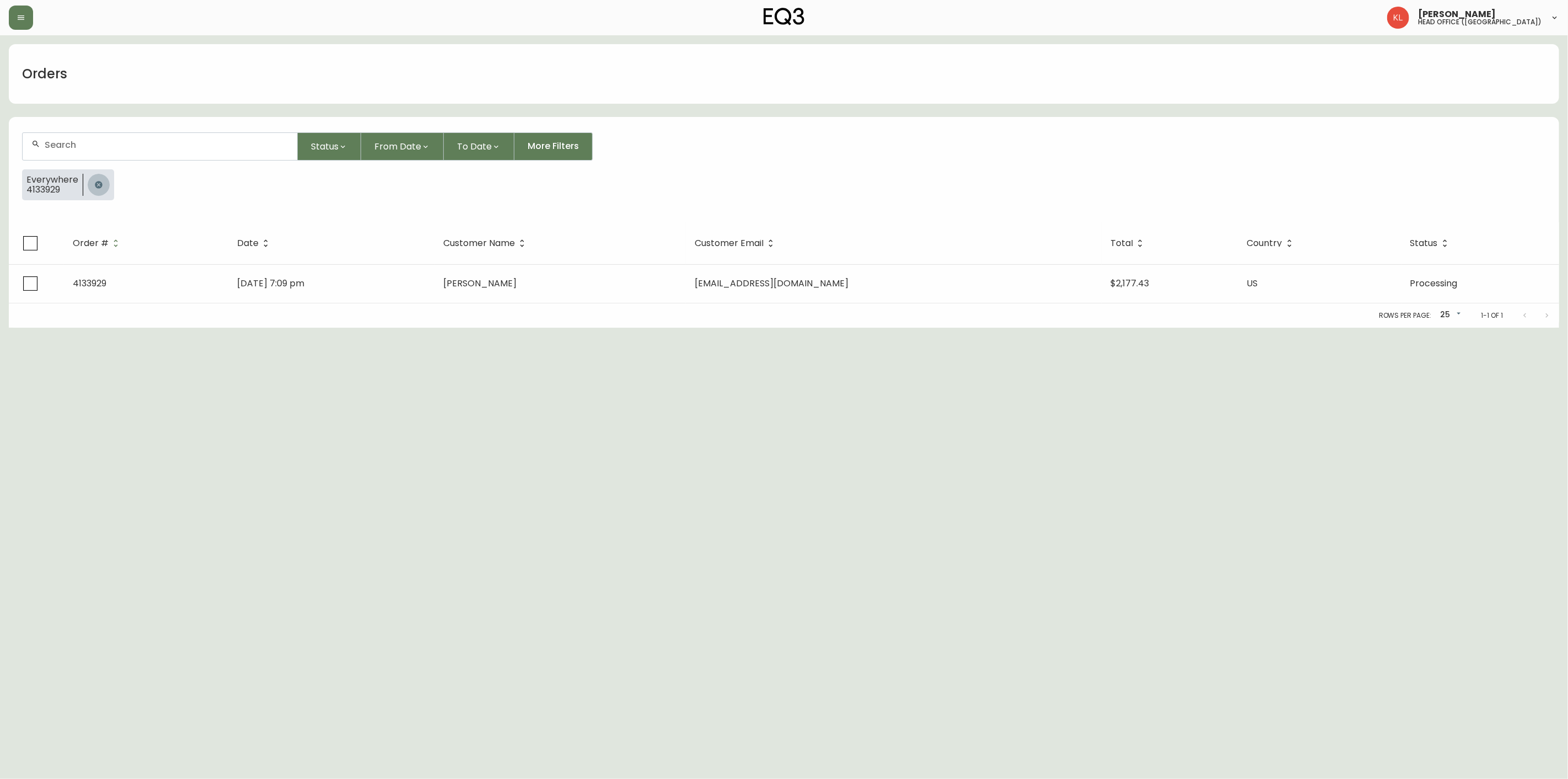
click at [97, 186] on icon "button" at bounding box center [99, 184] width 7 height 7
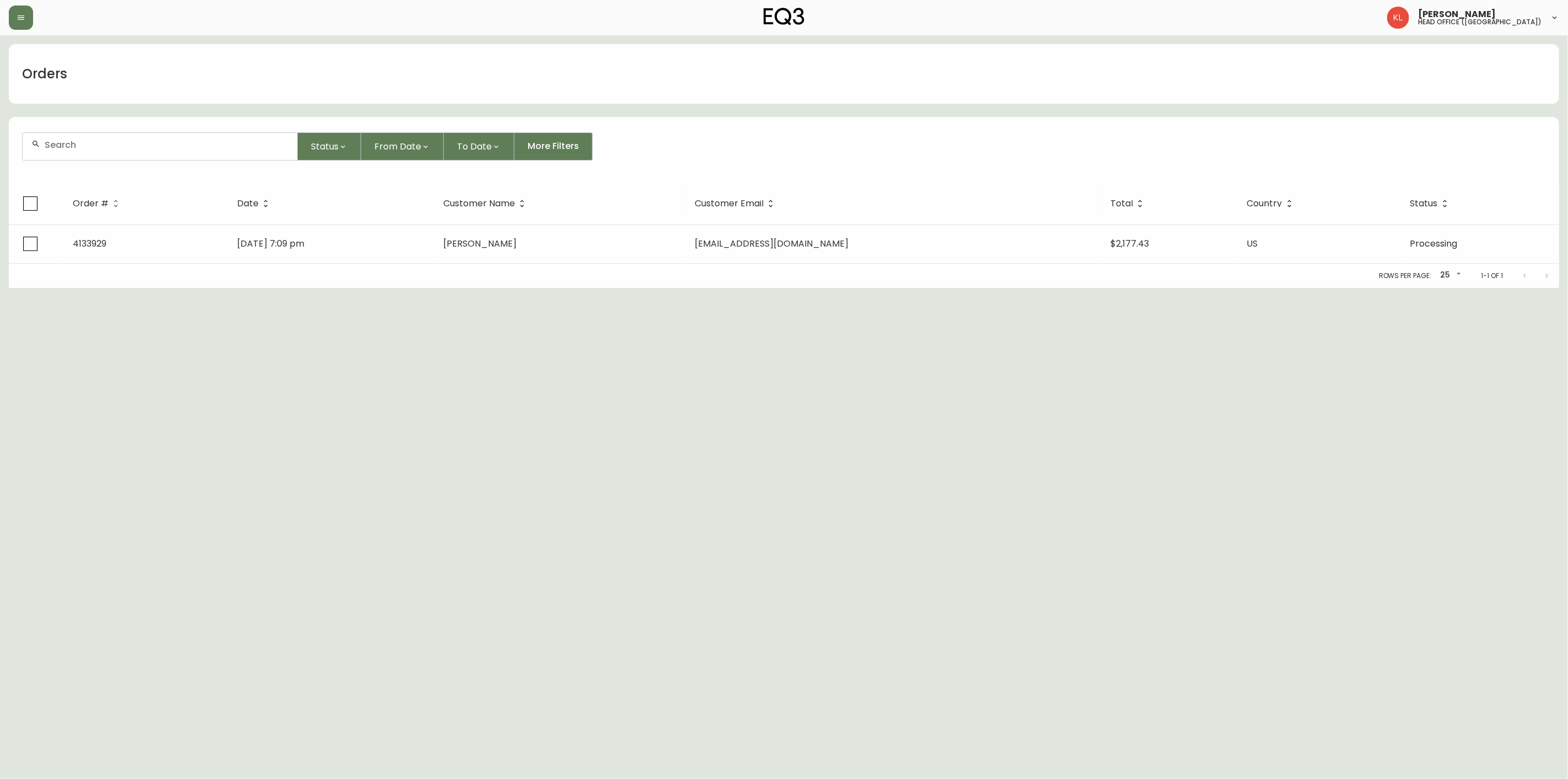
click at [119, 129] on form "Status From Date To Date More Filters" at bounding box center [784, 151] width 1551 height 63
click at [105, 140] on input "text" at bounding box center [166, 145] width 244 height 11
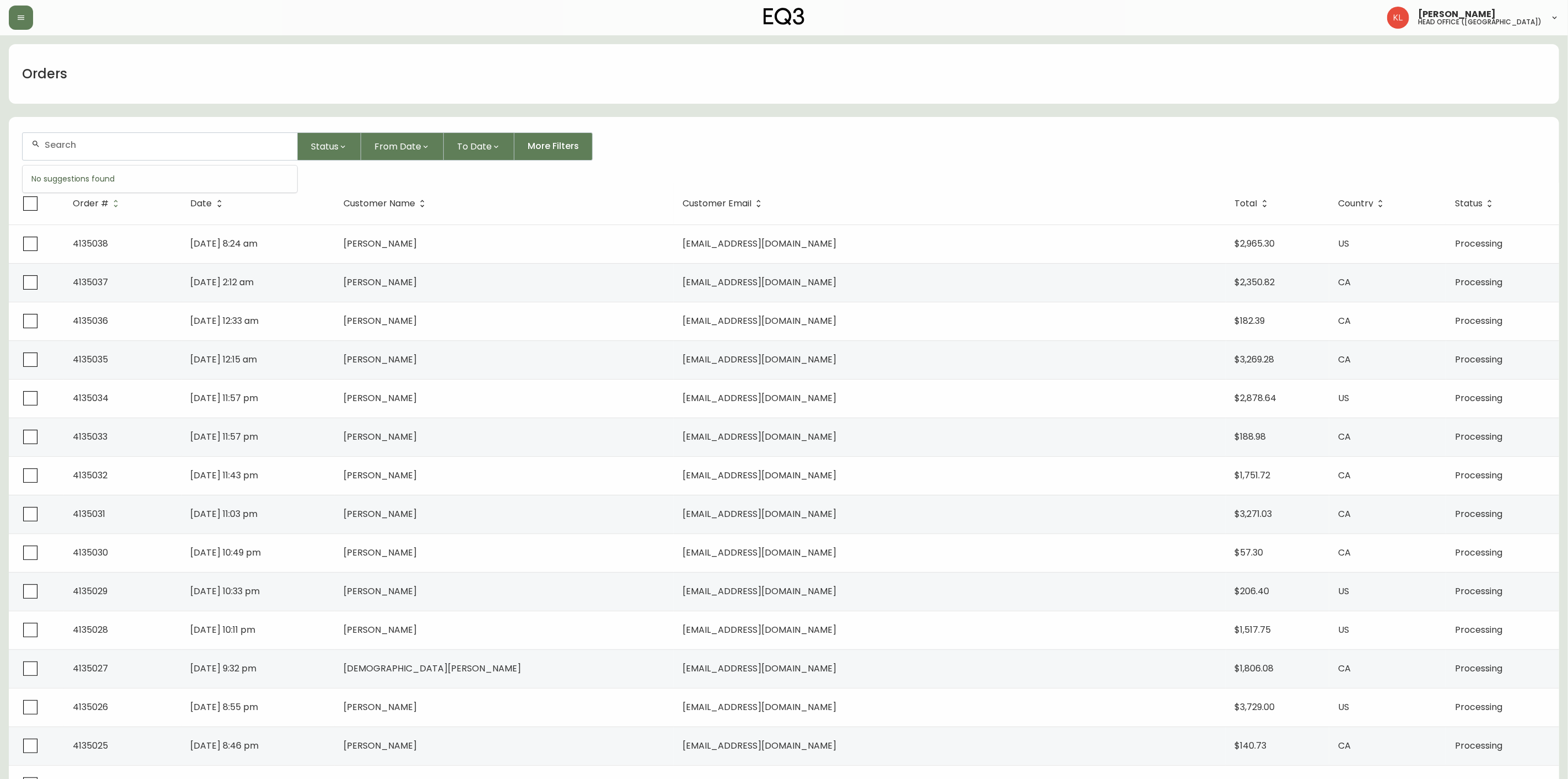
paste input "4134381"
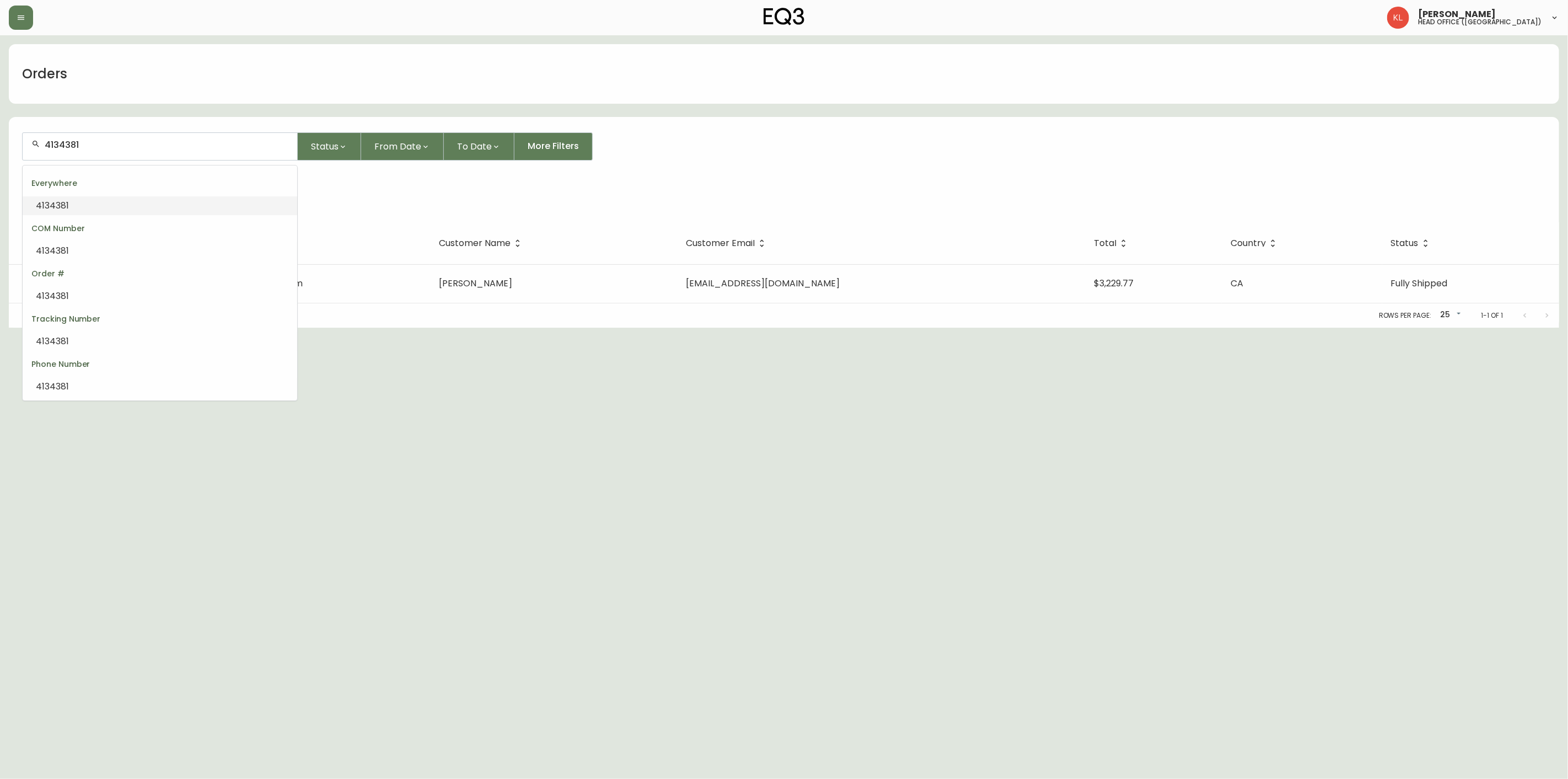
drag, startPoint x: 140, startPoint y: 145, endPoint x: -192, endPoint y: 185, distance: 334.4
click at [0, 185] on html "[PERSON_NAME] head office ([GEOGRAPHIC_DATA]) Orders 4134381 Status From Date T…" at bounding box center [784, 163] width 1568 height 328
paste input "69"
type input "4134691"
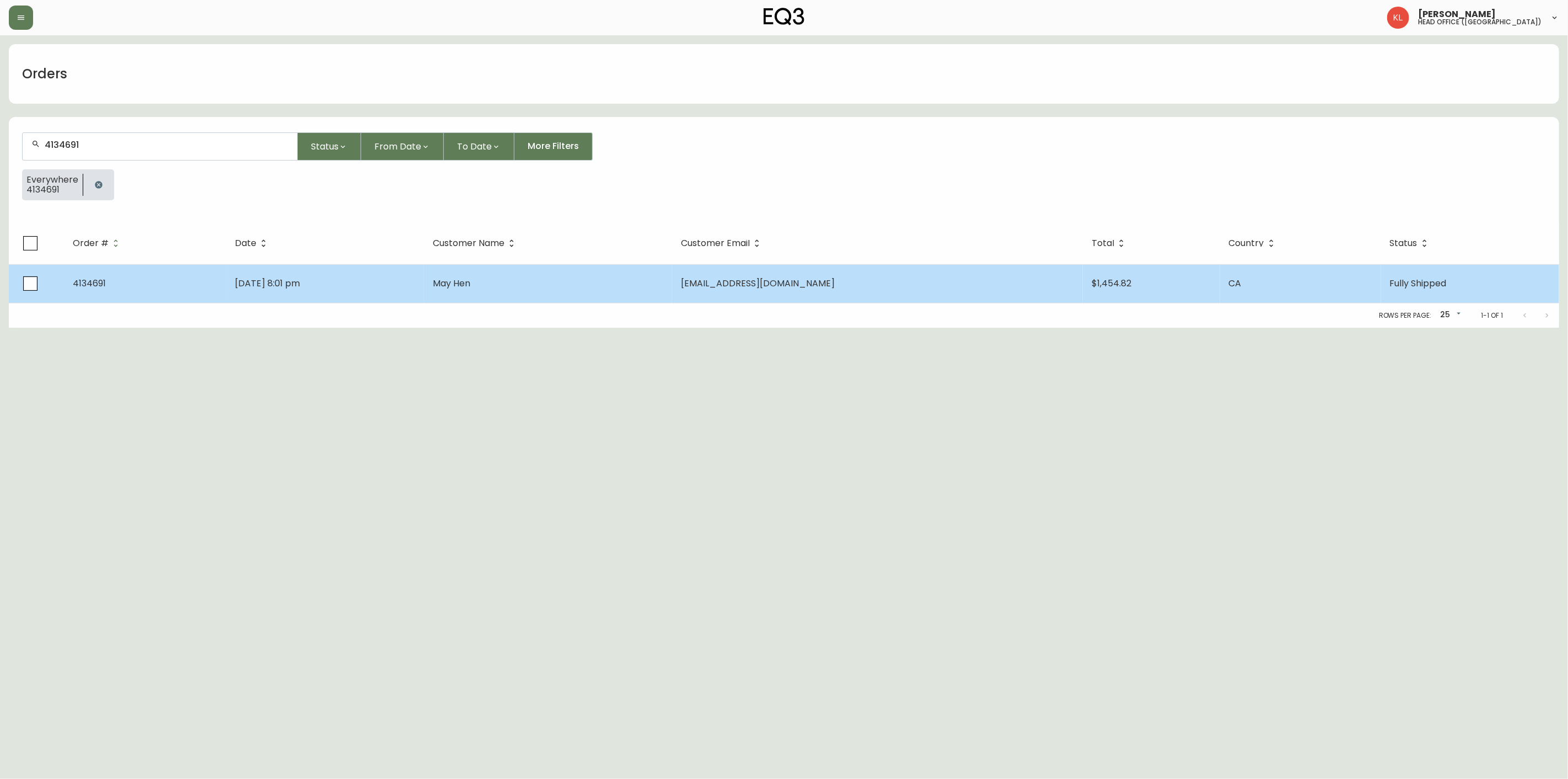
type input "4134691"
click at [412, 284] on td "[DATE] 8:01 pm" at bounding box center [325, 284] width 198 height 39
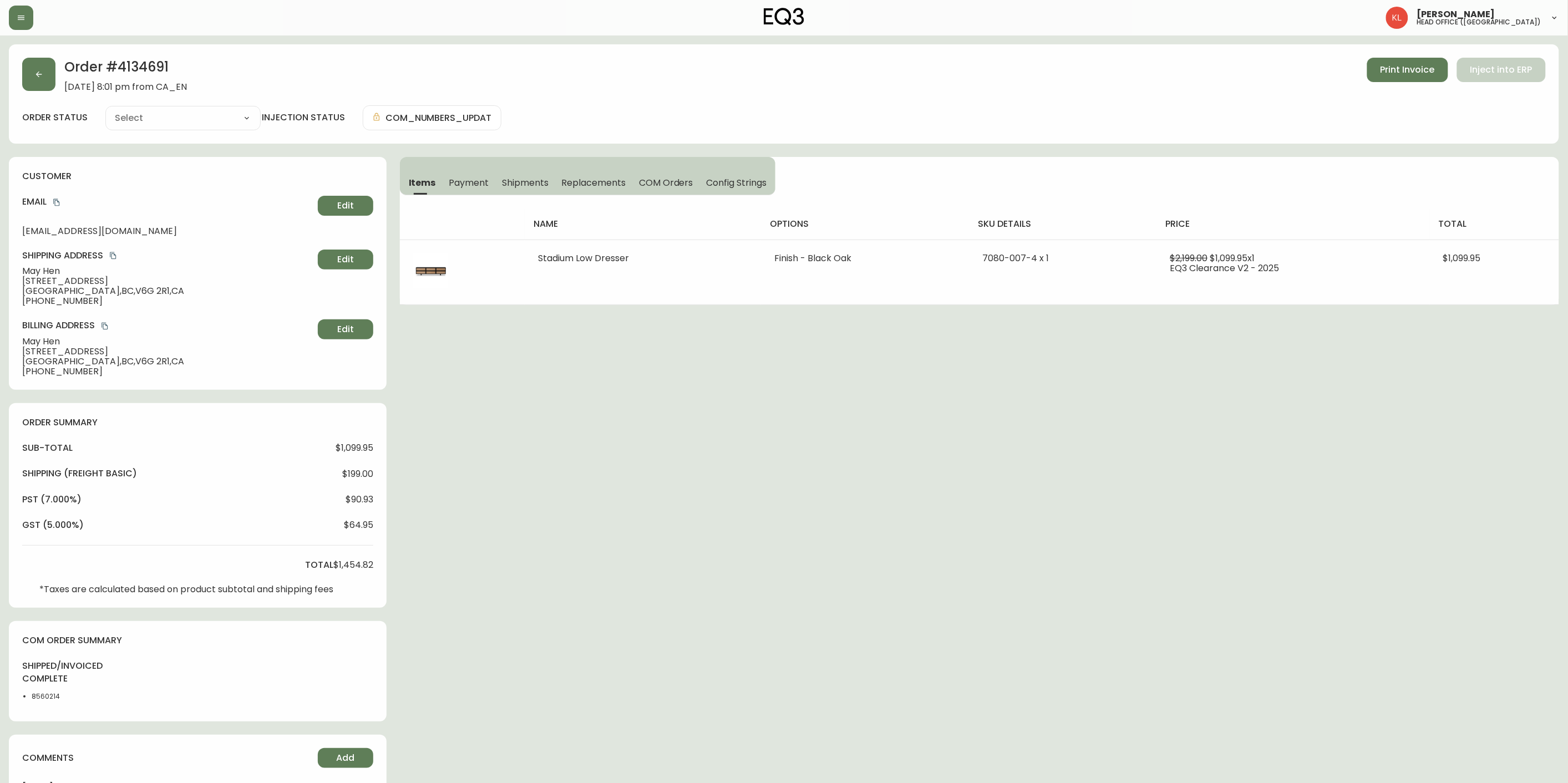
type input "Fully Shipped"
select select "FULLY_SHIPPED"
click at [520, 184] on span "Shipments" at bounding box center [525, 182] width 46 height 12
